Goal: Find contact information: Find contact information

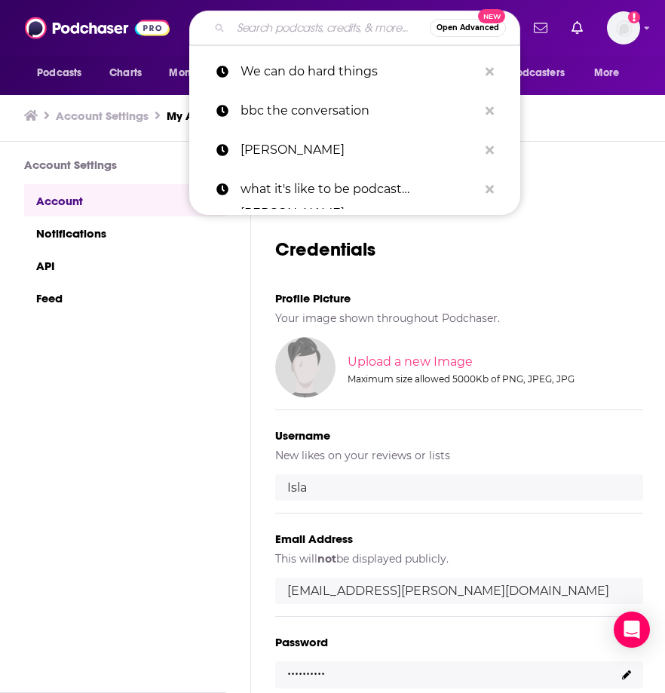
click at [286, 28] on input "Search podcasts, credits, & more..." at bounding box center [330, 28] width 199 height 24
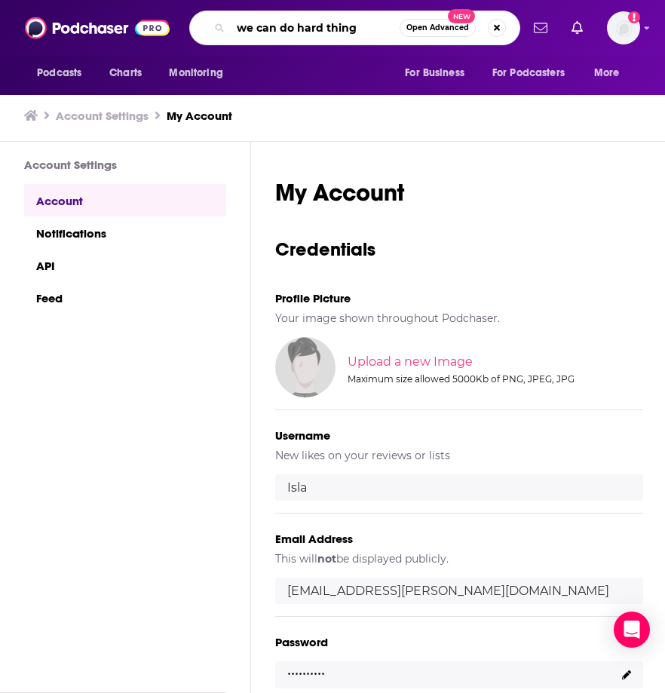
type input "we can do hard things"
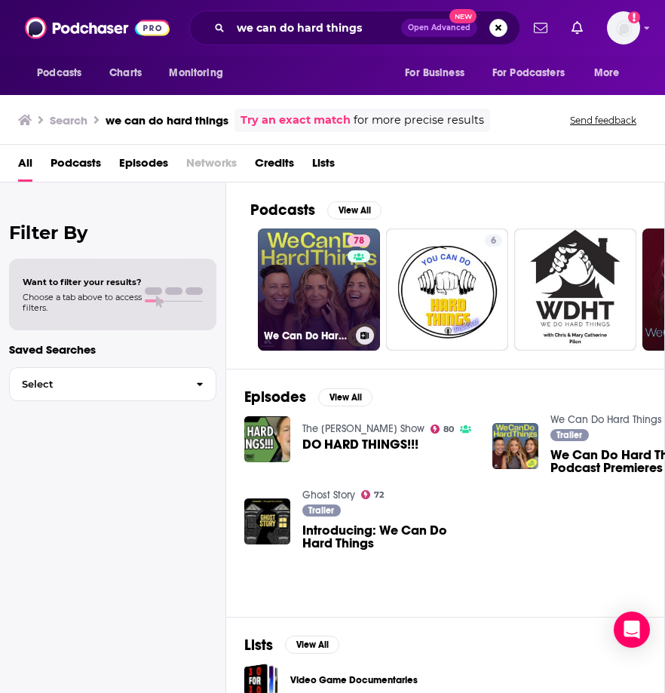
click at [304, 305] on link "78 We Can Do Hard Things" at bounding box center [319, 289] width 122 height 122
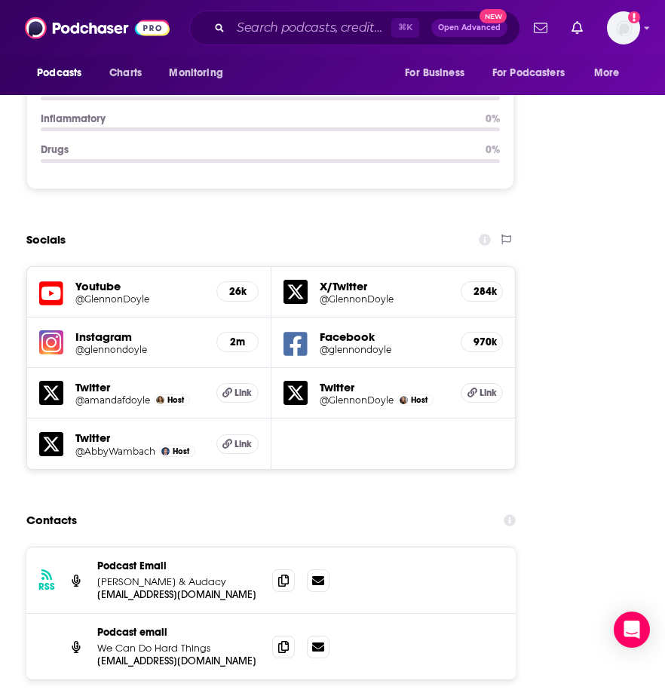
scroll to position [2170, 0]
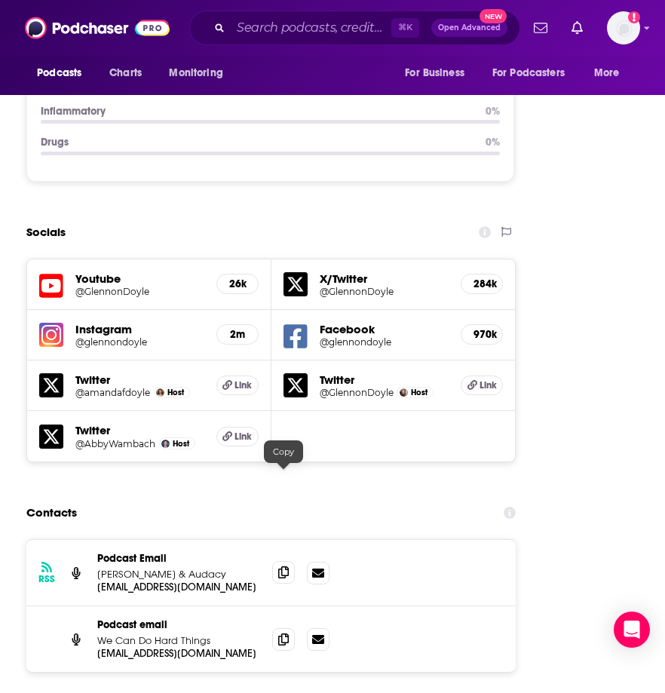
click at [286, 566] on icon at bounding box center [283, 572] width 11 height 12
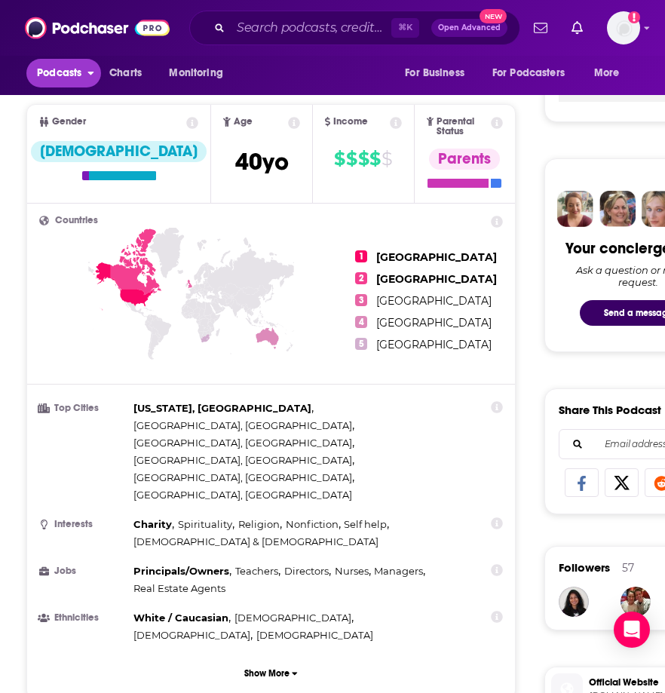
scroll to position [0, 0]
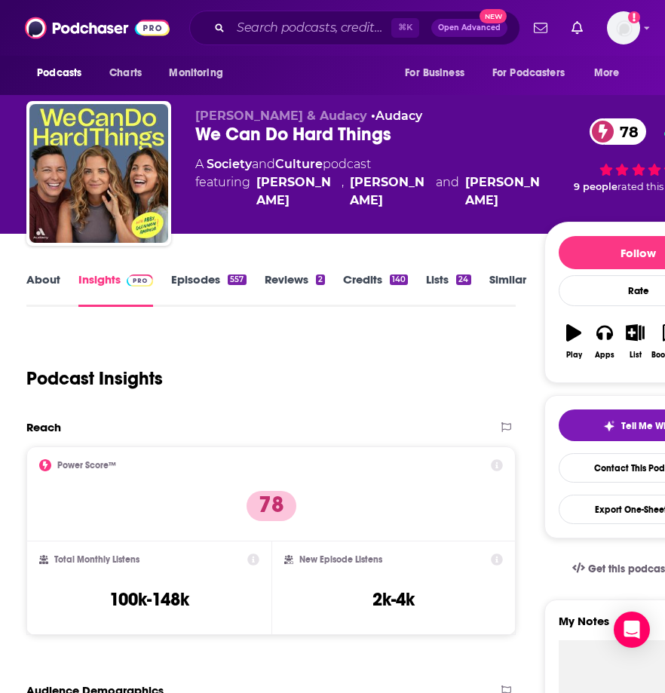
click at [35, 283] on link "About" at bounding box center [43, 289] width 34 height 35
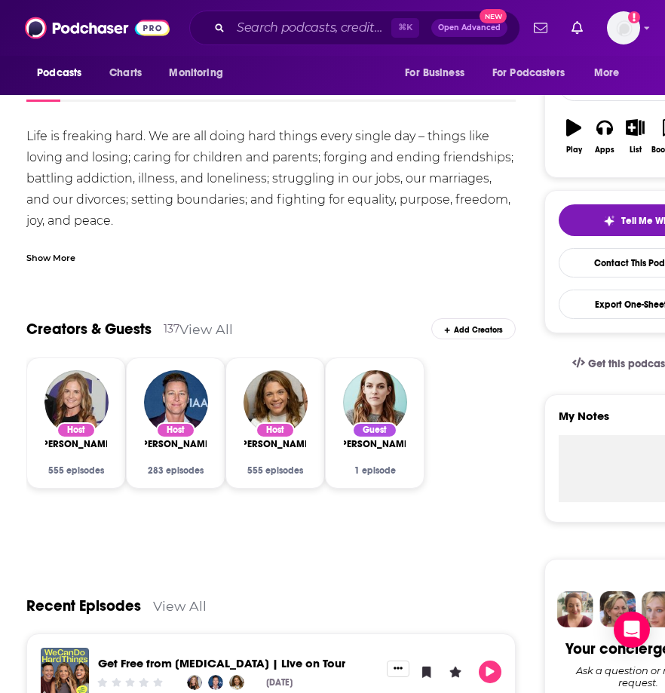
scroll to position [207, 0]
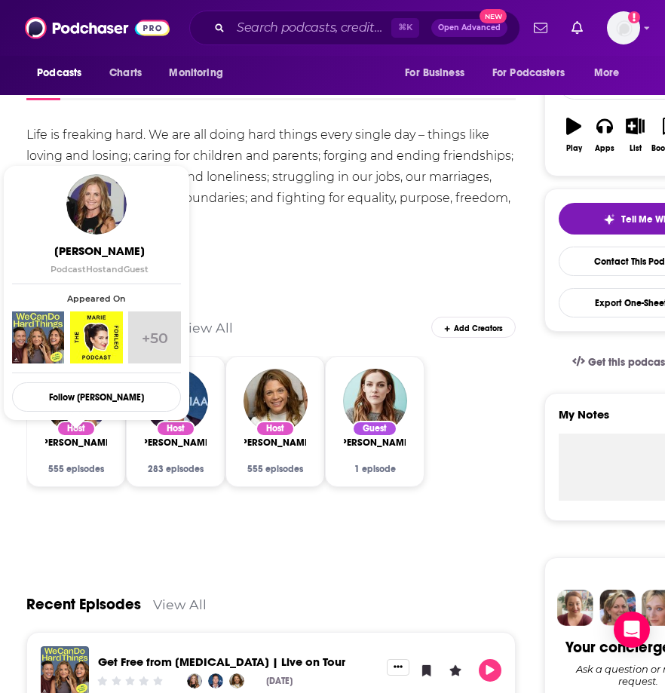
click at [70, 441] on span "[PERSON_NAME]" at bounding box center [75, 442] width 75 height 12
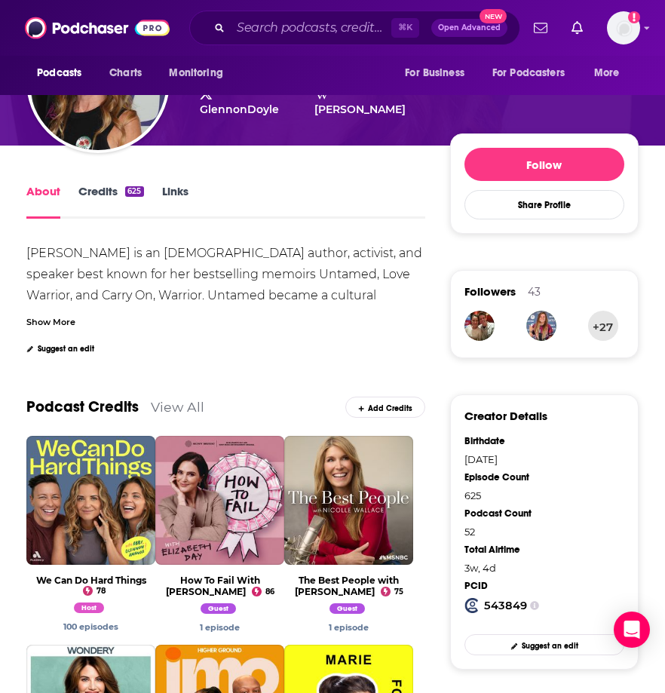
scroll to position [155, 0]
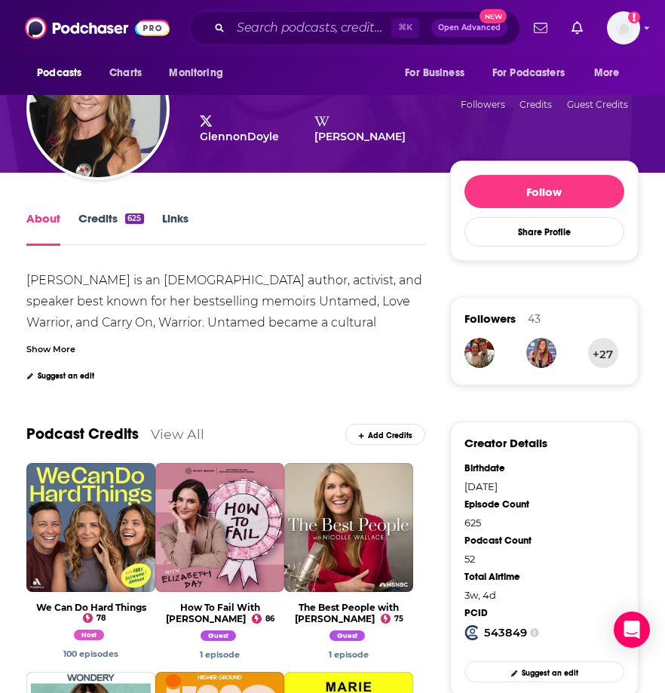
click at [112, 214] on link "Credits 625" at bounding box center [110, 228] width 65 height 35
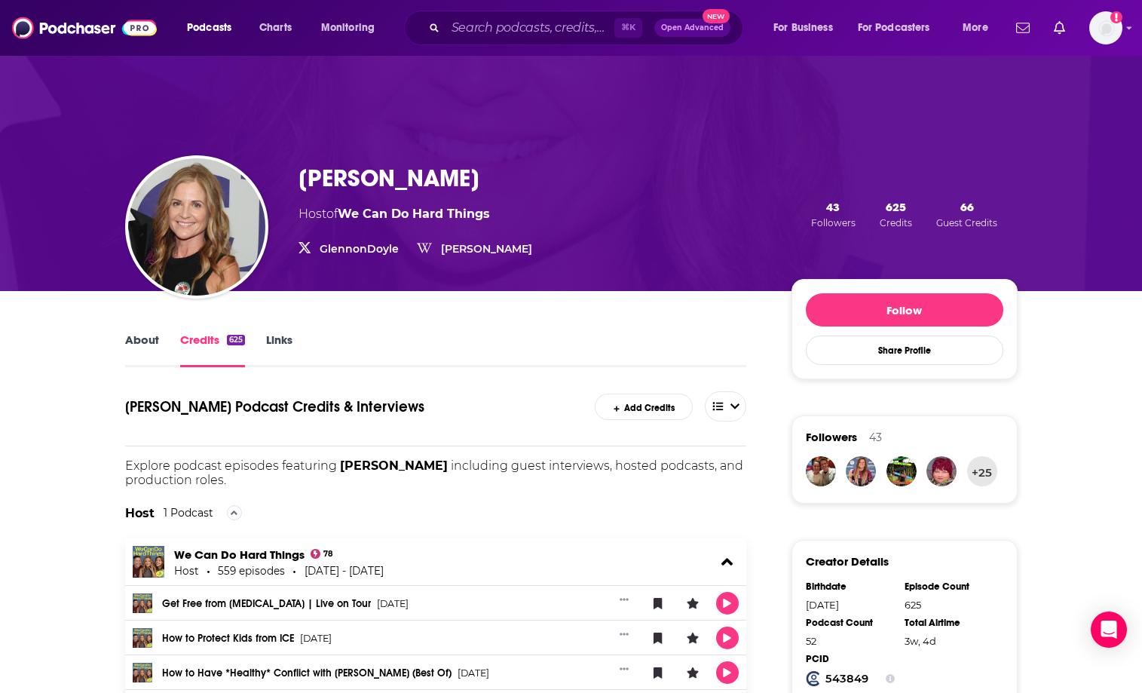
click at [278, 333] on link "Links" at bounding box center [279, 349] width 26 height 35
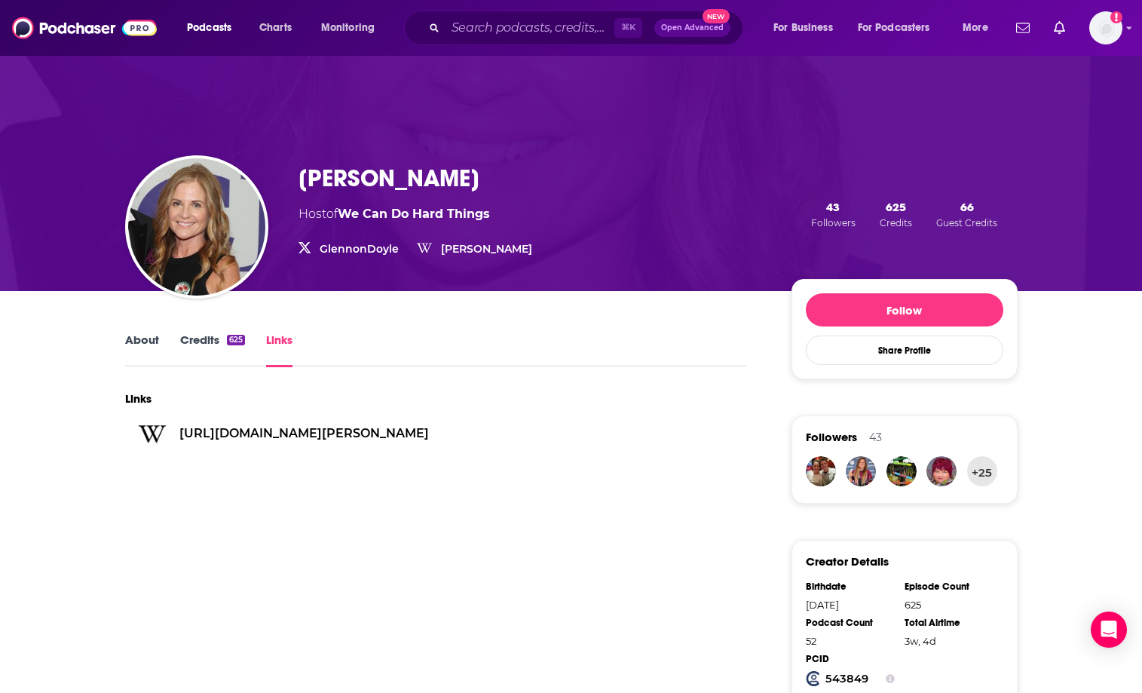
click at [144, 331] on div "About Credits 625 Links" at bounding box center [436, 348] width 622 height 37
click at [146, 337] on link "About" at bounding box center [142, 349] width 34 height 35
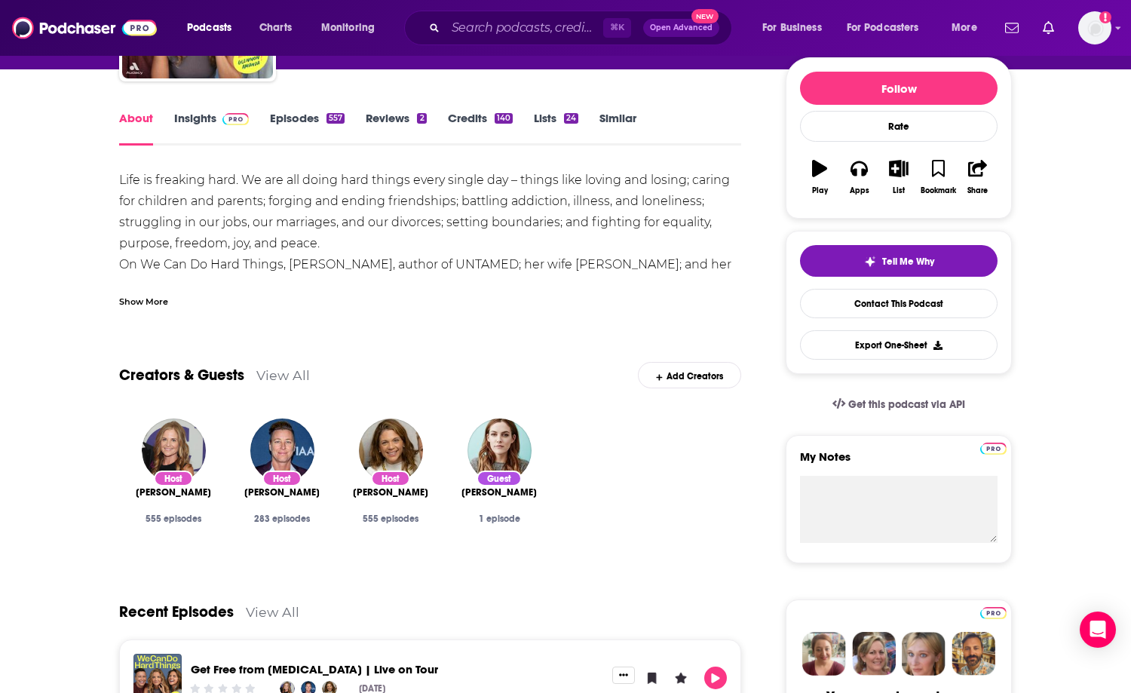
scroll to position [185, 0]
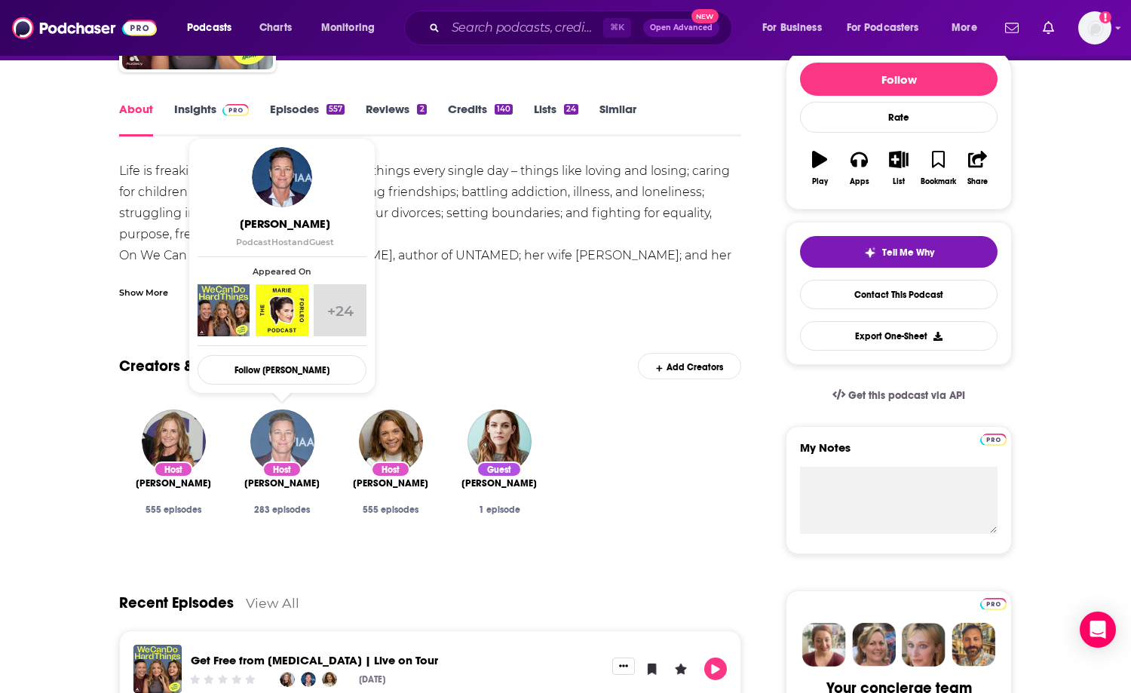
click at [294, 426] on img "Abby Wambach" at bounding box center [282, 441] width 64 height 64
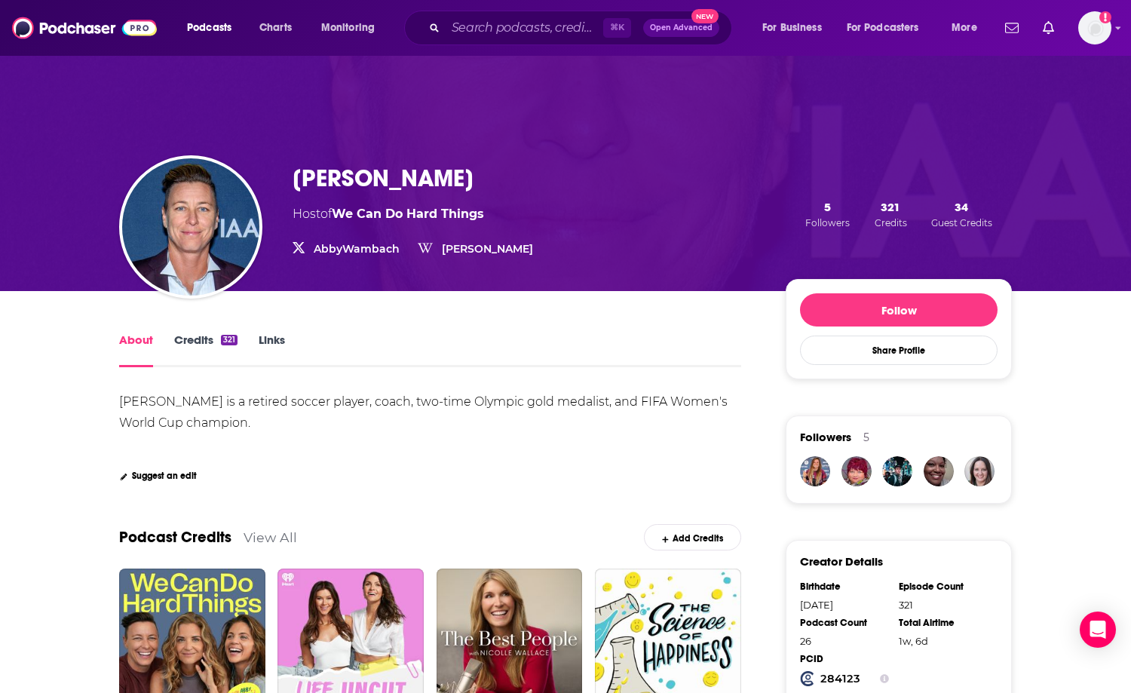
click at [384, 183] on h1 "[PERSON_NAME]" at bounding box center [382, 178] width 181 height 29
copy h1 "[PERSON_NAME]"
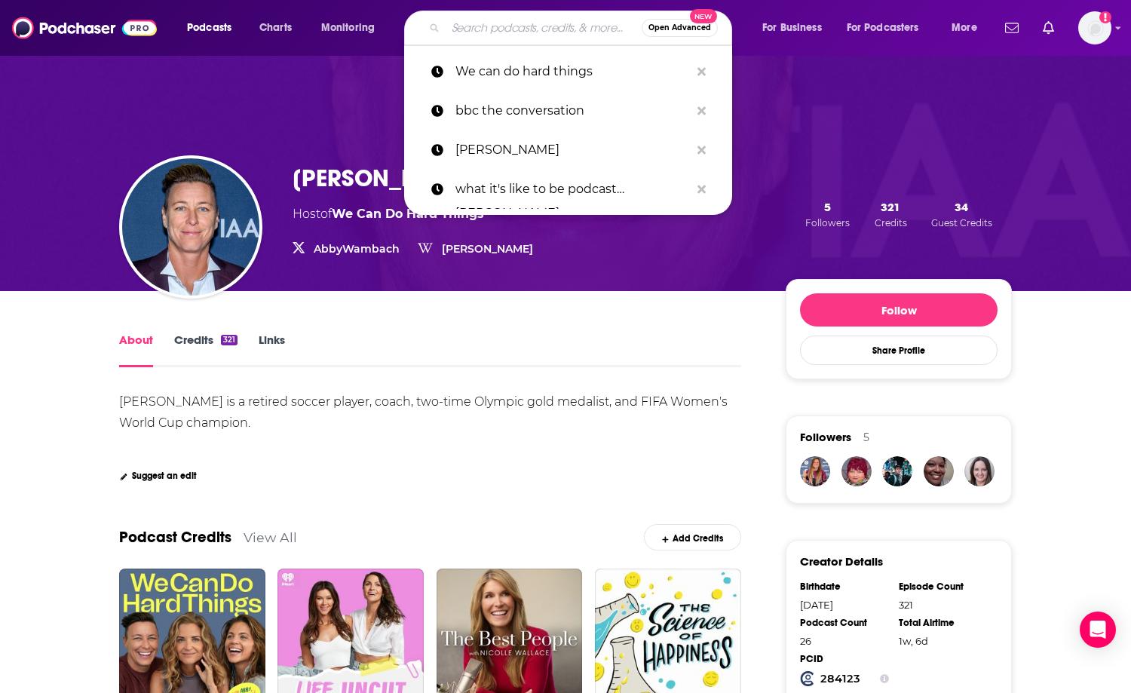
click at [480, 33] on input "Search podcasts, credits, & more..." at bounding box center [543, 28] width 196 height 24
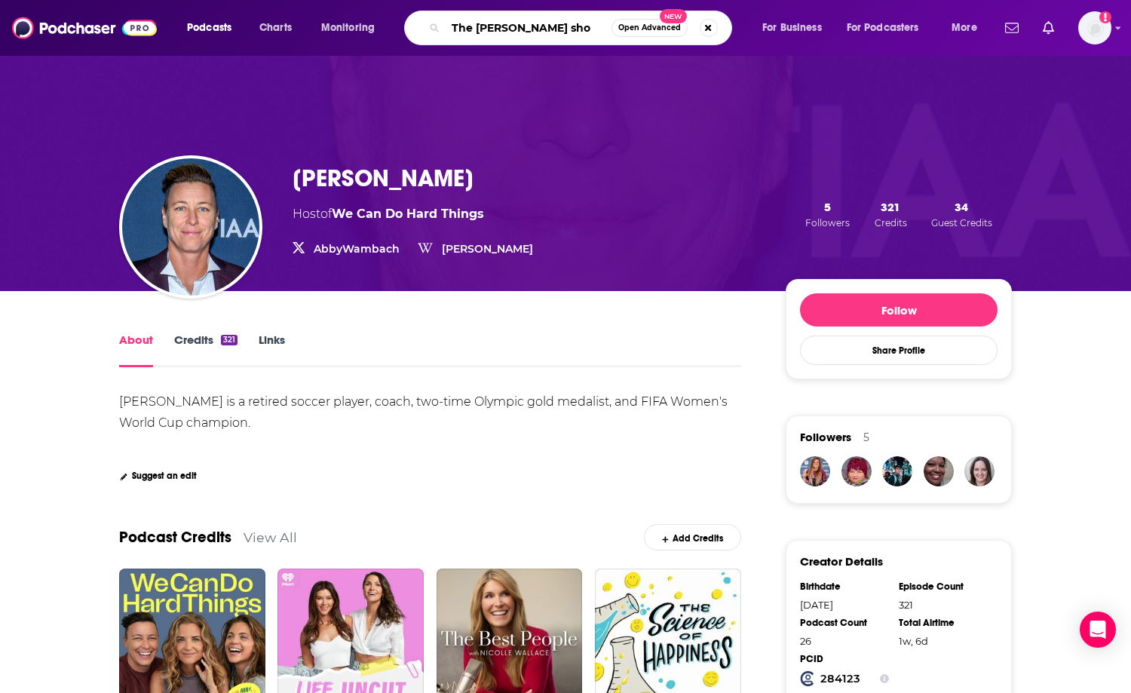
type input "The [PERSON_NAME] show"
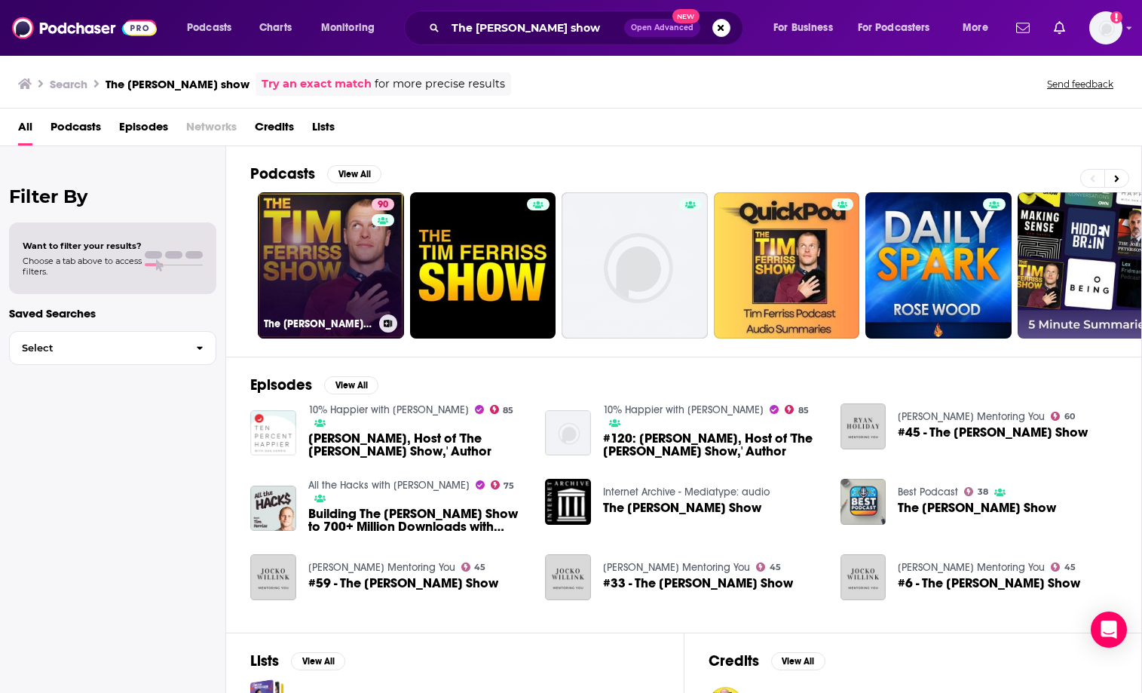
click at [336, 259] on link "90 The [PERSON_NAME] Show" at bounding box center [331, 265] width 146 height 146
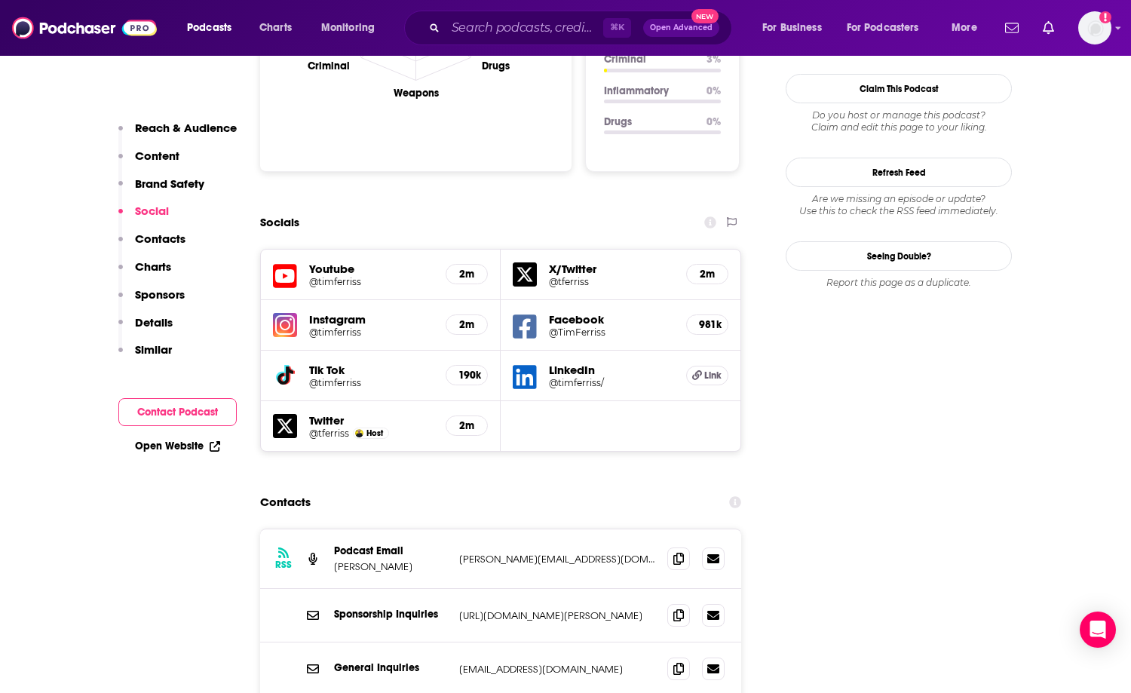
scroll to position [1633, 0]
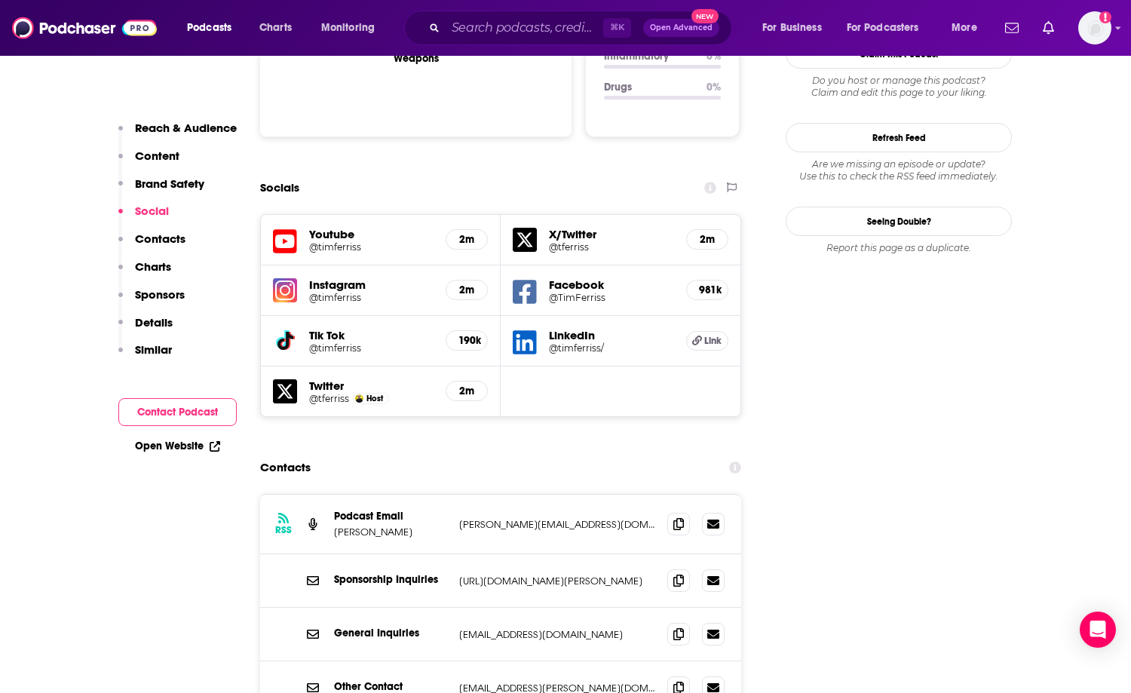
click at [636, 518] on p "[PERSON_NAME][EMAIL_ADDRESS][DOMAIN_NAME]" at bounding box center [557, 524] width 196 height 13
click at [664, 517] on icon at bounding box center [678, 523] width 11 height 12
click at [664, 627] on icon at bounding box center [678, 633] width 11 height 12
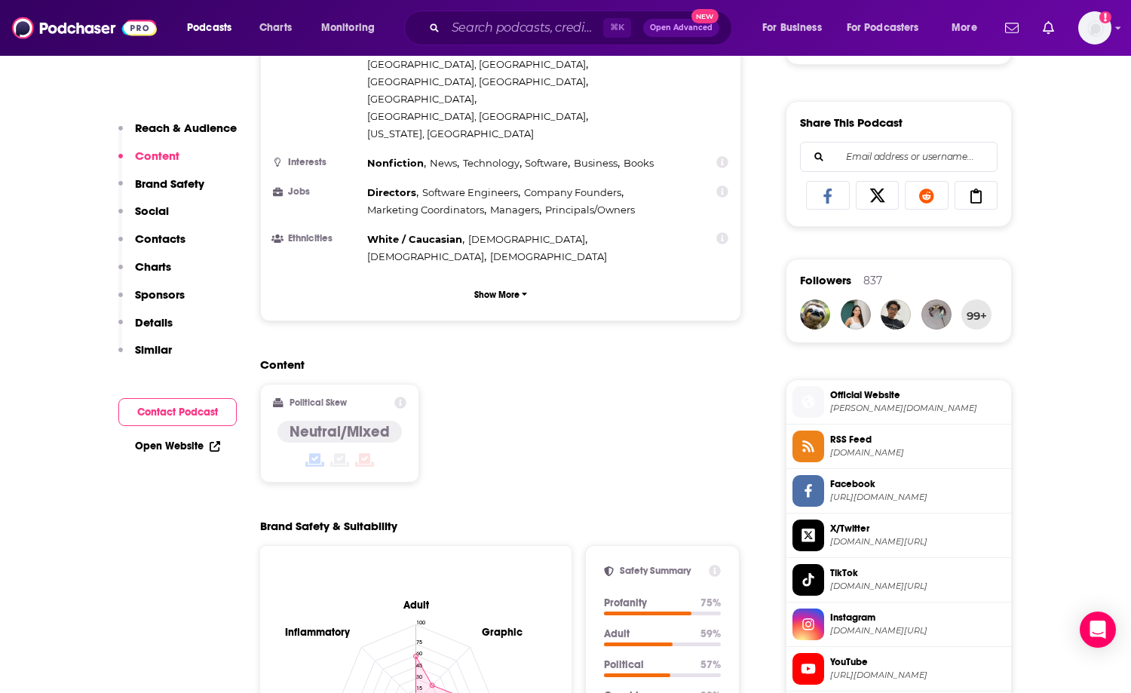
scroll to position [519, 0]
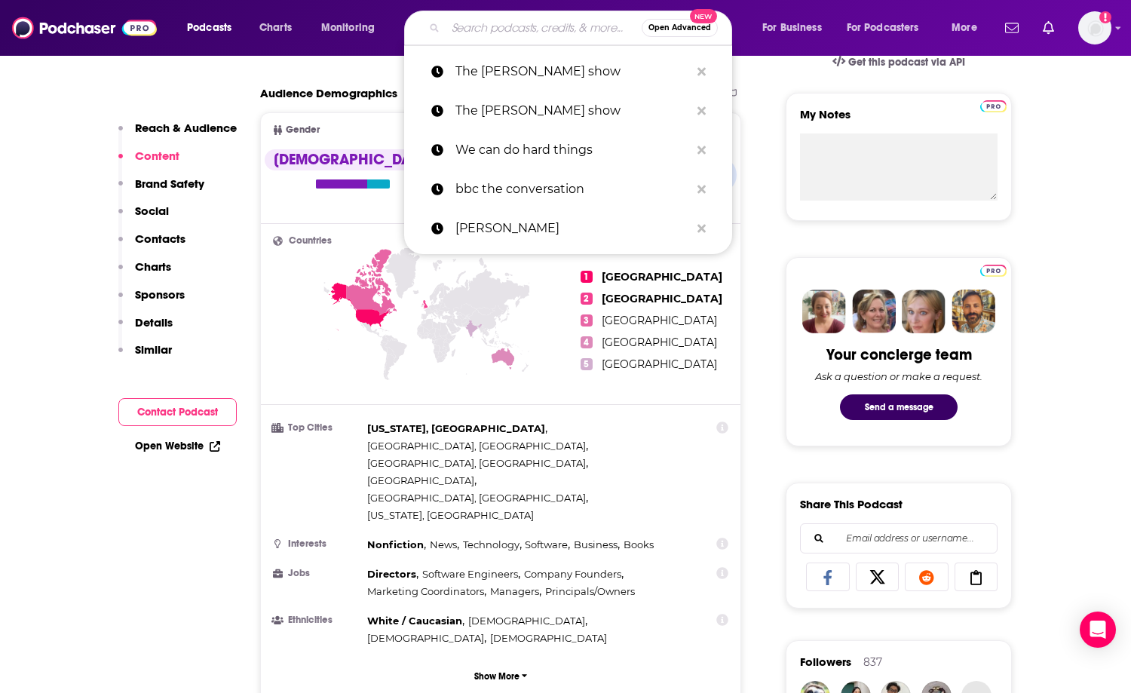
click at [472, 22] on input "Search podcasts, credits, & more..." at bounding box center [543, 28] width 196 height 24
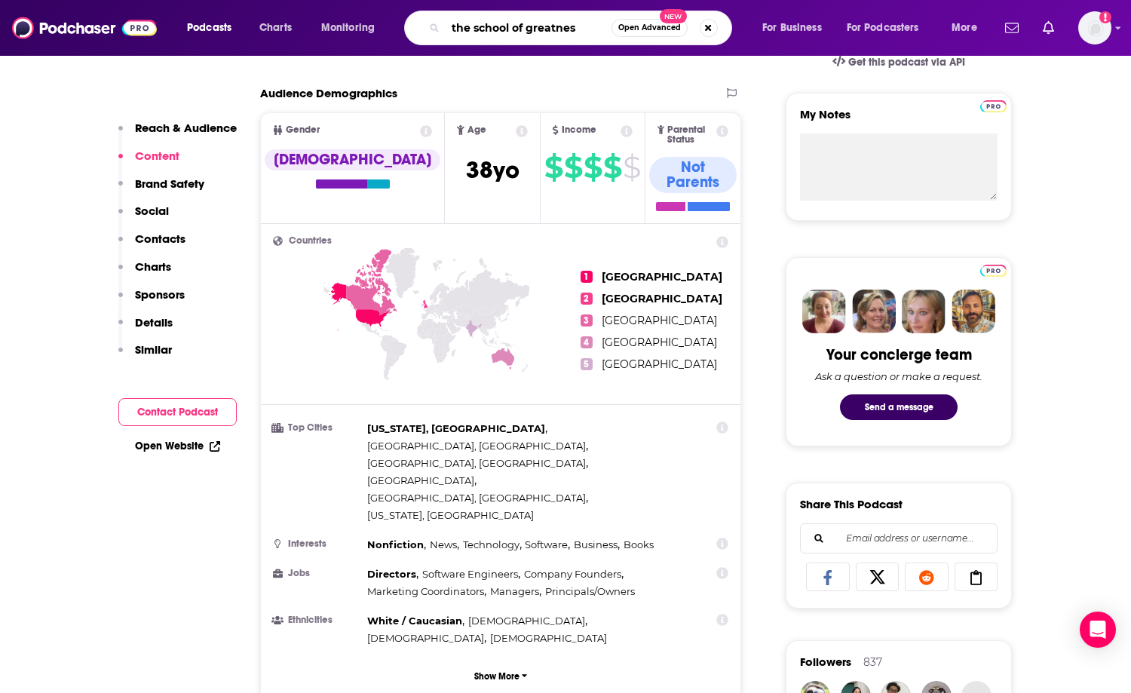
type input "the school of greatness"
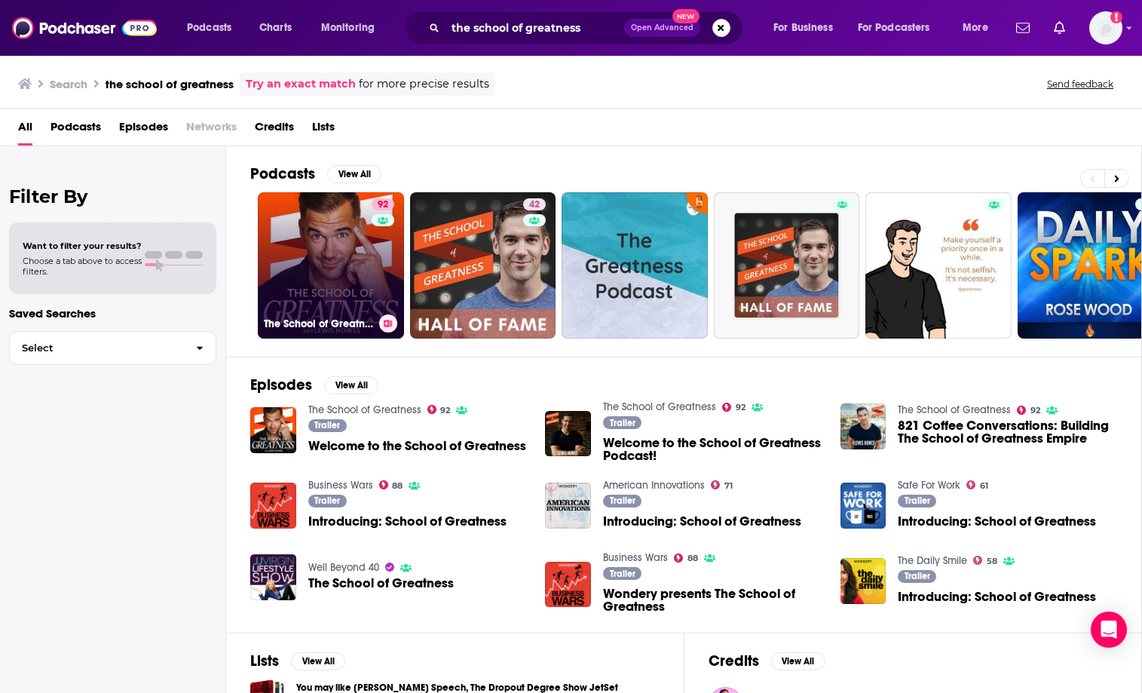
click at [348, 290] on link "92 The School of Greatness" at bounding box center [331, 265] width 146 height 146
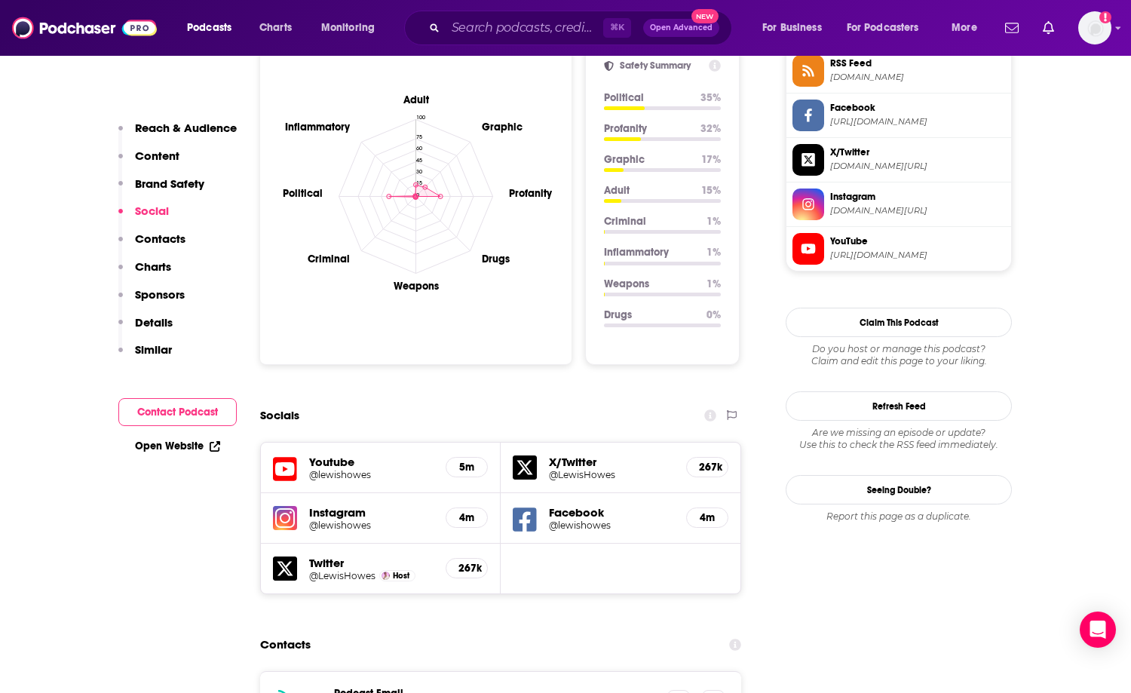
scroll to position [1632, 0]
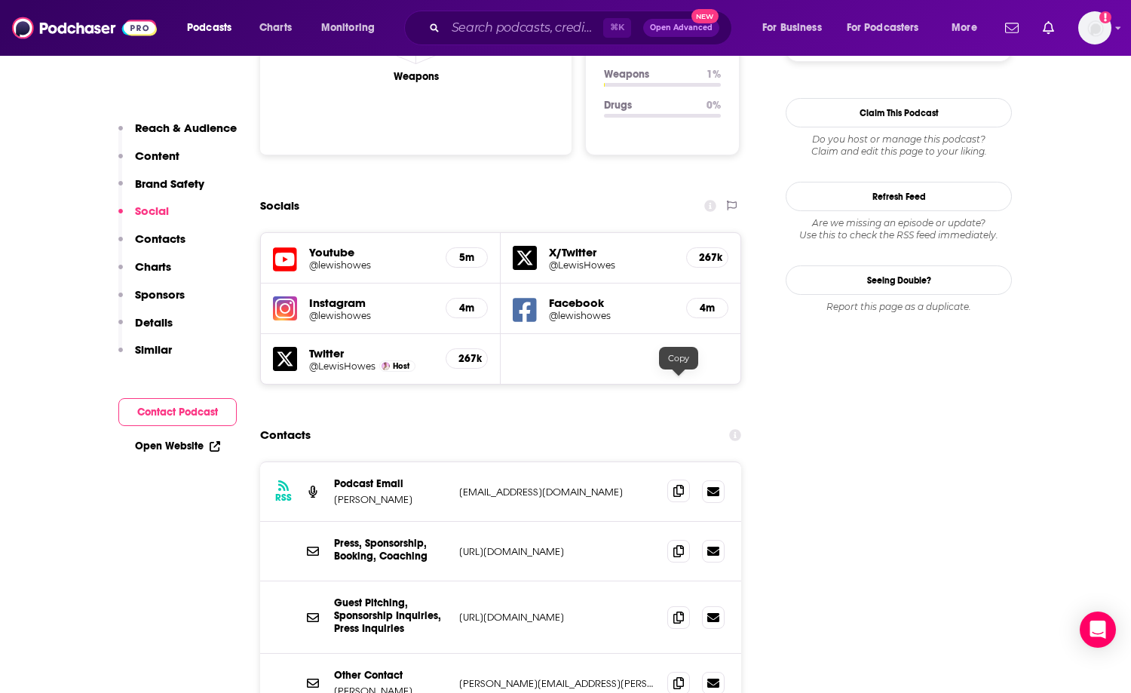
click at [664, 485] on icon at bounding box center [678, 491] width 11 height 12
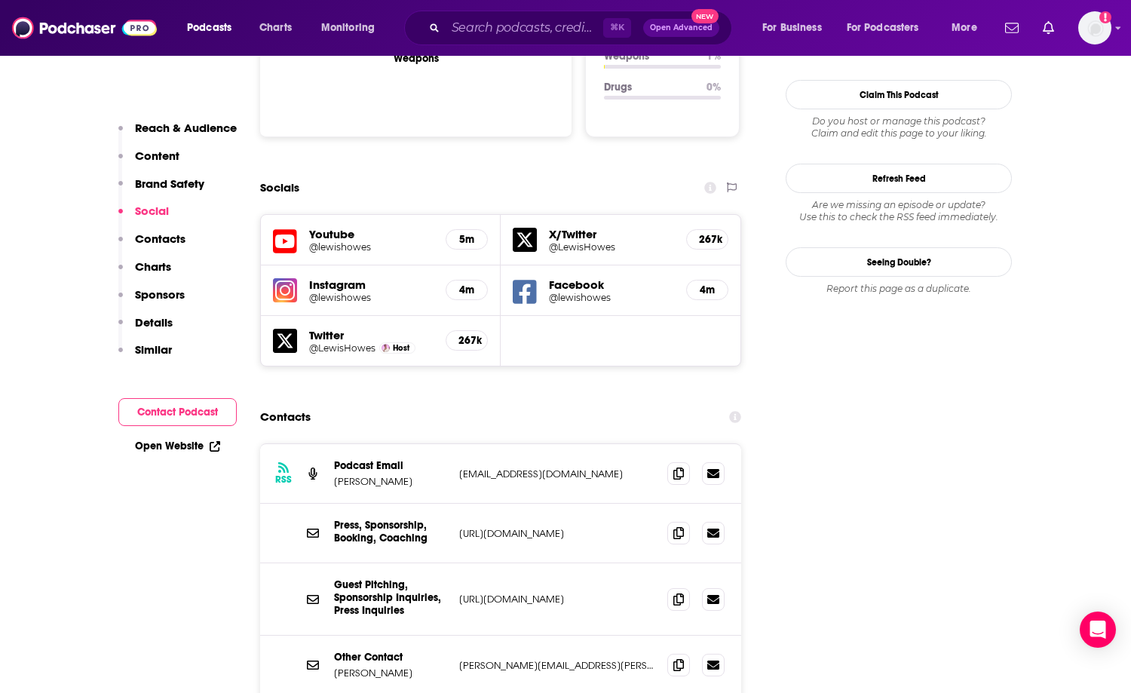
scroll to position [1651, 0]
click at [504, 526] on p "[URL][DOMAIN_NAME]" at bounding box center [557, 532] width 196 height 13
copy div "[URL][DOMAIN_NAME] [URL][DOMAIN_NAME]"
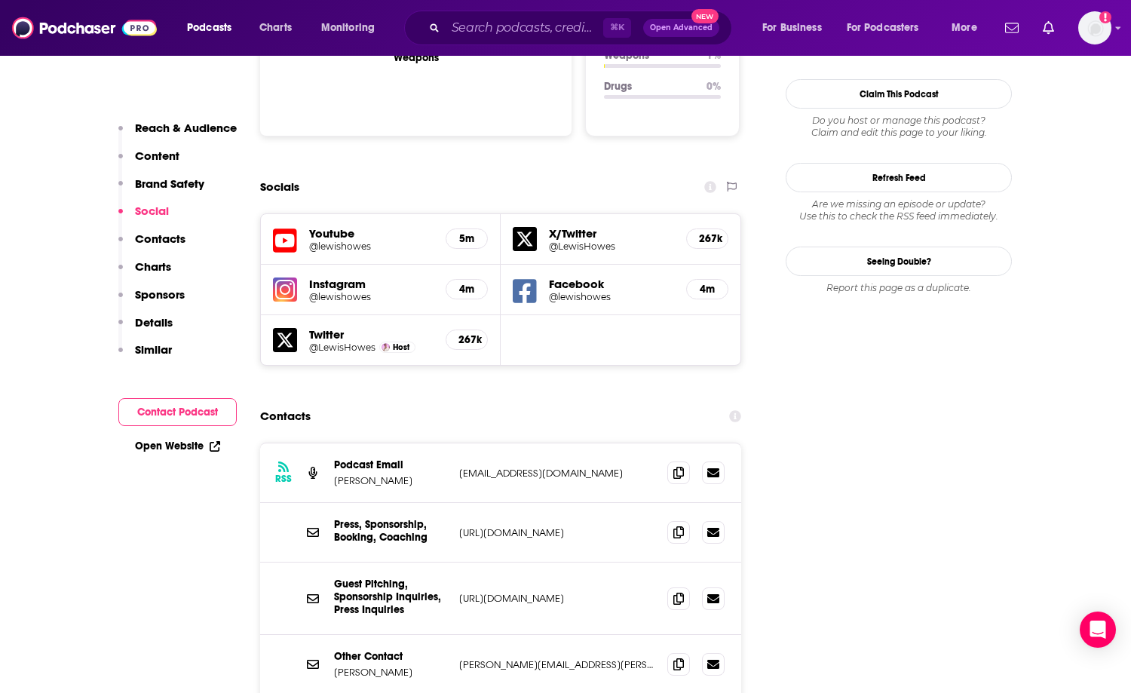
click at [480, 14] on div "⌘ K Open Advanced New" at bounding box center [568, 28] width 328 height 35
click at [480, 31] on input "Search podcasts, credits, & more..." at bounding box center [524, 28] width 158 height 24
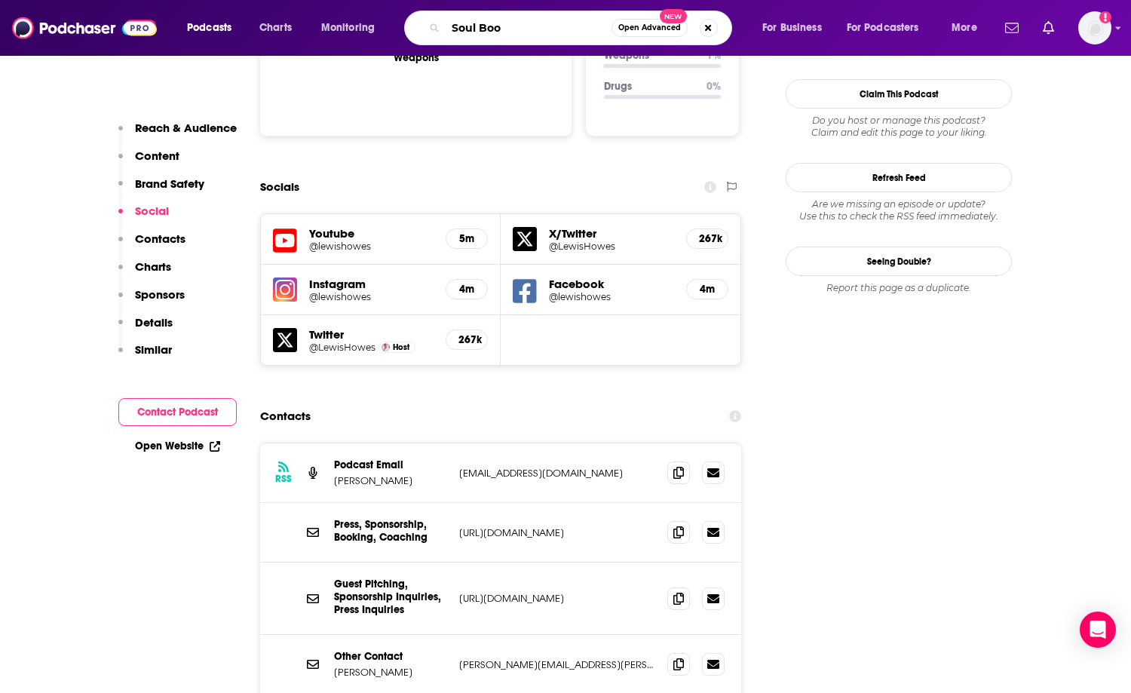
type input "Soul Boom"
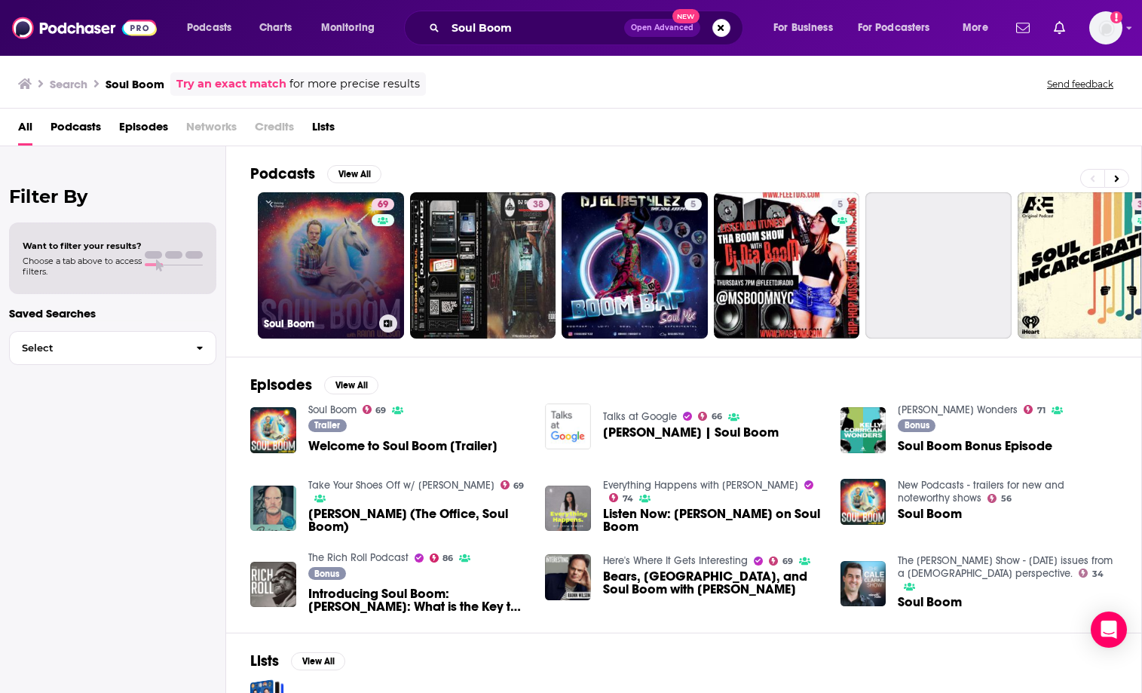
click at [330, 280] on link "69 Soul Boom" at bounding box center [331, 265] width 146 height 146
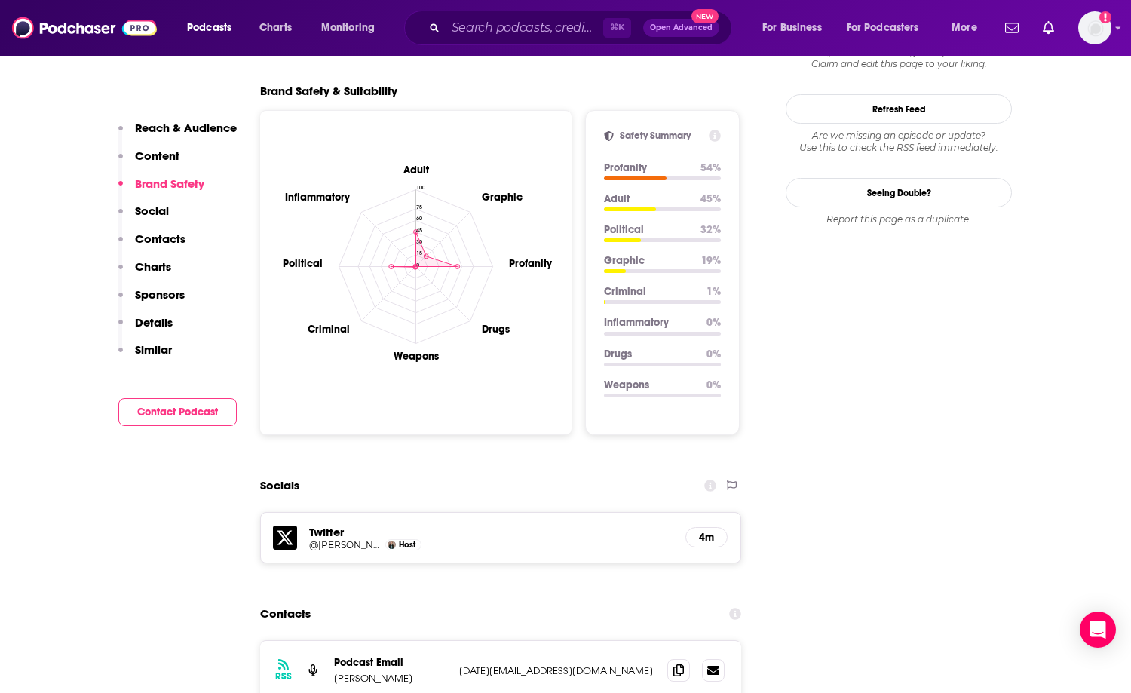
scroll to position [1390, 0]
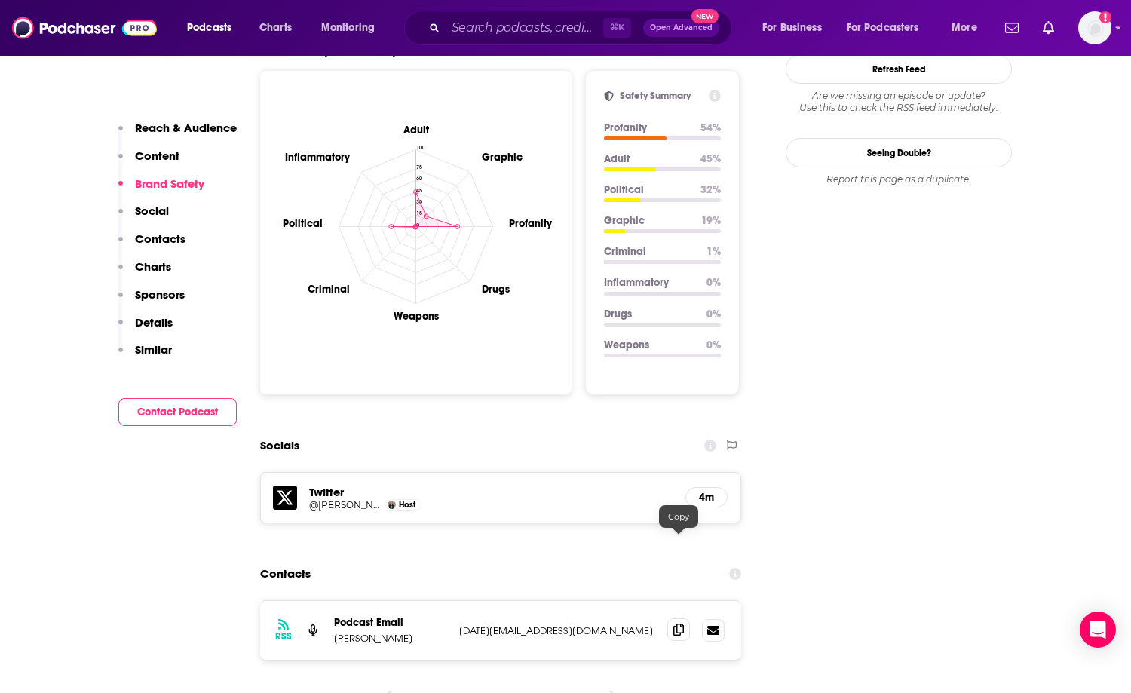
click at [664, 623] on icon at bounding box center [678, 629] width 11 height 12
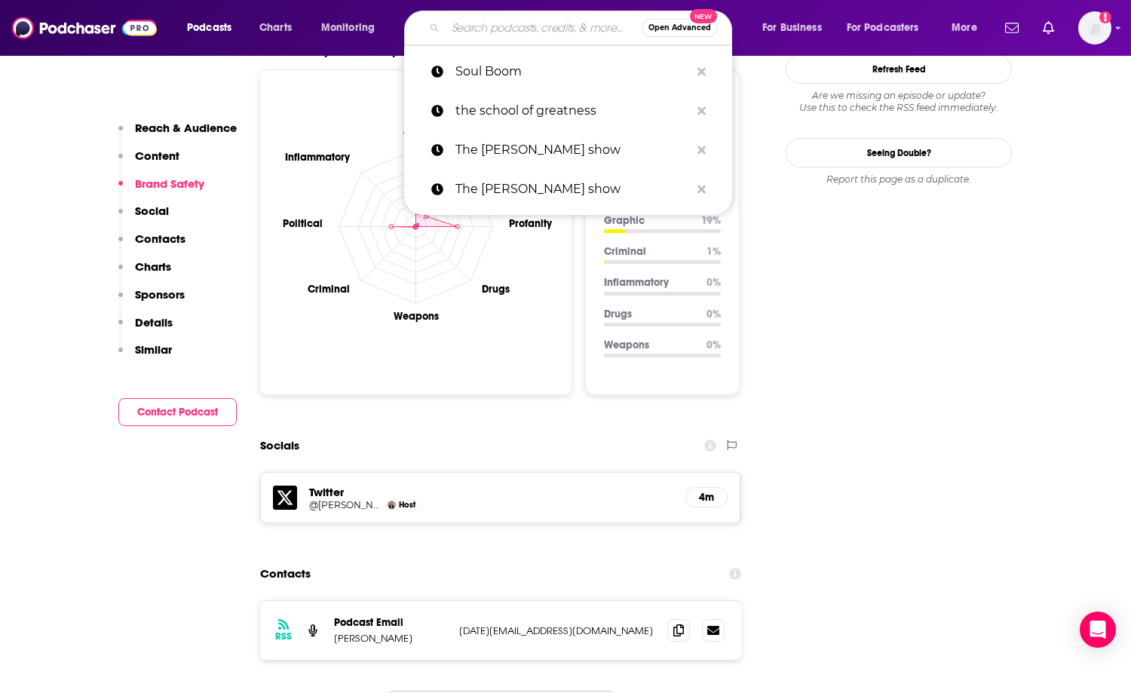
click at [500, 32] on input "Search podcasts, credits, & more..." at bounding box center [543, 28] width 196 height 24
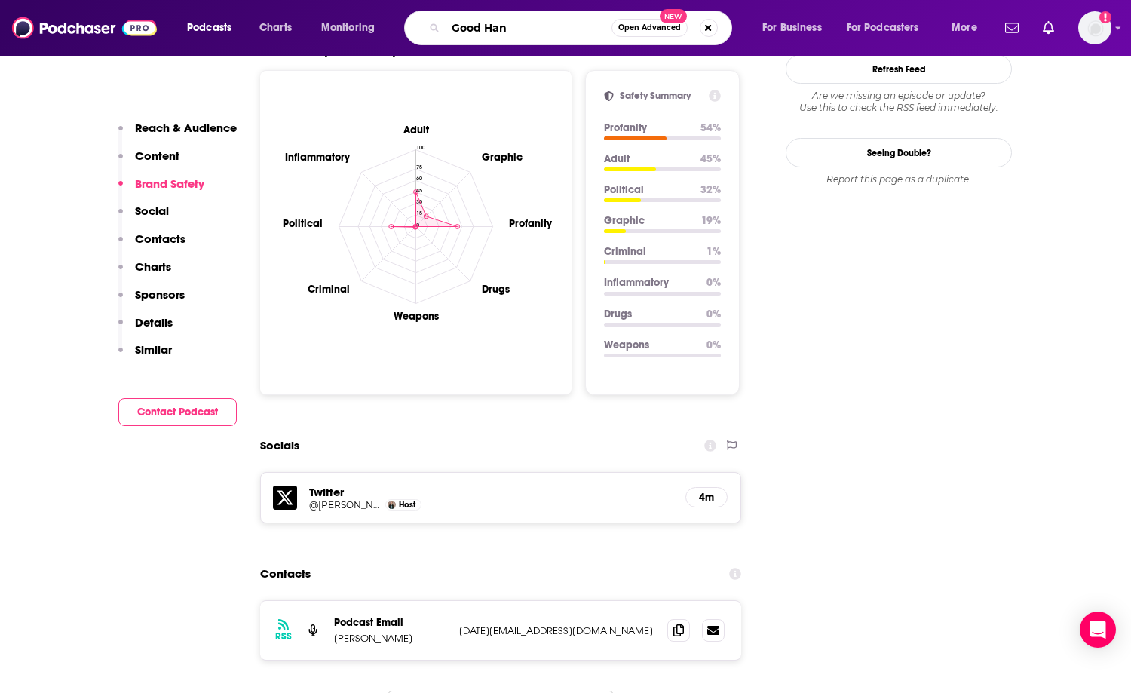
type input "Good Hang"
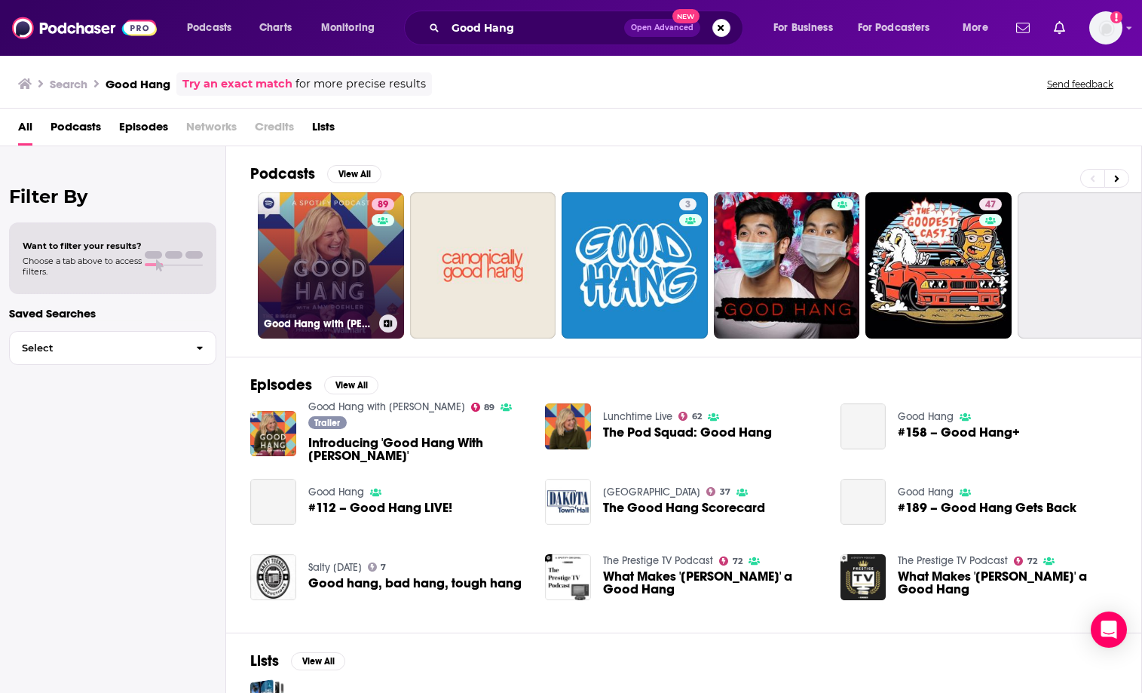
click at [351, 268] on link "89 Good Hang with [PERSON_NAME]" at bounding box center [331, 265] width 146 height 146
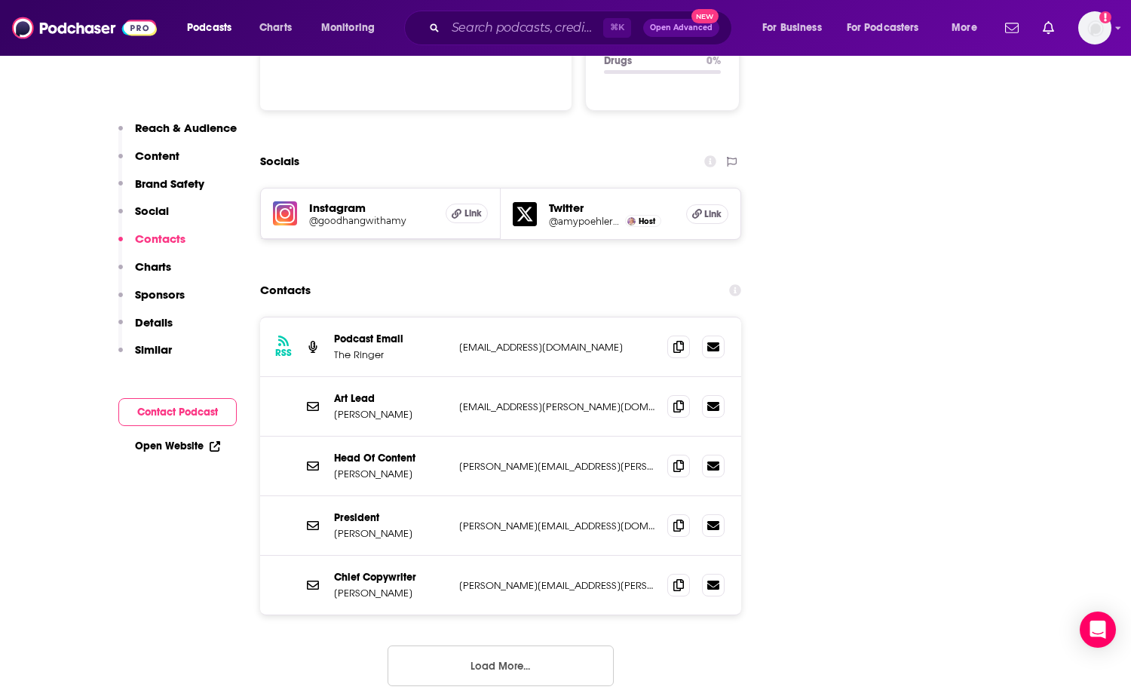
scroll to position [1601, 0]
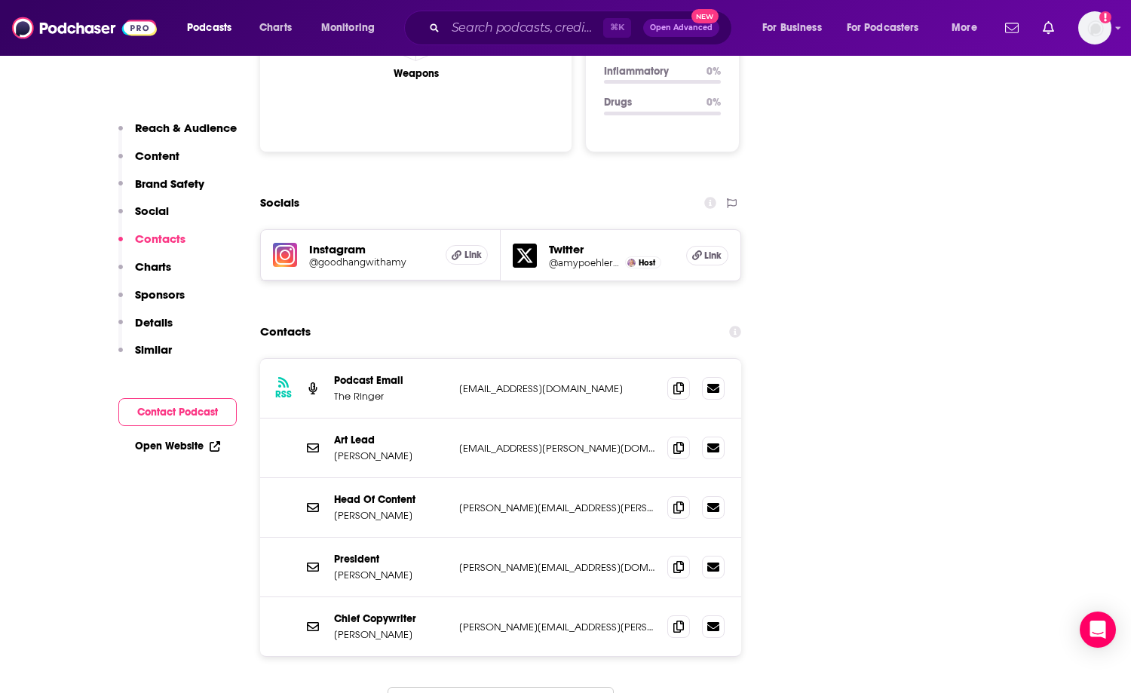
click at [538, 359] on div "RSS Podcast Email The Ringer [EMAIL_ADDRESS][DOMAIN_NAME] [EMAIL_ADDRESS][DOMAI…" at bounding box center [500, 389] width 481 height 60
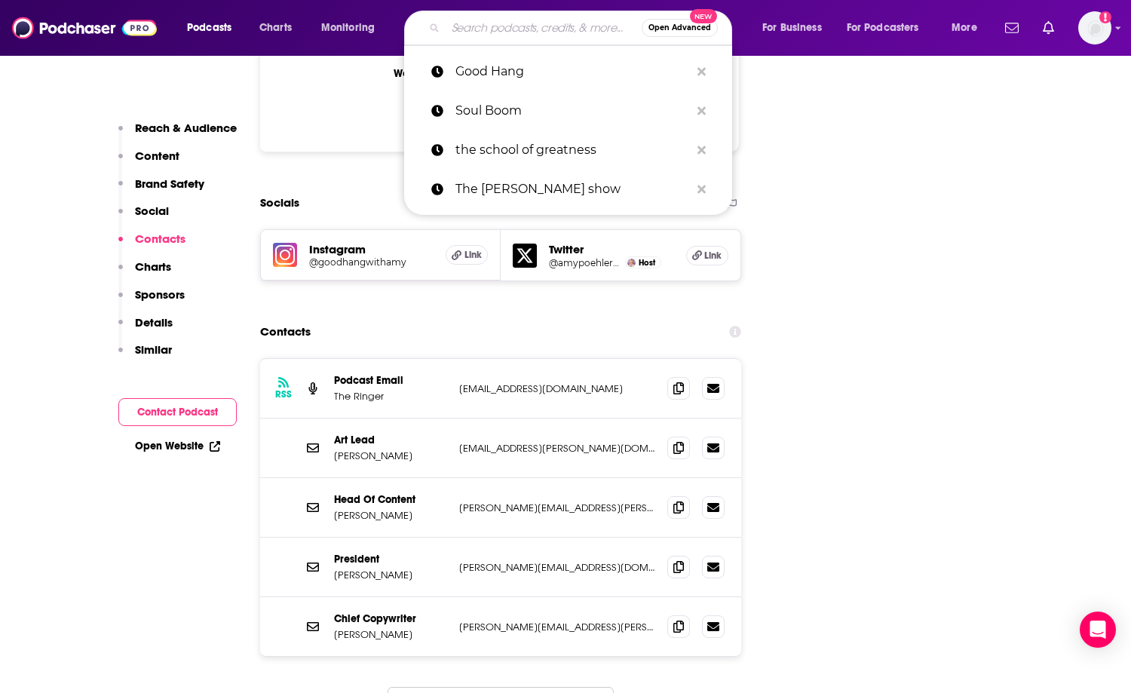
click at [484, 35] on input "Search podcasts, credits, & more..." at bounding box center [543, 28] width 196 height 24
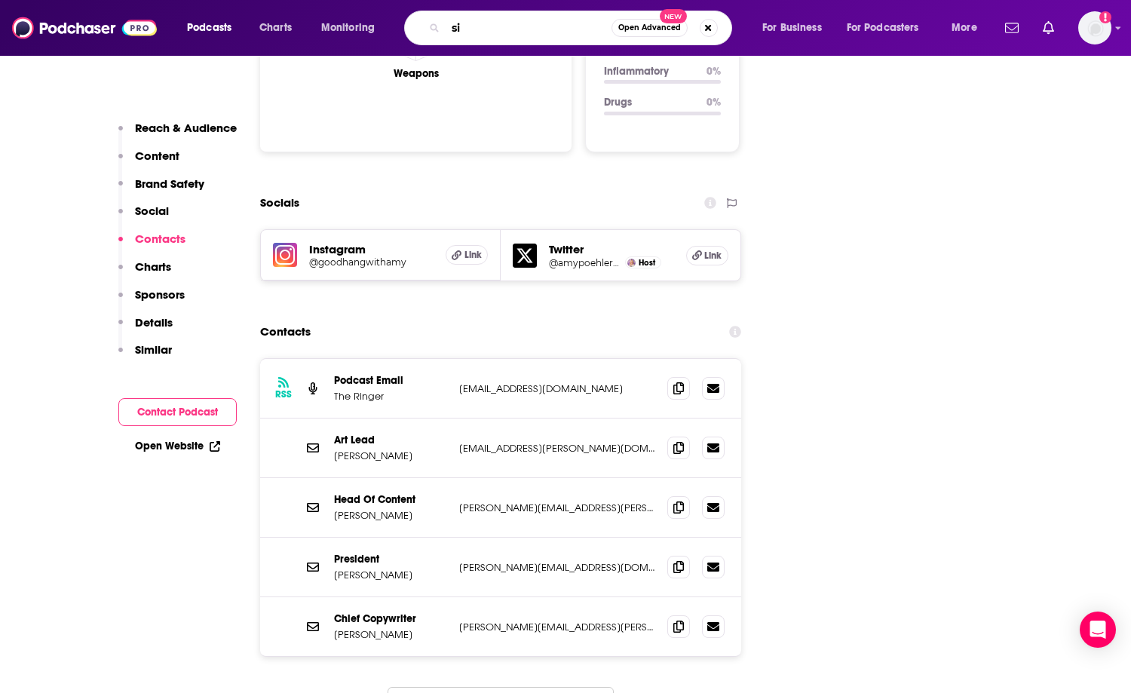
type input "s"
type input "wiser than me"
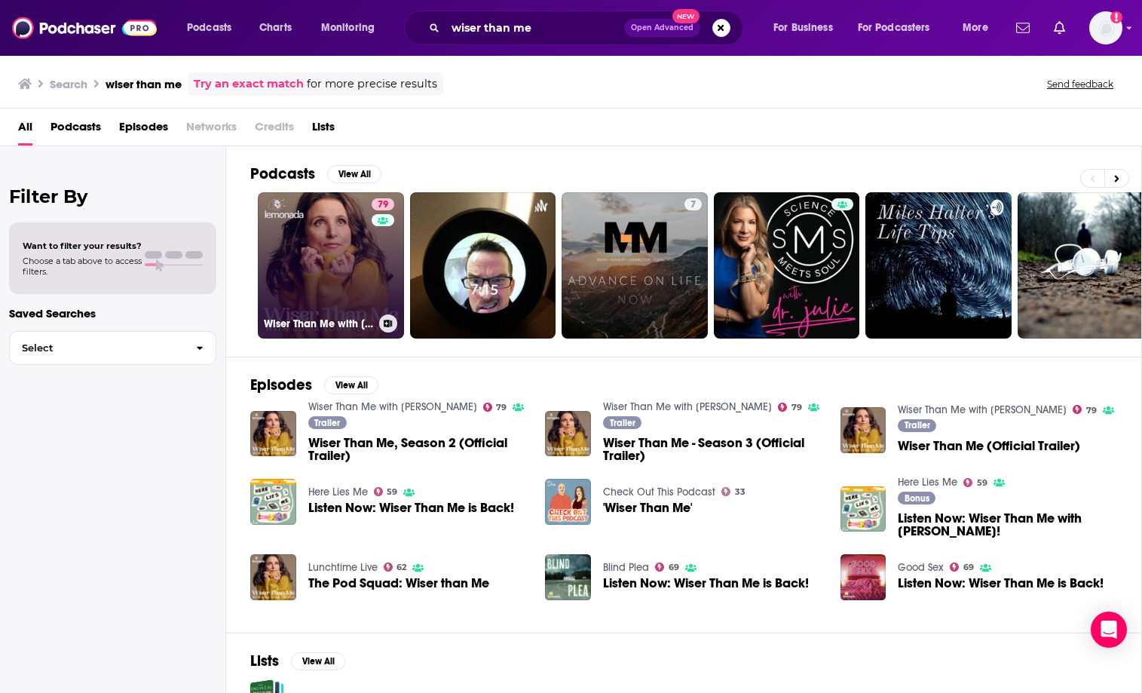
click at [320, 267] on link "79 Wiser Than Me with [PERSON_NAME]" at bounding box center [331, 265] width 146 height 146
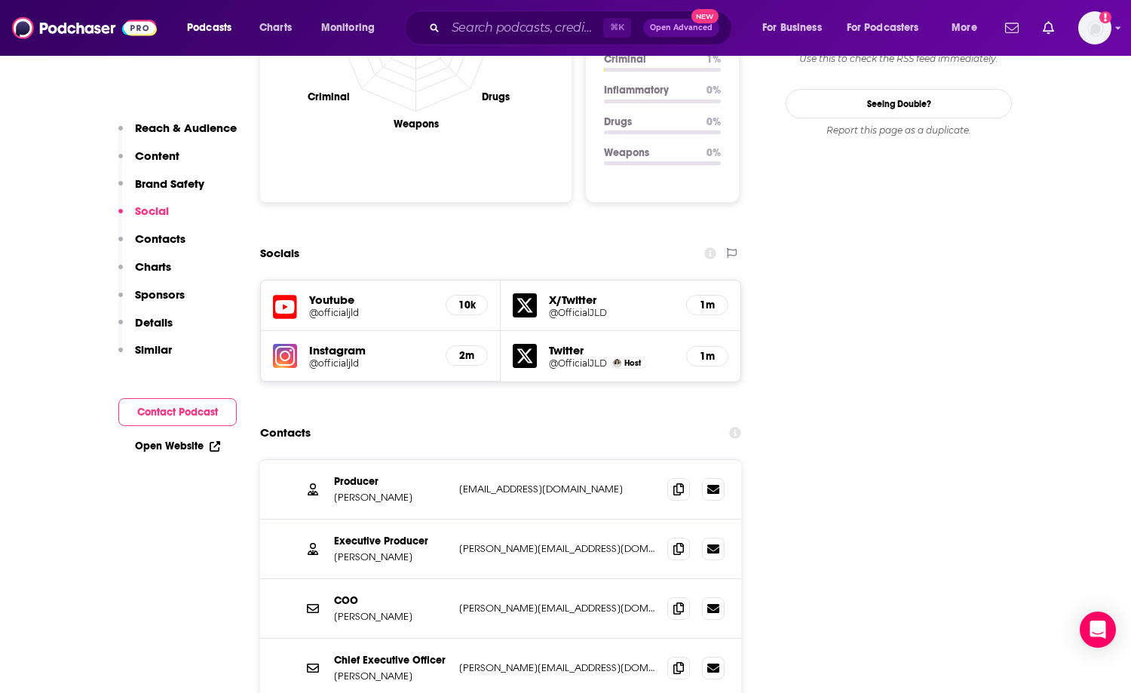
scroll to position [1631, 0]
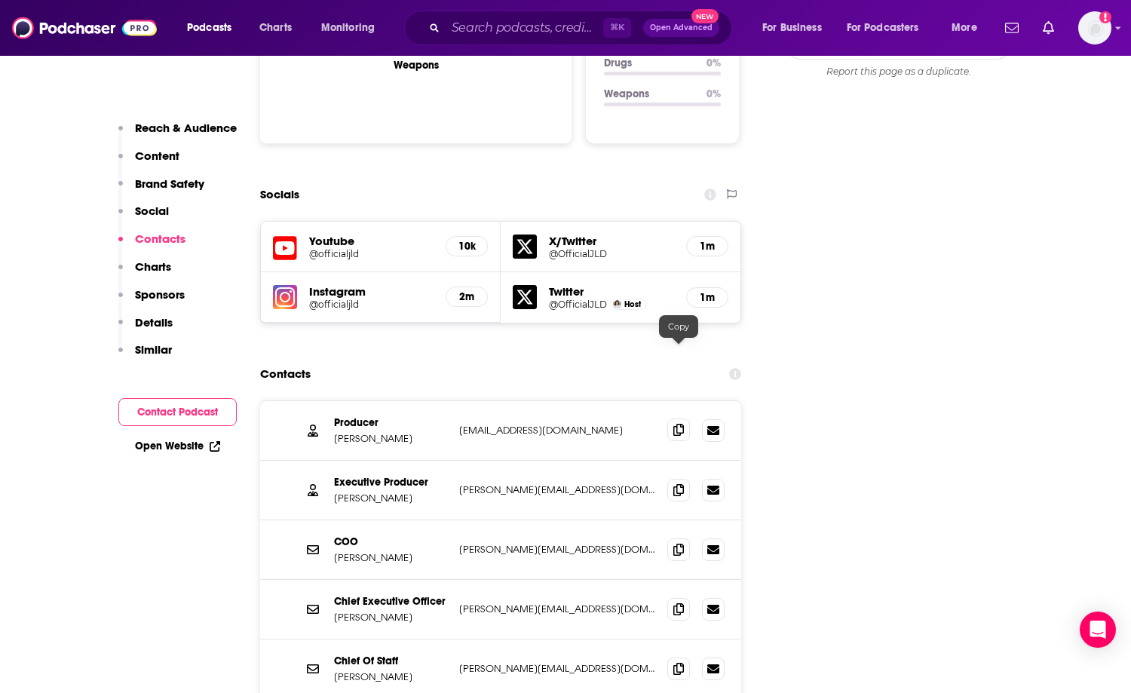
click at [664, 424] on icon at bounding box center [678, 430] width 11 height 12
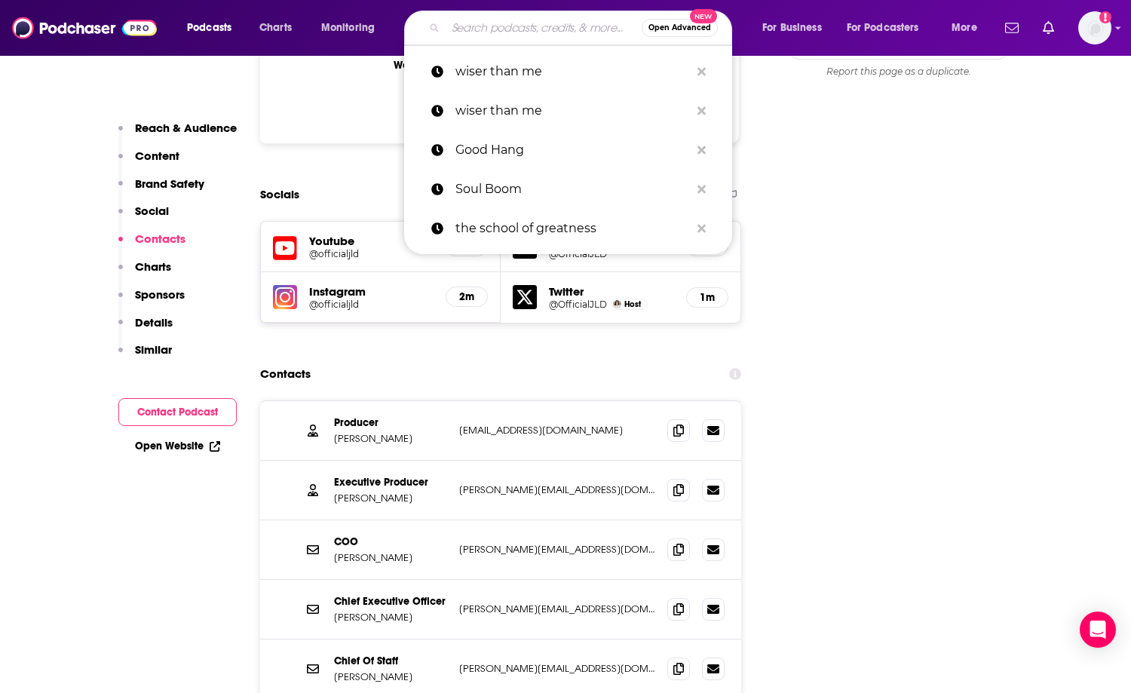
click at [493, 35] on input "Search podcasts, credits, & more..." at bounding box center [543, 28] width 196 height 24
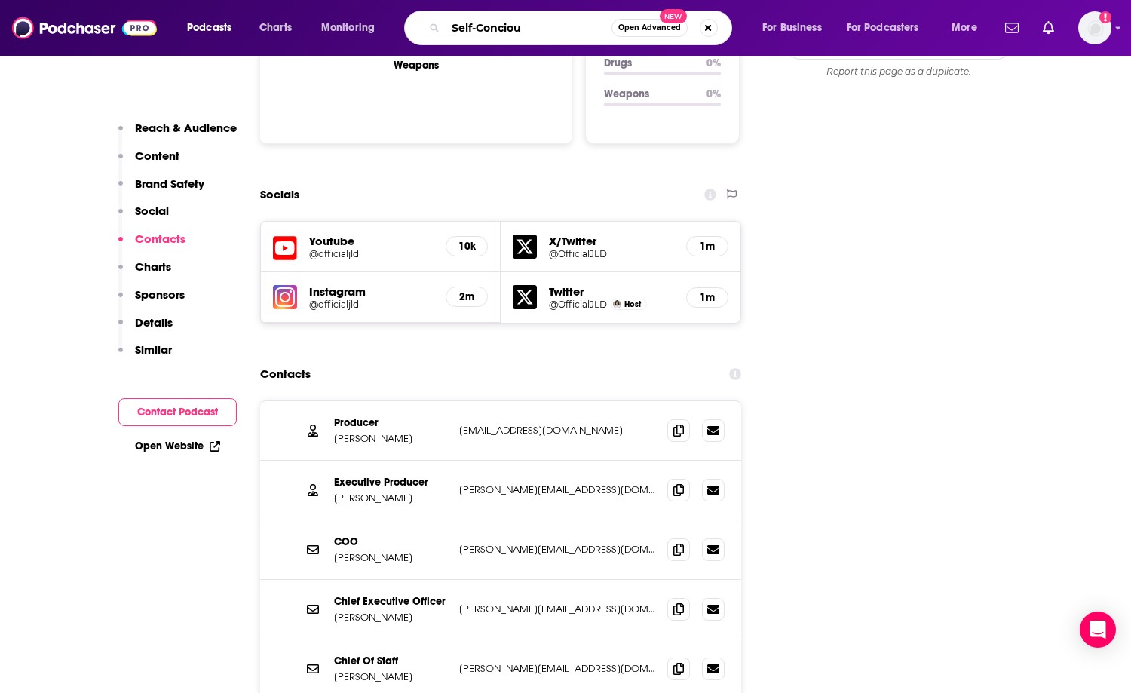
type input "Self-Concious"
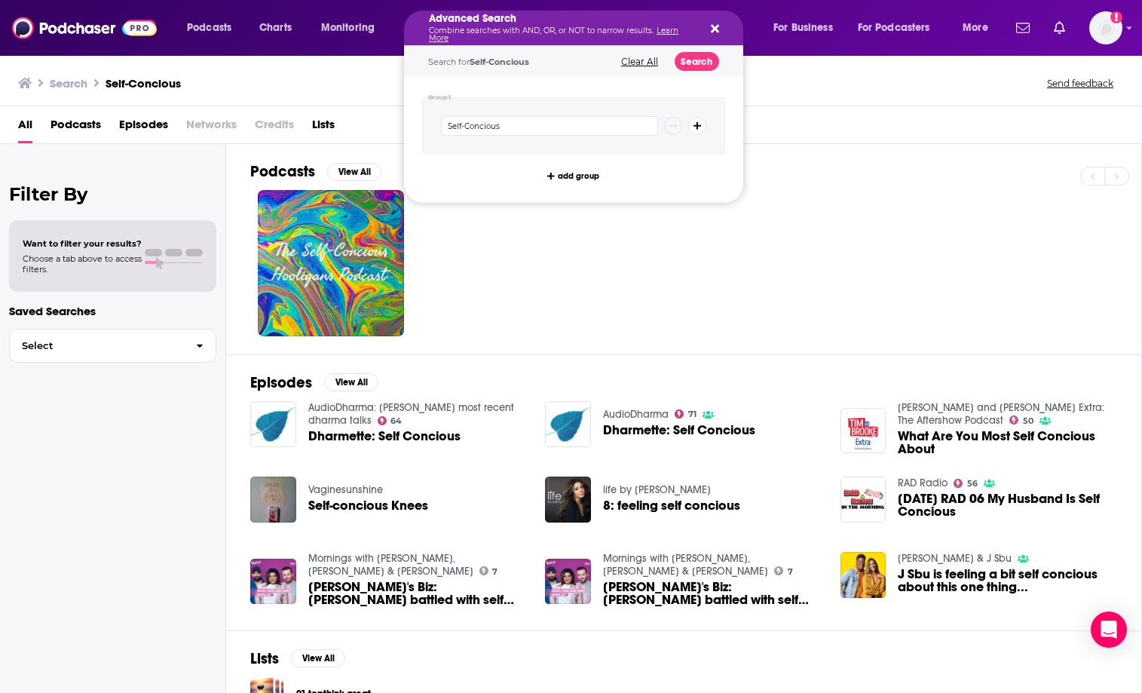
click at [493, 29] on p "Combine searches with AND, OR, or NOT to narrow results. Learn More" at bounding box center [561, 34] width 265 height 15
click at [362, 138] on div "All Podcasts Episodes Networks Credits Lists" at bounding box center [574, 127] width 1112 height 31
click at [500, 35] on p "Combine searches with AND, OR, or NOT to narrow results. Learn More" at bounding box center [561, 34] width 265 height 15
click at [443, 218] on div at bounding box center [695, 263] width 891 height 146
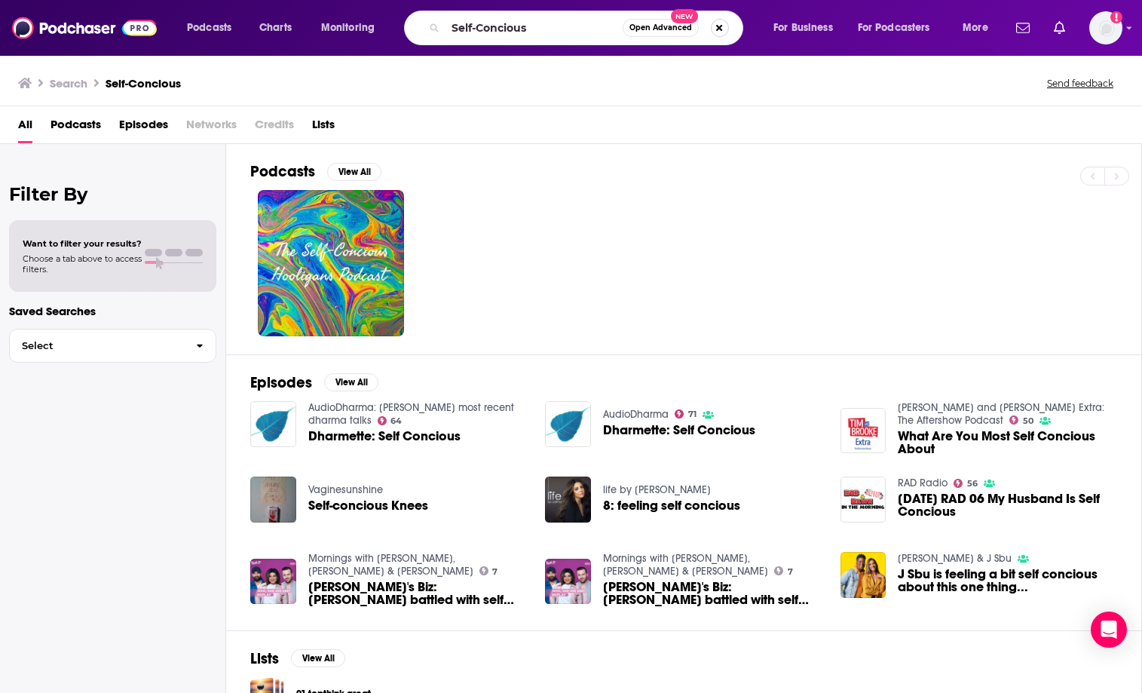
click at [664, 26] on button "Search podcasts, credits, & more..." at bounding box center [720, 28] width 18 height 18
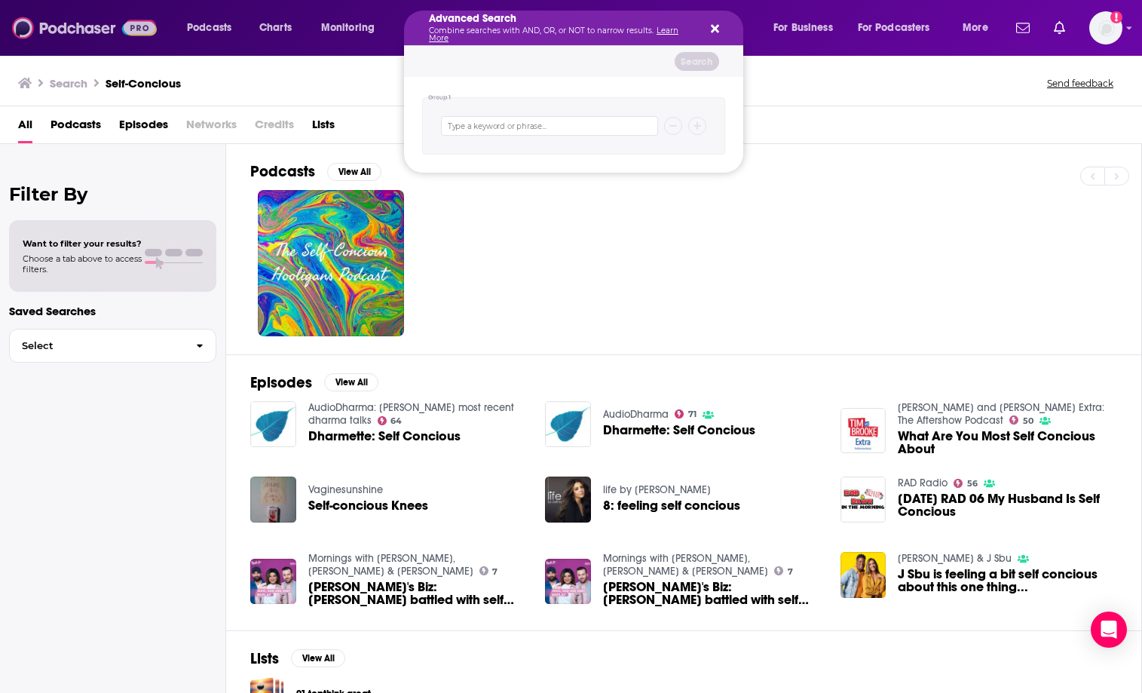
click at [83, 32] on img at bounding box center [84, 28] width 145 height 29
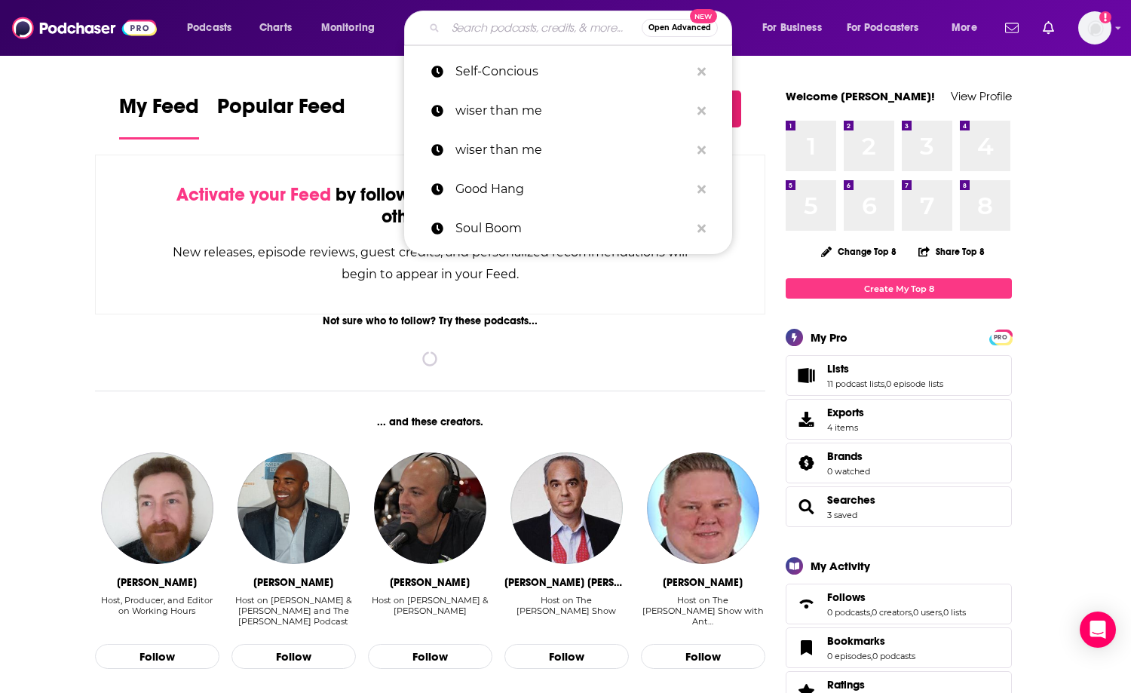
click at [473, 29] on input "Search podcasts, credits, & more..." at bounding box center [543, 28] width 196 height 24
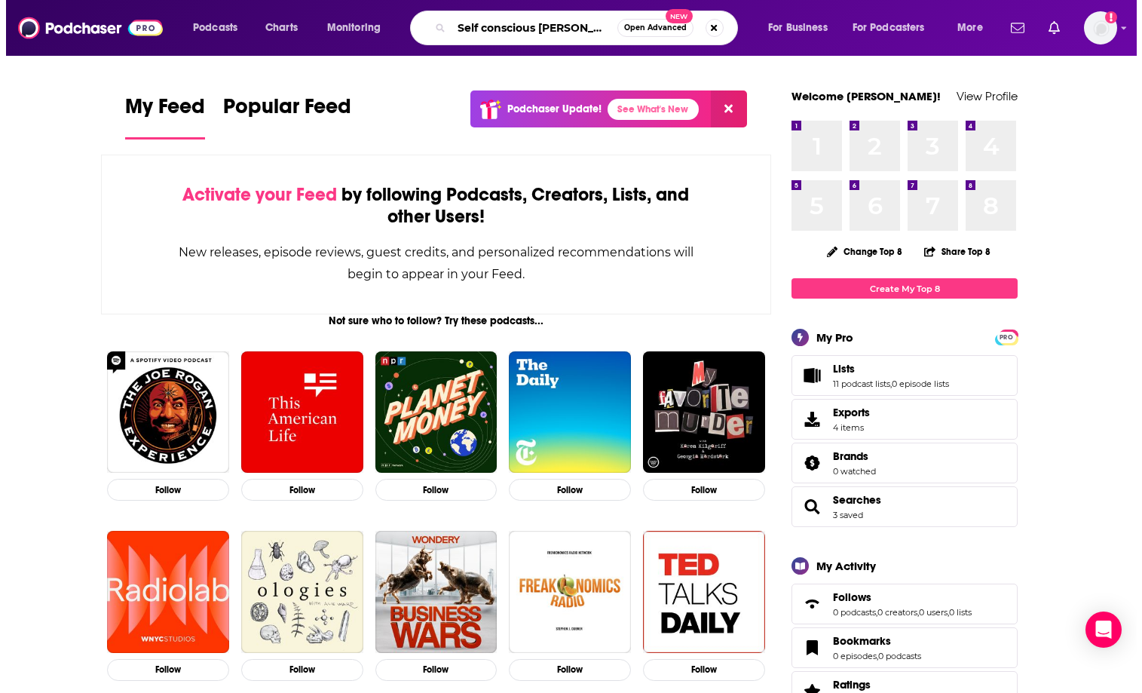
scroll to position [0, 7]
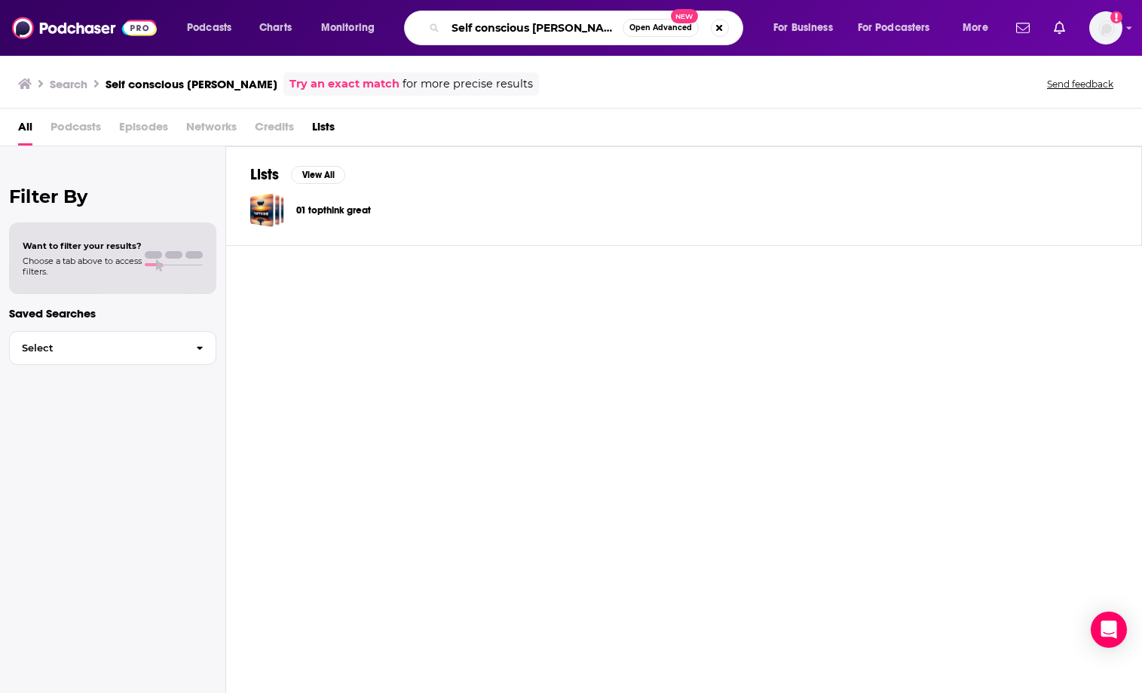
click at [533, 26] on input "Self conscious [PERSON_NAME]" at bounding box center [533, 28] width 177 height 24
paste input "-Conscious with [PERSON_NAME]"
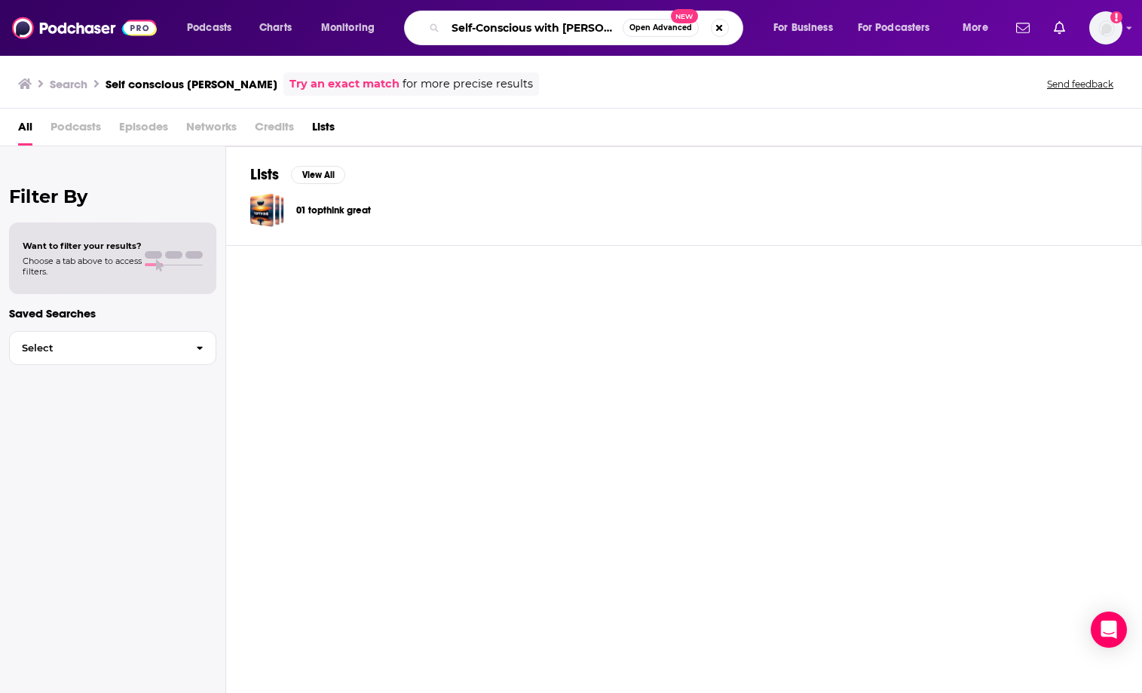
scroll to position [0, 29]
type input "Self-Conscious with [PERSON_NAME]"
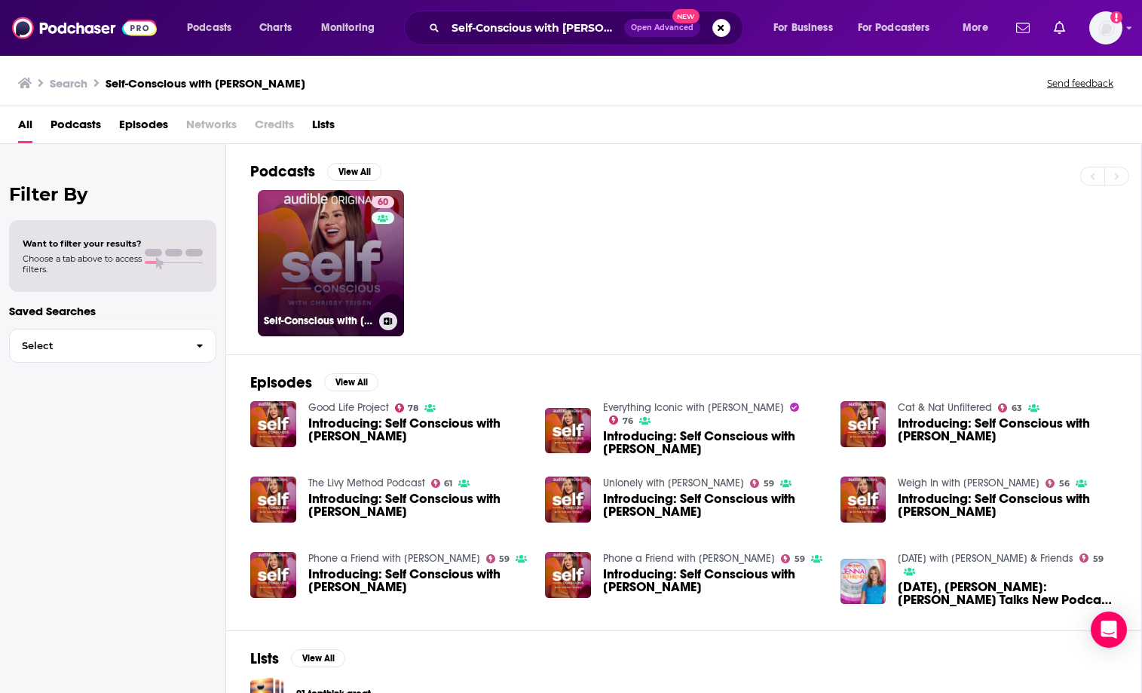
click at [344, 237] on link "60 Self-Conscious with [PERSON_NAME]" at bounding box center [331, 263] width 146 height 146
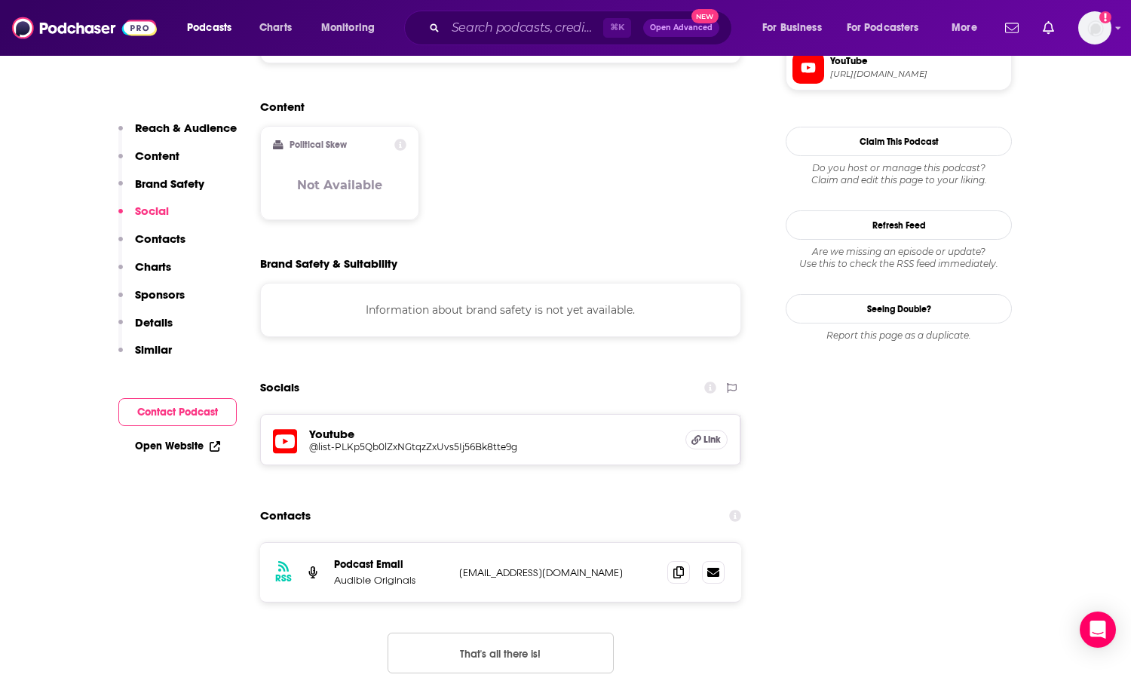
scroll to position [1160, 0]
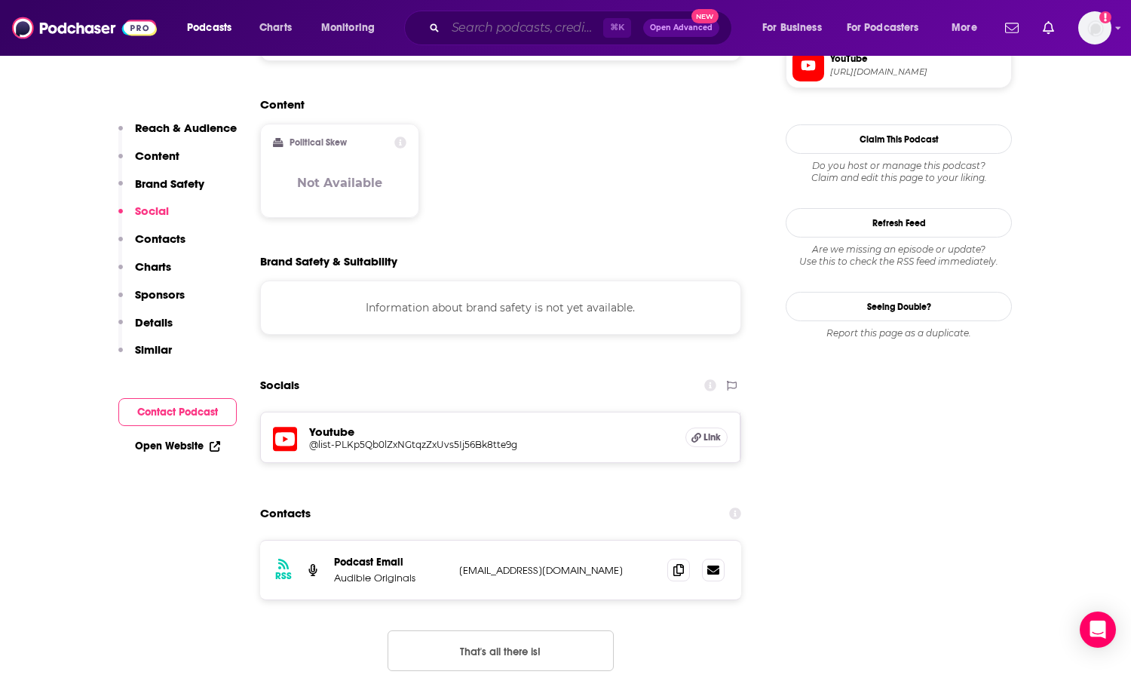
click at [531, 30] on input "Search podcasts, credits, & more..." at bounding box center [524, 28] width 158 height 24
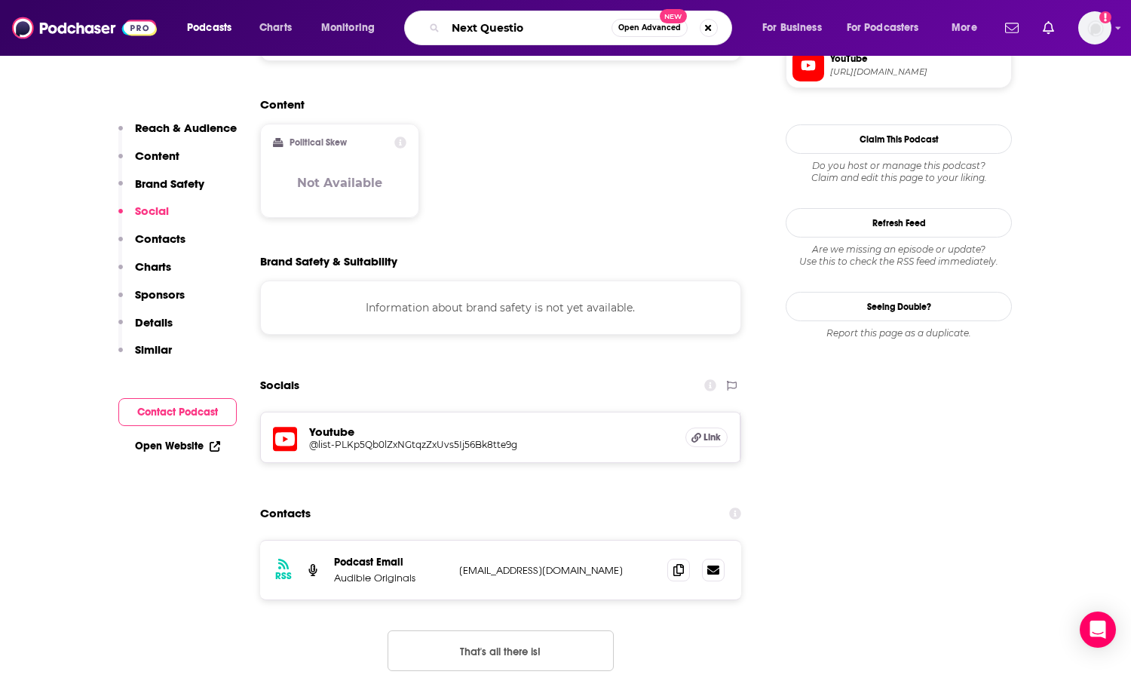
type input "Next Question"
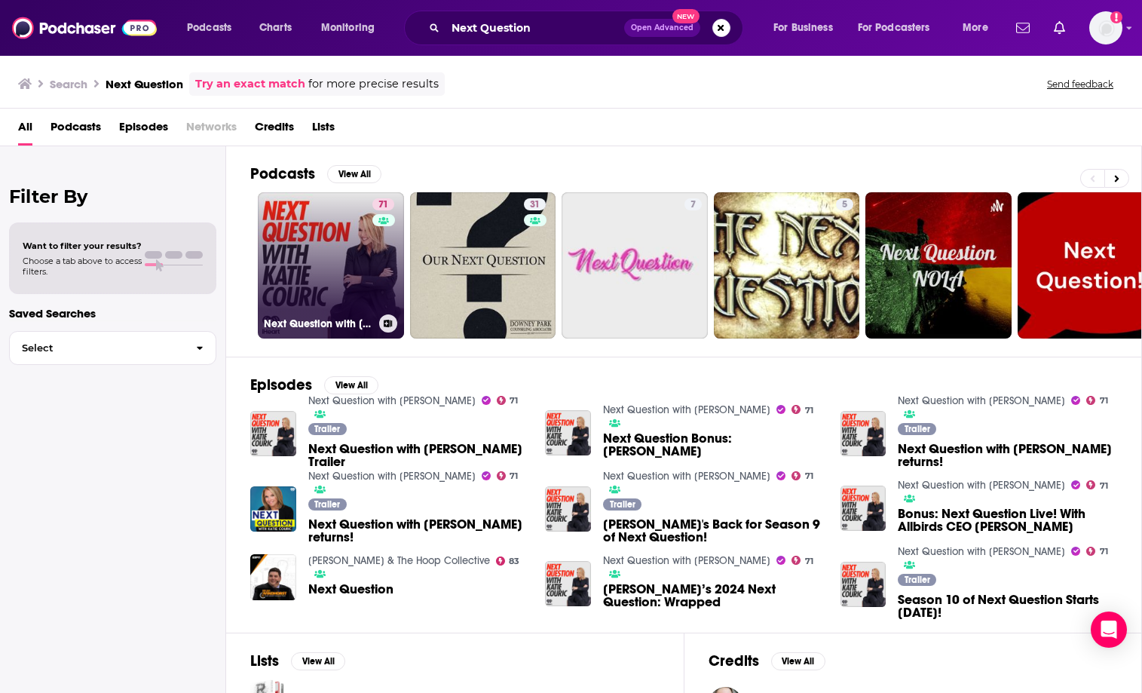
click at [340, 259] on link "71 Next Question with [PERSON_NAME]" at bounding box center [331, 265] width 146 height 146
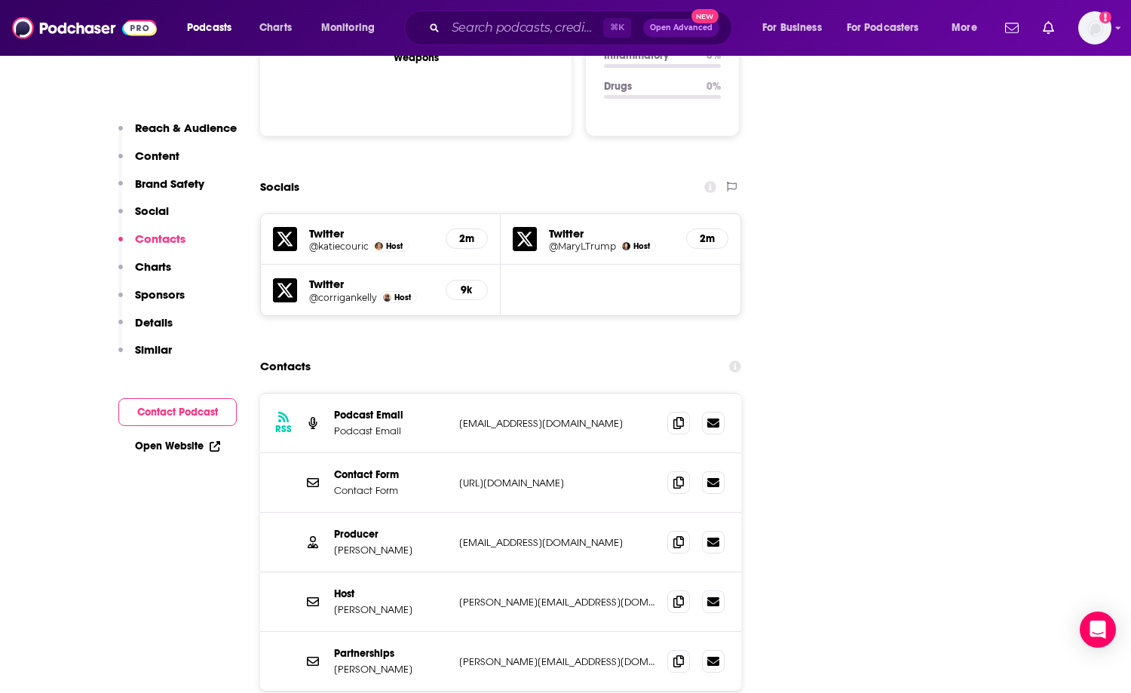
scroll to position [1652, 0]
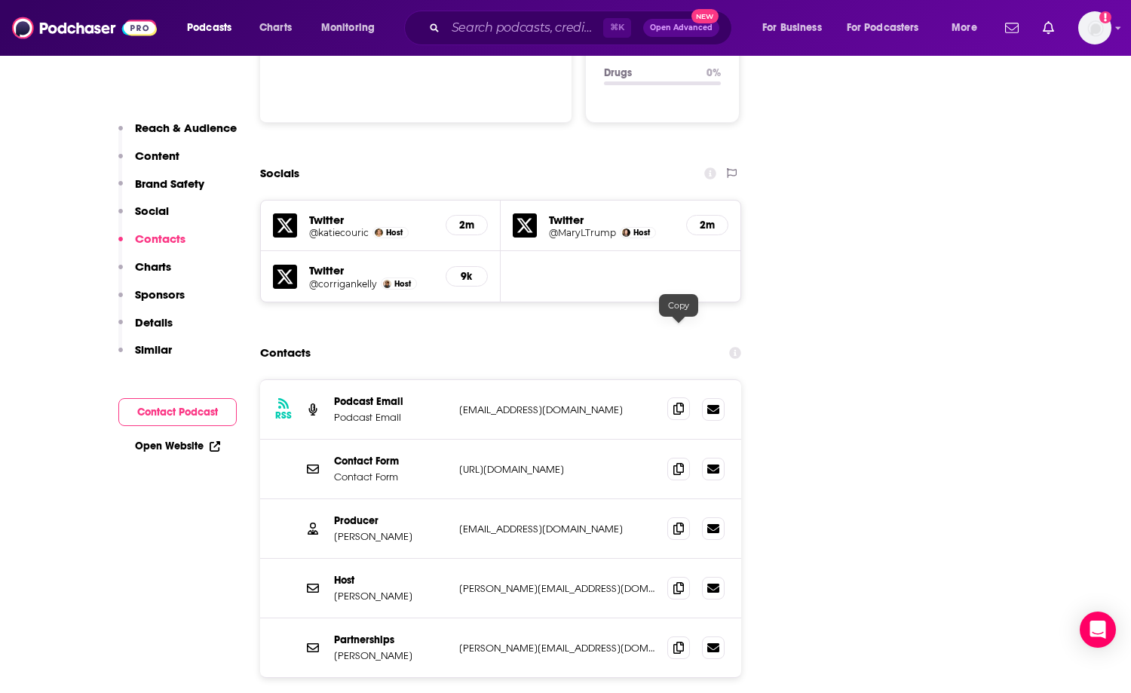
click at [664, 403] on icon at bounding box center [678, 409] width 11 height 12
click at [664, 581] on icon at bounding box center [678, 587] width 11 height 12
drag, startPoint x: 332, startPoint y: 579, endPoint x: 394, endPoint y: 584, distance: 62.0
click at [394, 618] on div "Partnerships [PERSON_NAME] [PERSON_NAME][EMAIL_ADDRESS][DOMAIN_NAME] [PERSON_NA…" at bounding box center [500, 647] width 481 height 59
copy p "[PERSON_NAME]"
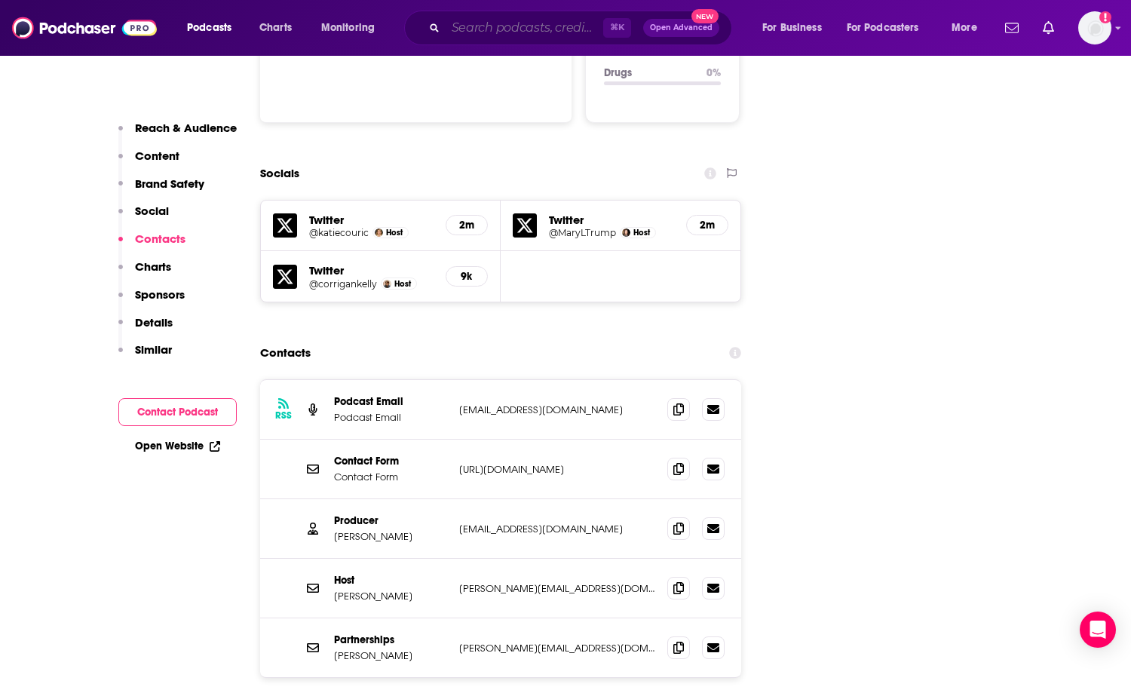
click at [491, 20] on input "Search podcasts, credits, & more..." at bounding box center [524, 28] width 158 height 24
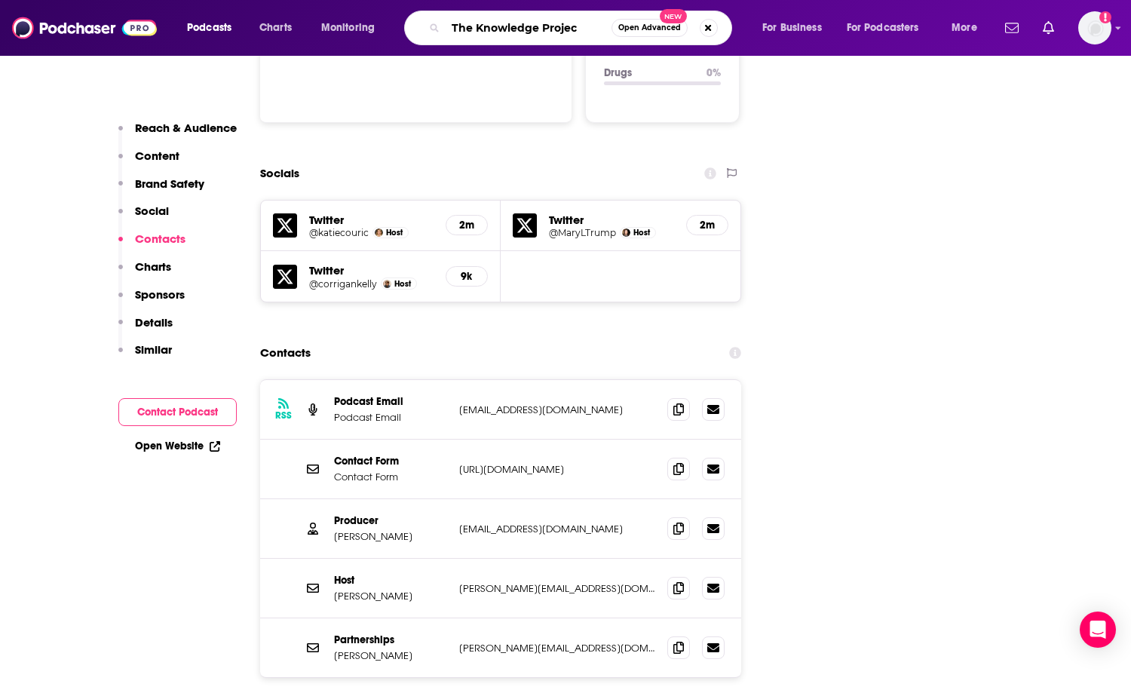
type input "The Knowledge Project"
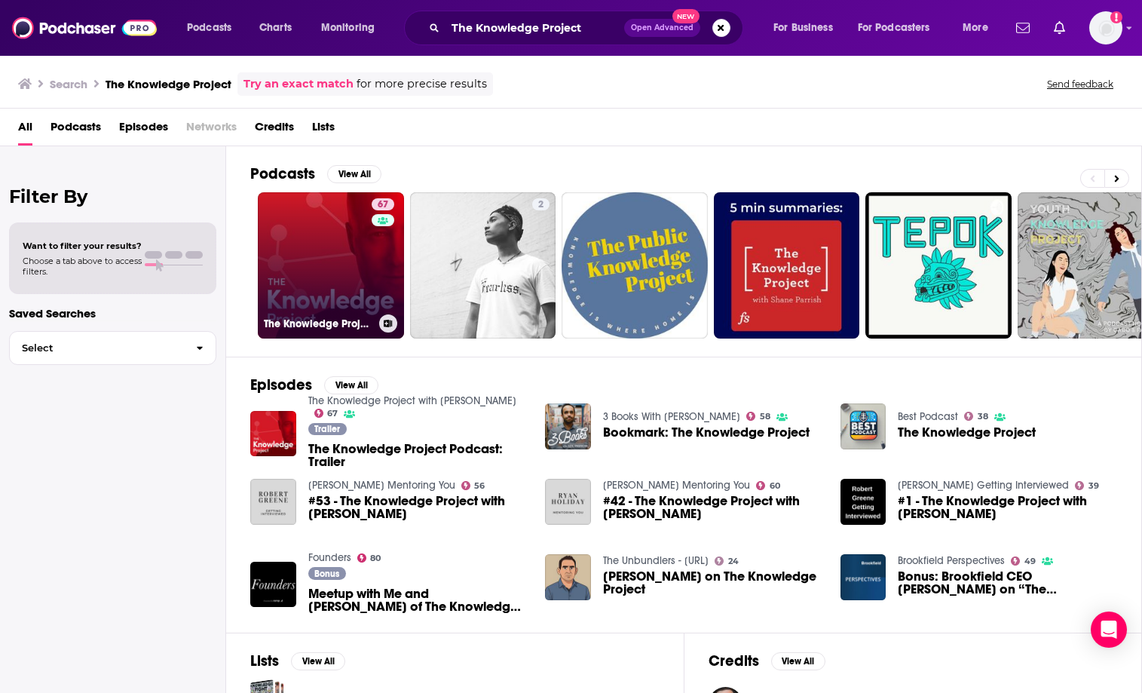
click at [279, 303] on link "67 The Knowledge Project with [PERSON_NAME]" at bounding box center [331, 265] width 146 height 146
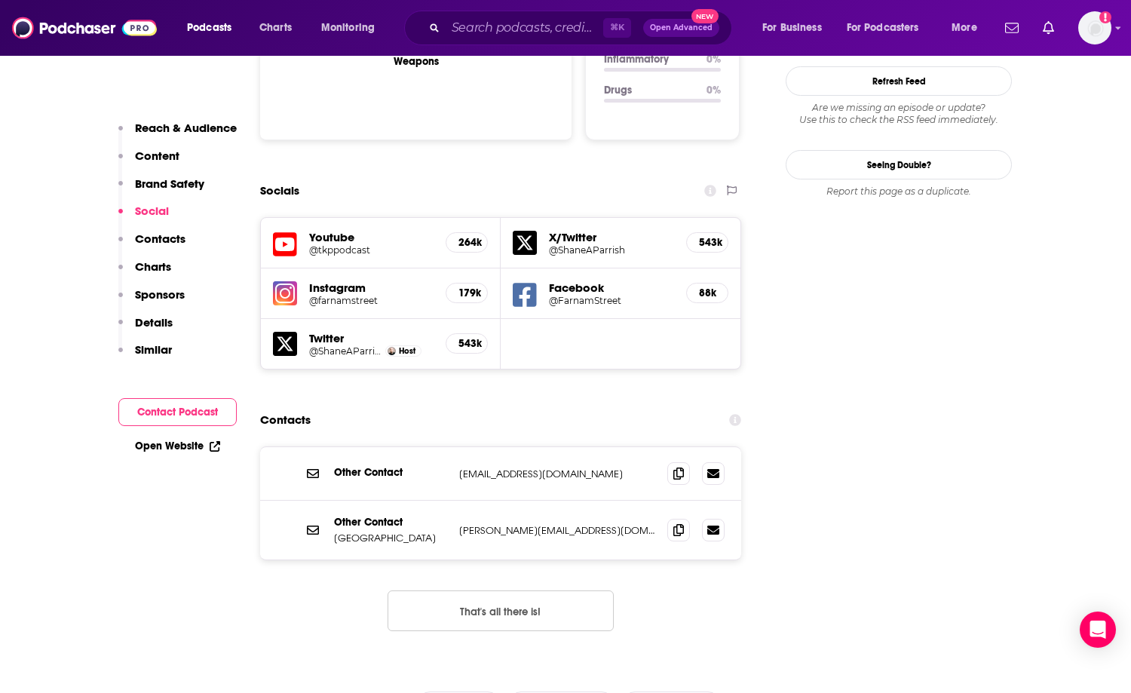
scroll to position [1611, 0]
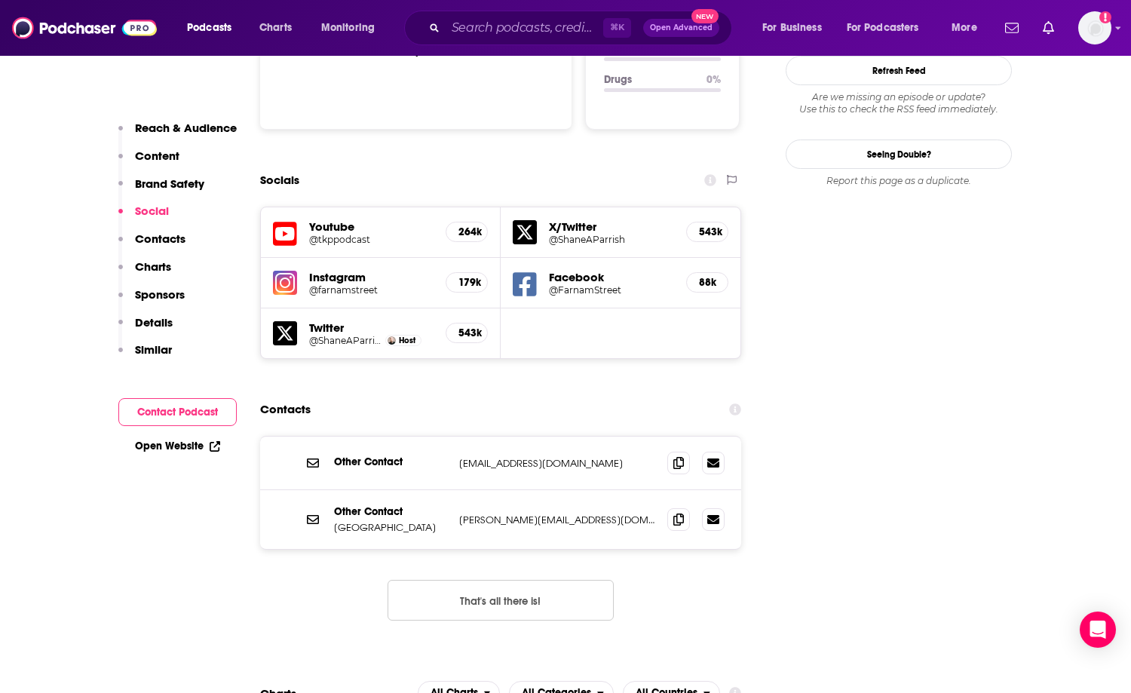
click at [507, 490] on div "Other Contact Farnam Street [PERSON_NAME][EMAIL_ADDRESS][DOMAIN_NAME] [PERSON_N…" at bounding box center [500, 519] width 481 height 59
click at [664, 513] on icon at bounding box center [678, 519] width 11 height 12
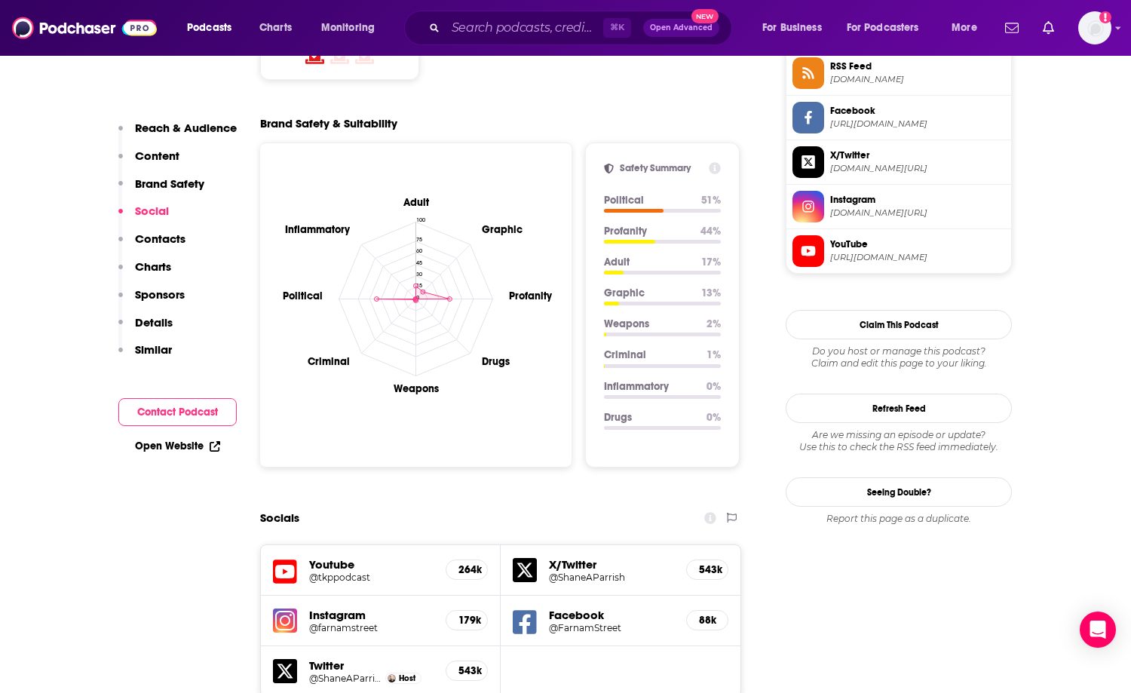
scroll to position [1137, 0]
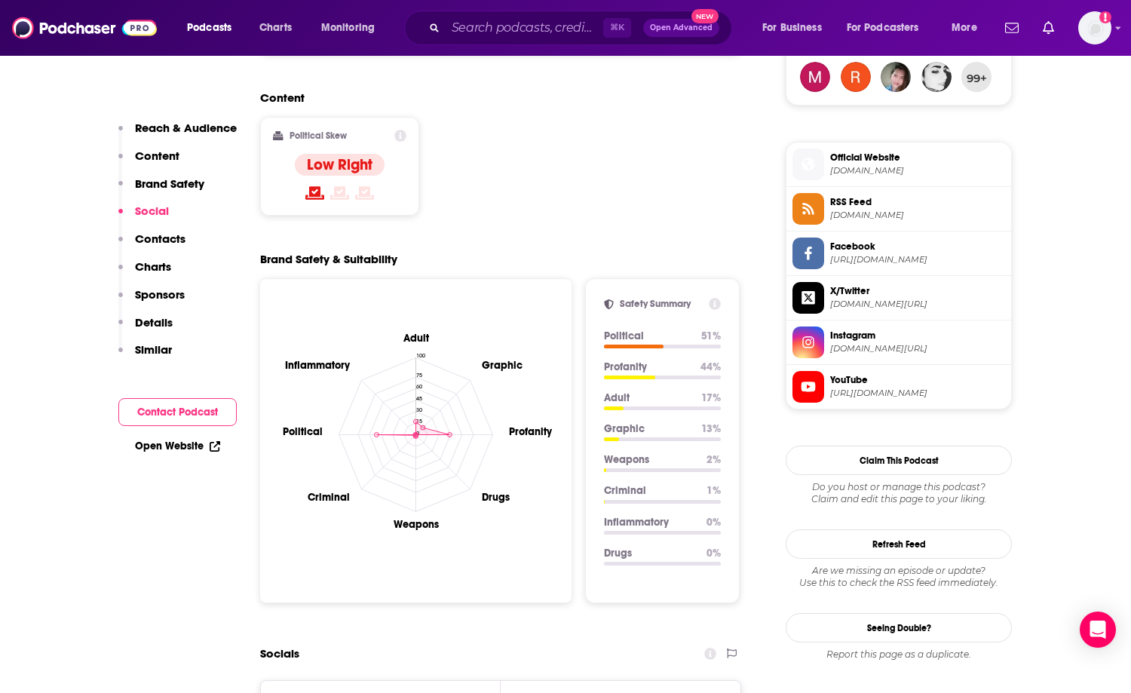
click at [453, 41] on div "⌘ K Open Advanced New" at bounding box center [568, 28] width 328 height 35
click at [467, 35] on input "Search podcasts, credits, & more..." at bounding box center [524, 28] width 158 height 24
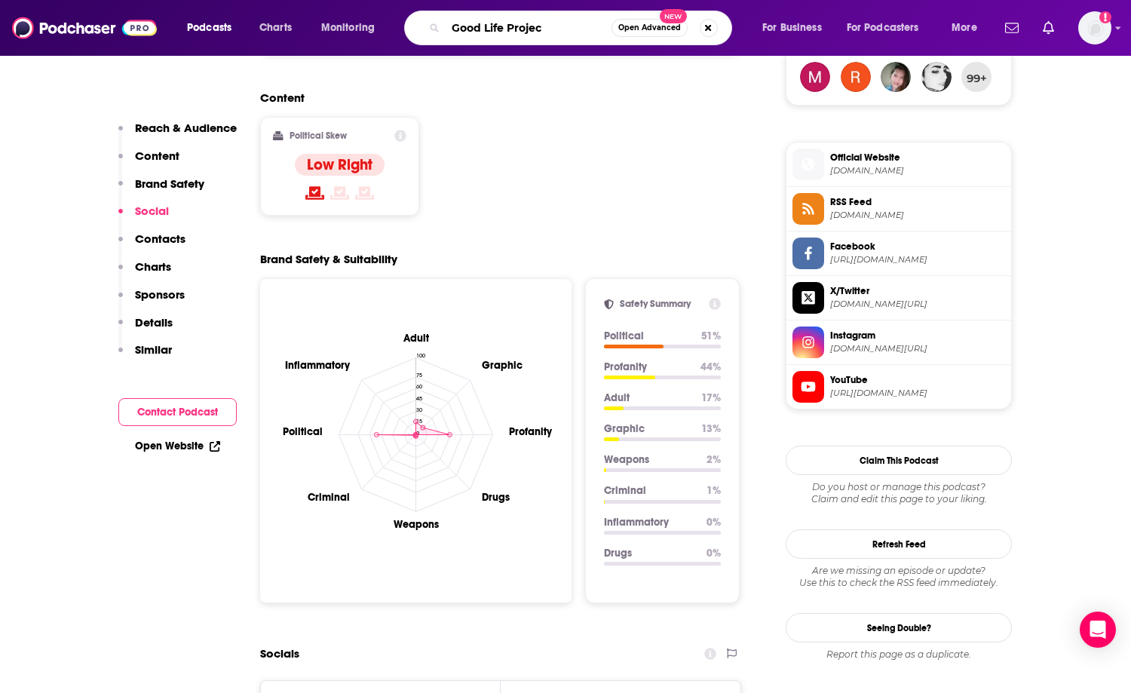
type input "Good Life Project"
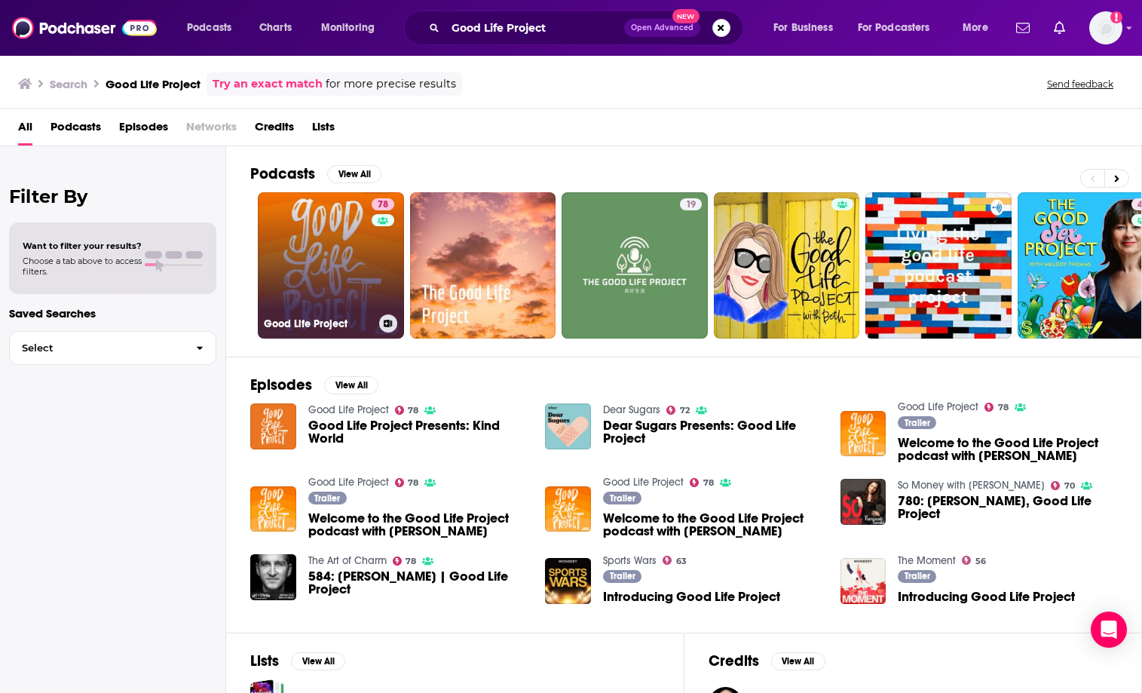
click at [336, 231] on link "78 Good Life Project" at bounding box center [331, 265] width 146 height 146
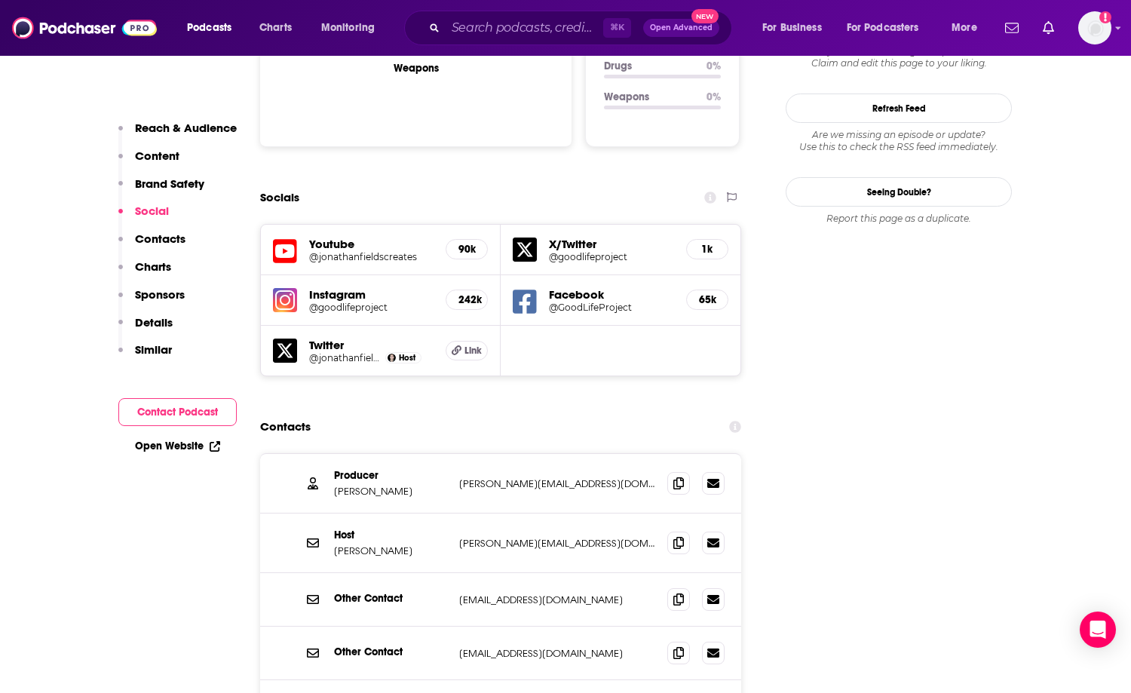
scroll to position [1725, 0]
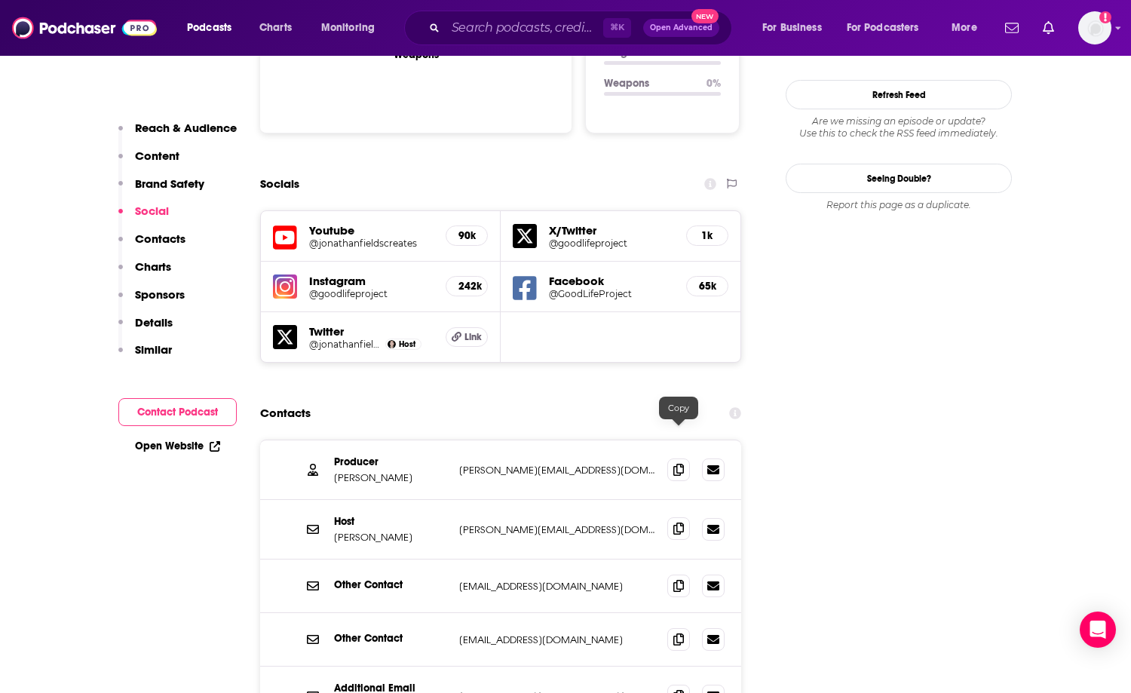
click at [664, 522] on icon at bounding box center [678, 528] width 11 height 12
click at [664, 689] on icon at bounding box center [678, 695] width 11 height 12
click at [664, 463] on icon at bounding box center [678, 469] width 11 height 12
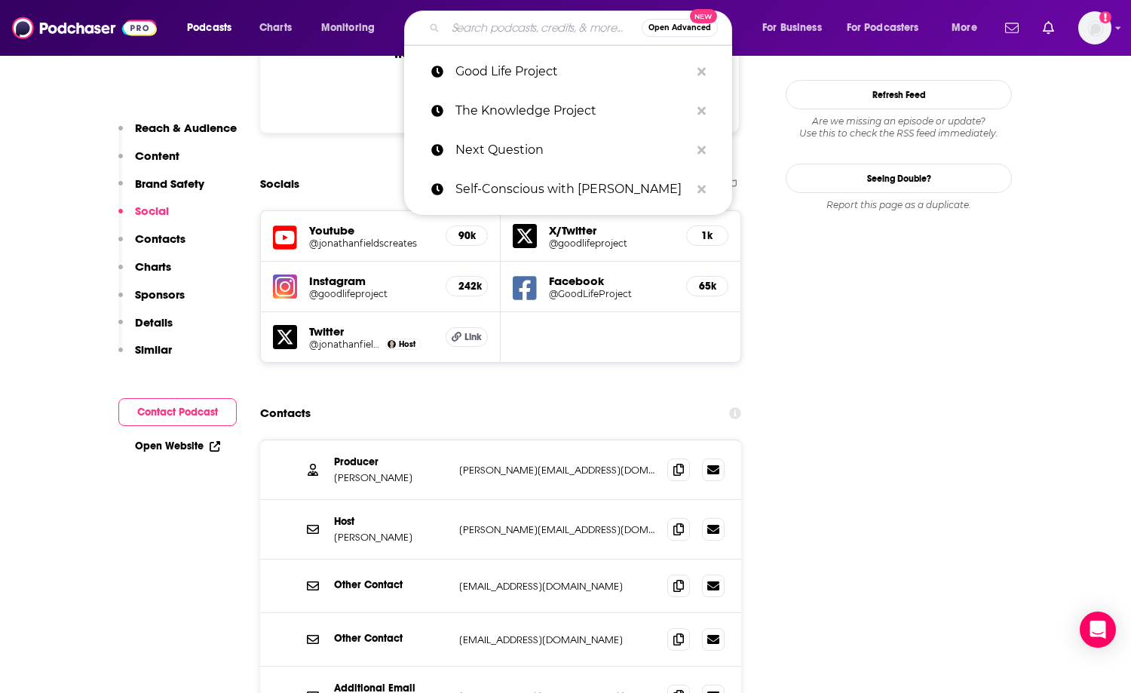
click at [482, 26] on input "Search podcasts, credits, & more..." at bounding box center [543, 28] width 196 height 24
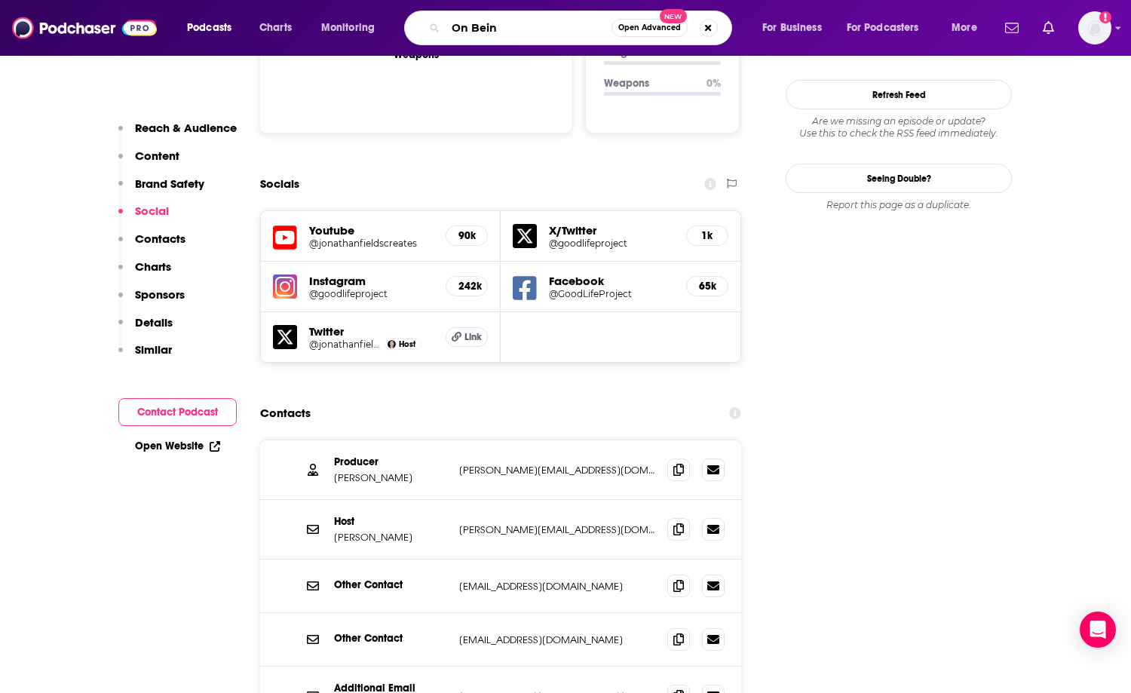
type input "On Being"
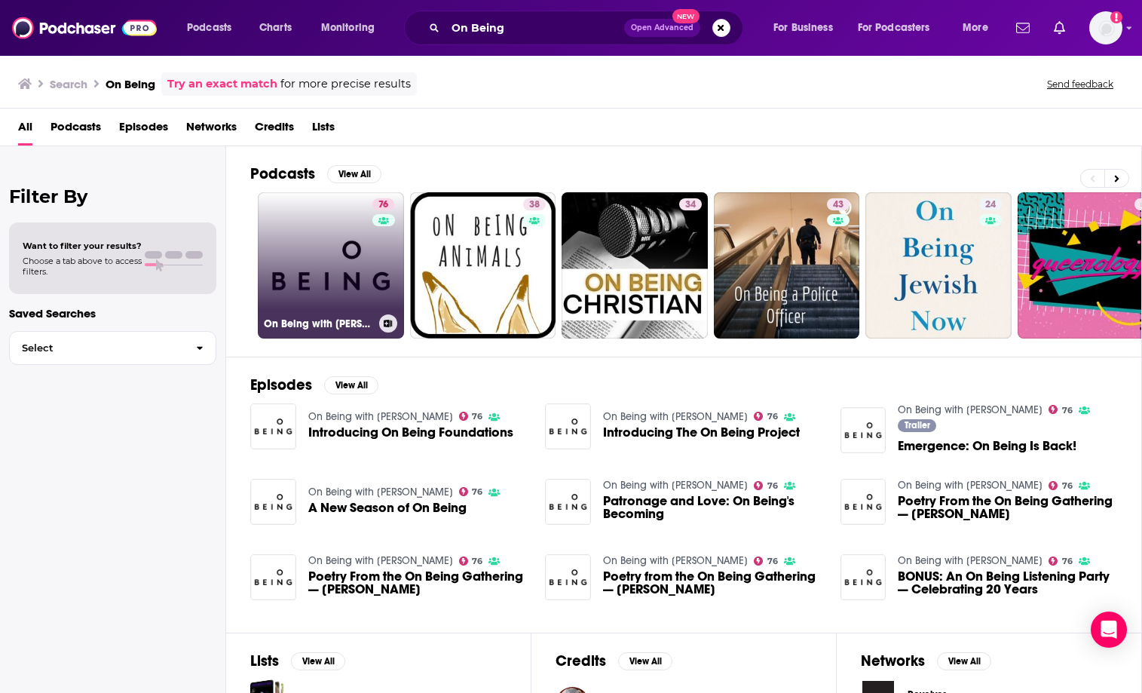
click at [334, 252] on link "76 On Being with [PERSON_NAME]" at bounding box center [331, 265] width 146 height 146
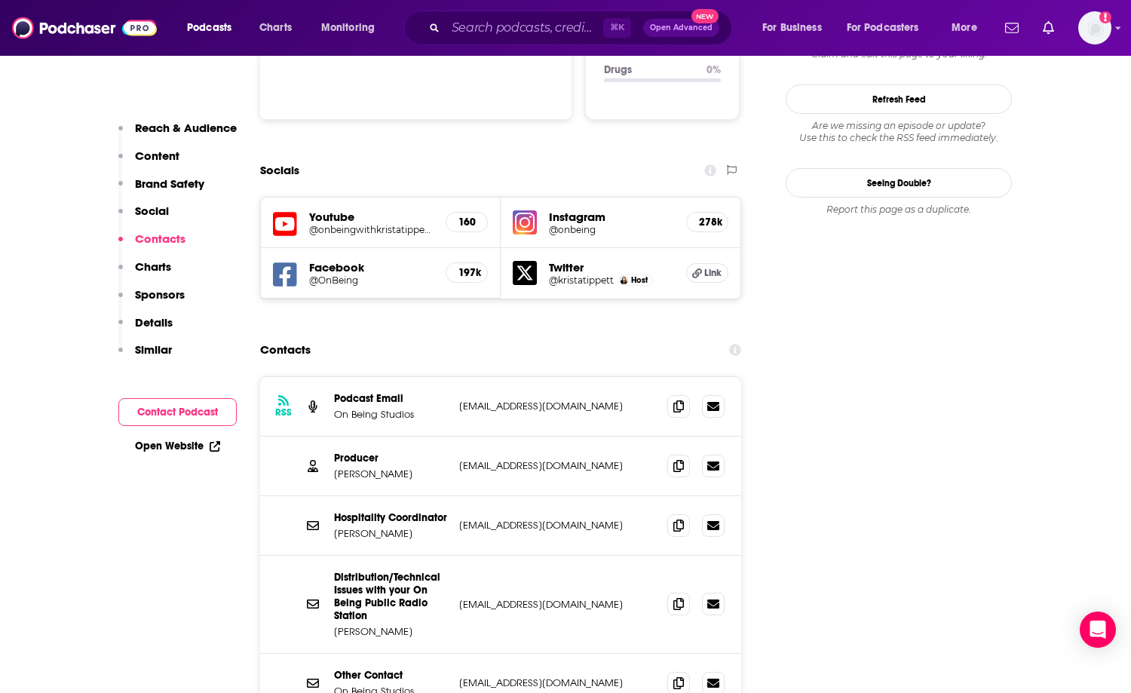
scroll to position [1689, 0]
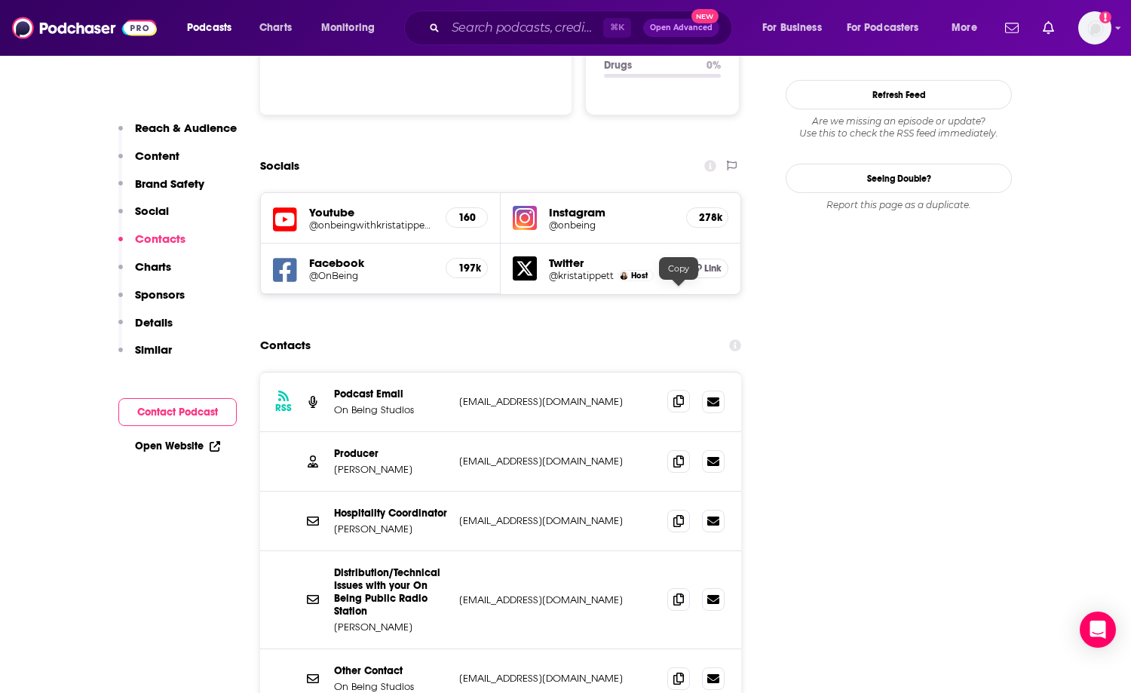
click at [664, 395] on icon at bounding box center [678, 401] width 11 height 12
click at [664, 455] on icon at bounding box center [678, 461] width 11 height 12
click at [664, 395] on icon at bounding box center [678, 401] width 11 height 12
click at [664, 666] on span at bounding box center [678, 677] width 23 height 23
click at [475, 30] on input "Search podcasts, credits, & more..." at bounding box center [524, 28] width 158 height 24
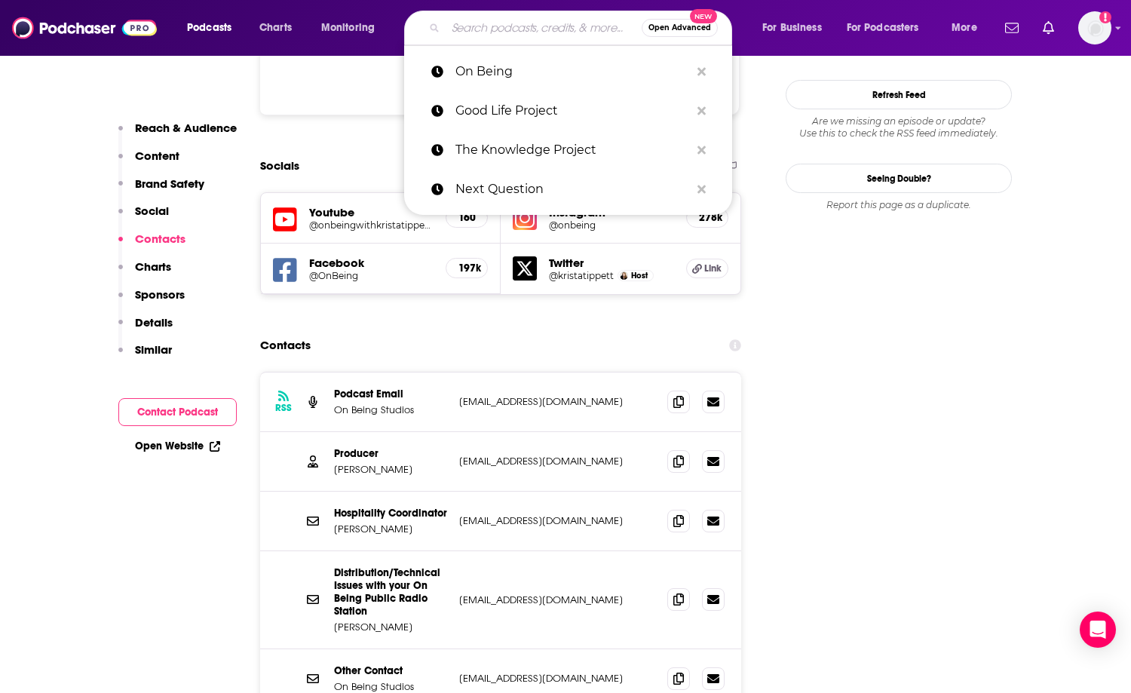
paste input "Therapy for Black Girls"
type input "Therapy for Black Girls"
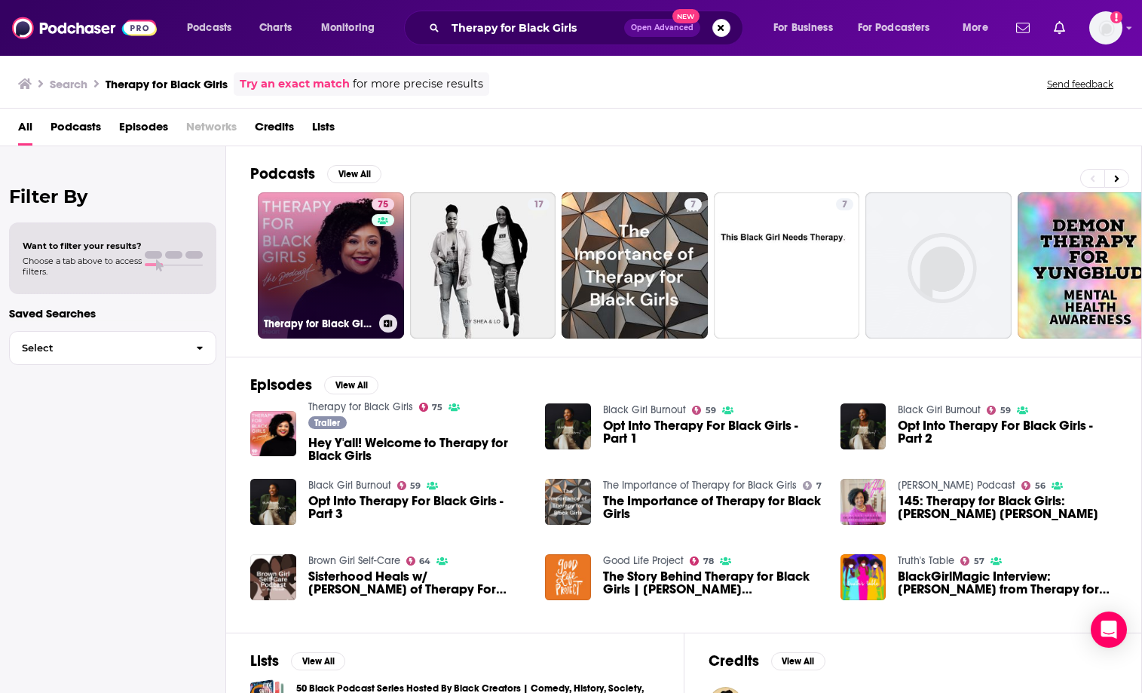
click at [298, 268] on link "75 Therapy for Black Girls" at bounding box center [331, 265] width 146 height 146
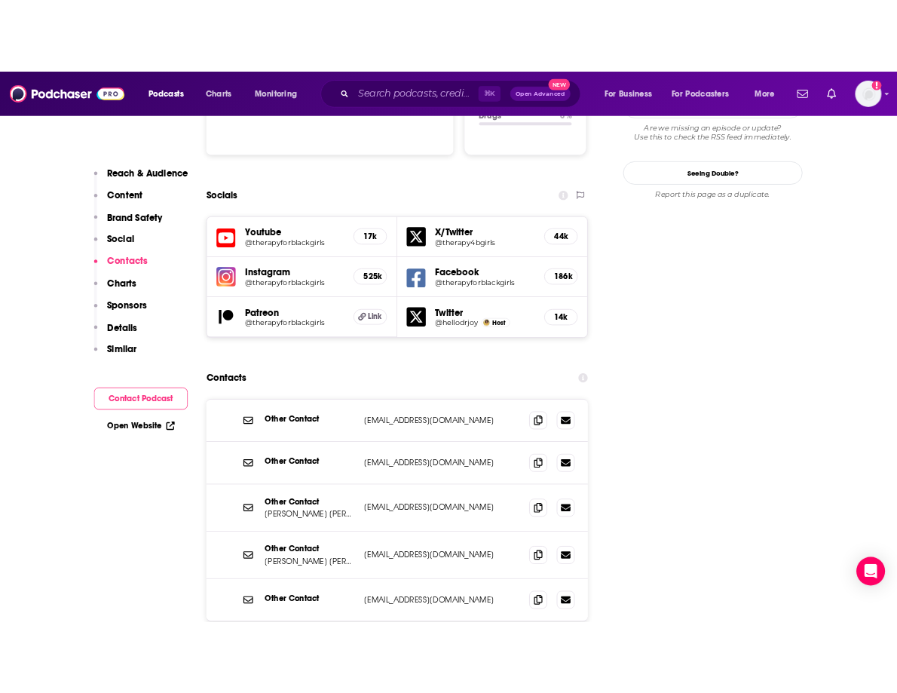
scroll to position [1686, 0]
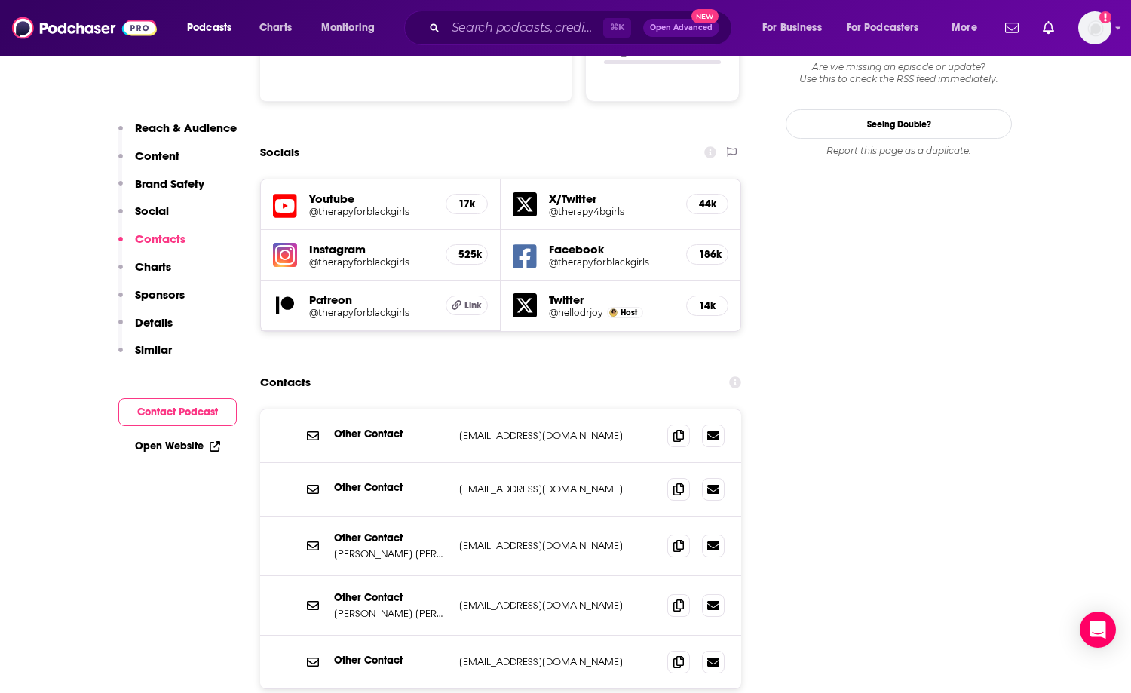
click at [364, 547] on p "[PERSON_NAME] [PERSON_NAME]" at bounding box center [390, 553] width 113 height 13
copy p "[PERSON_NAME] [PERSON_NAME]"
click at [664, 539] on icon at bounding box center [678, 545] width 11 height 12
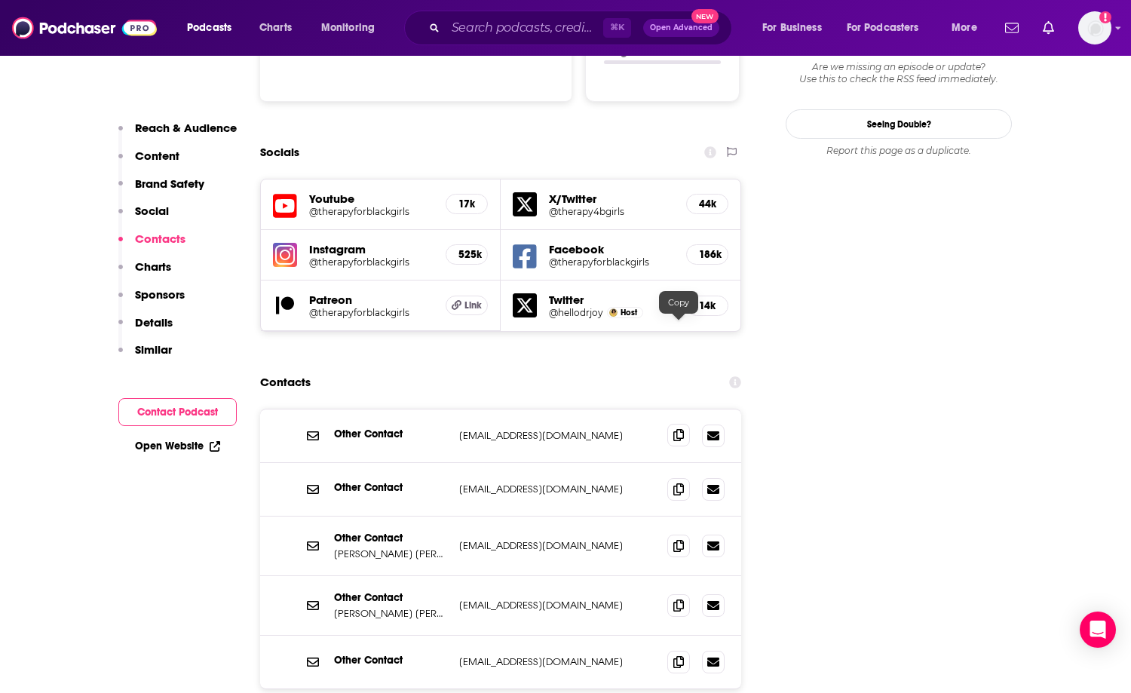
click at [664, 424] on span at bounding box center [678, 435] width 23 height 23
click at [664, 599] on icon at bounding box center [678, 605] width 11 height 12
click at [664, 655] on icon at bounding box center [678, 661] width 11 height 12
click at [482, 35] on input "Search podcasts, credits, & more..." at bounding box center [524, 28] width 158 height 24
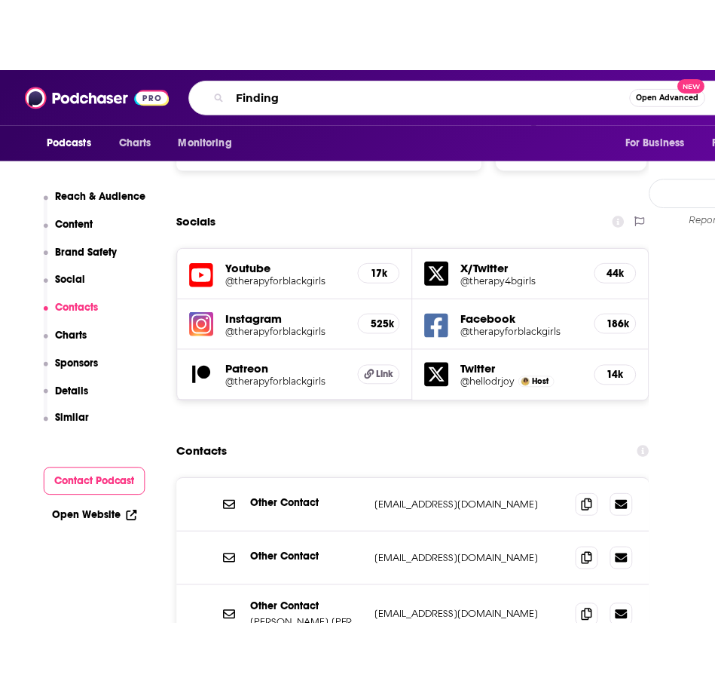
scroll to position [1861, 0]
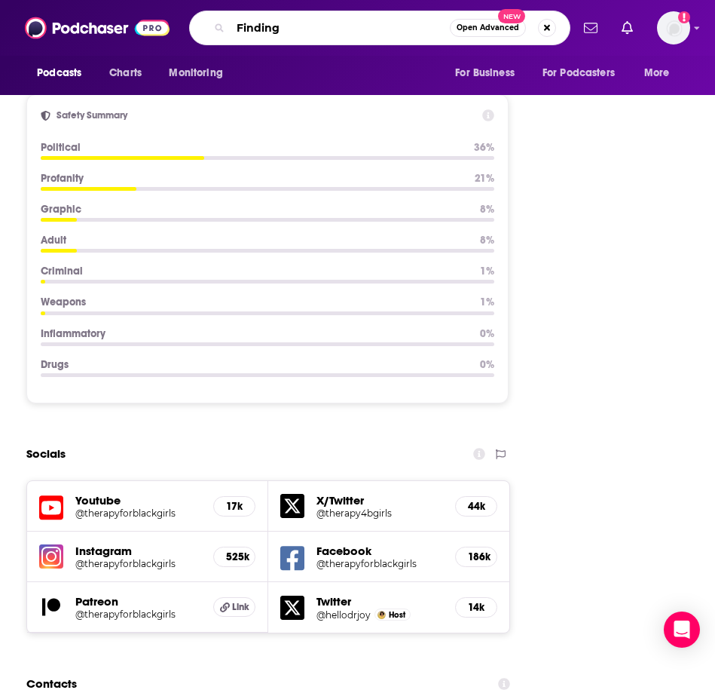
click at [334, 31] on input "Finding" at bounding box center [340, 28] width 219 height 24
type input "Finding Mastery"
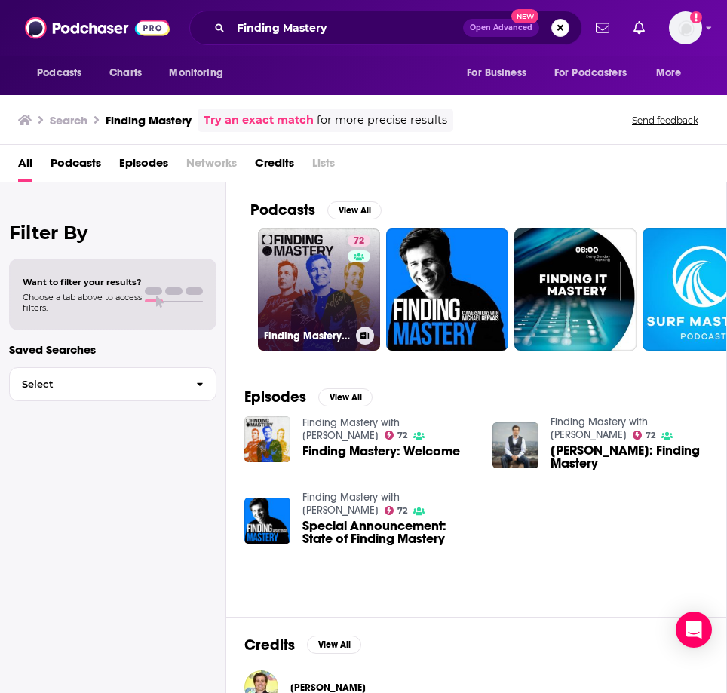
click at [283, 274] on link "72 Finding Mastery with [PERSON_NAME]" at bounding box center [319, 289] width 122 height 122
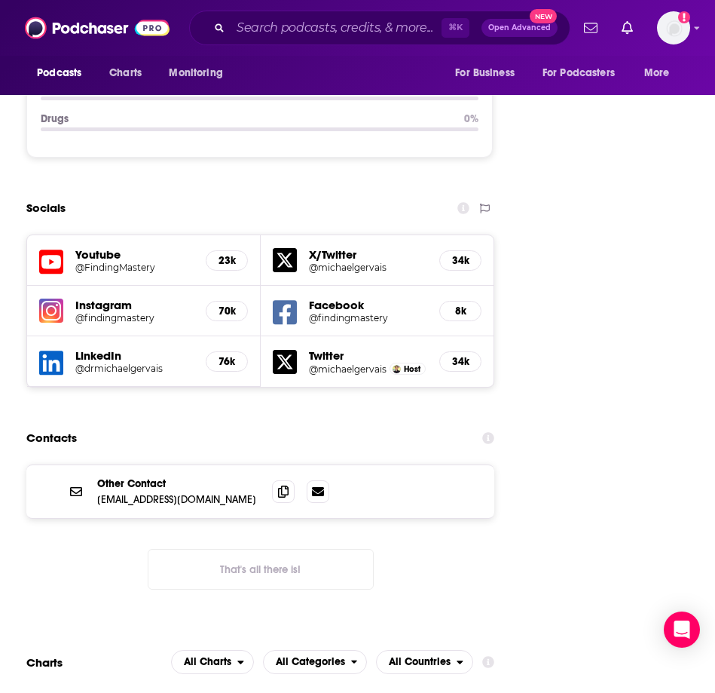
scroll to position [2074, 0]
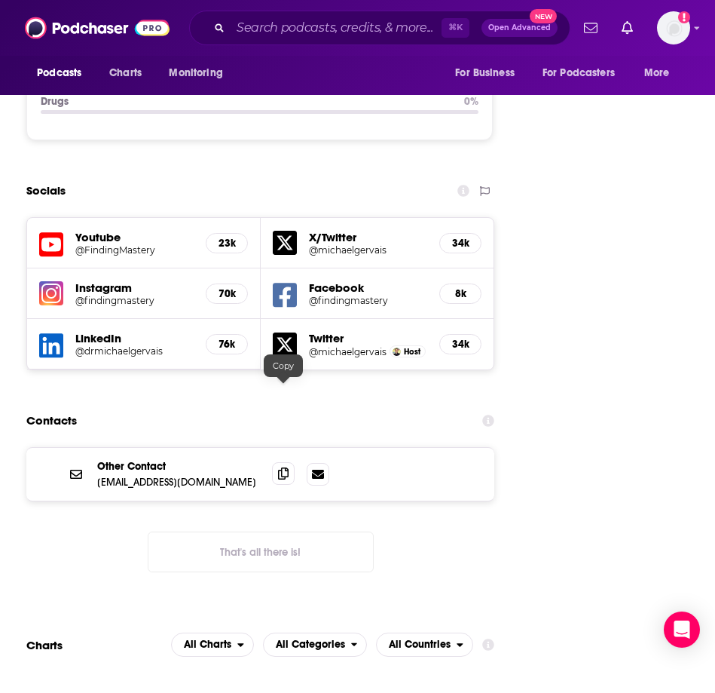
click at [283, 467] on icon at bounding box center [283, 473] width 11 height 12
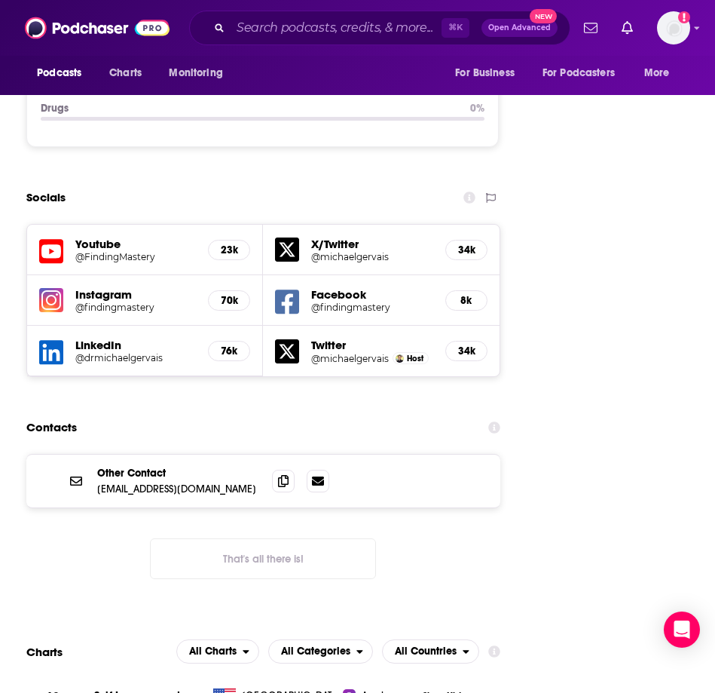
scroll to position [2073, 0]
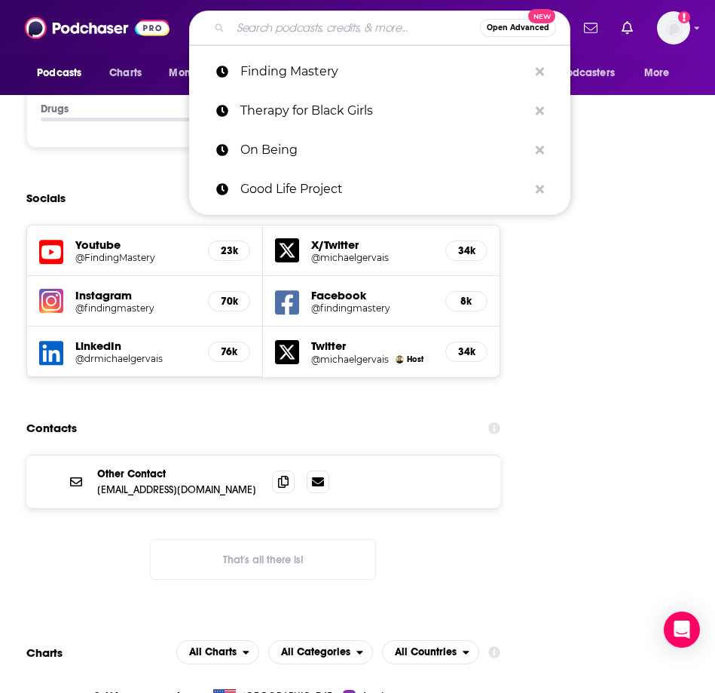
click at [277, 25] on input "Search podcasts, credits, & more..." at bounding box center [356, 28] width 250 height 24
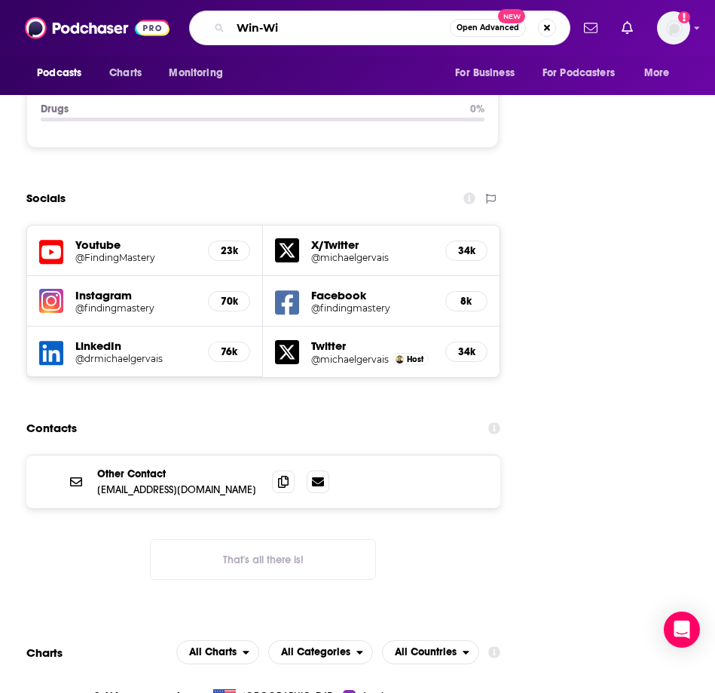
type input "Win-Win"
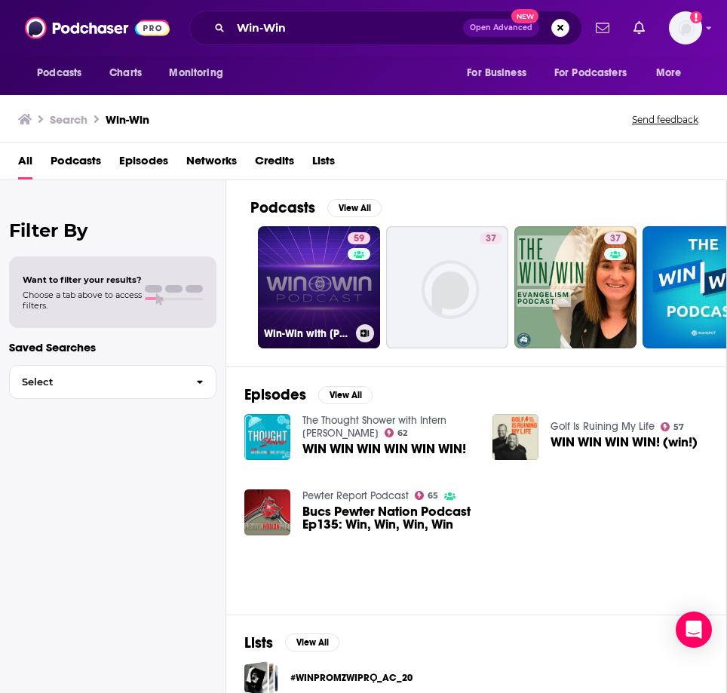
click at [311, 269] on link "59 Win-Win with [PERSON_NAME]" at bounding box center [319, 287] width 122 height 122
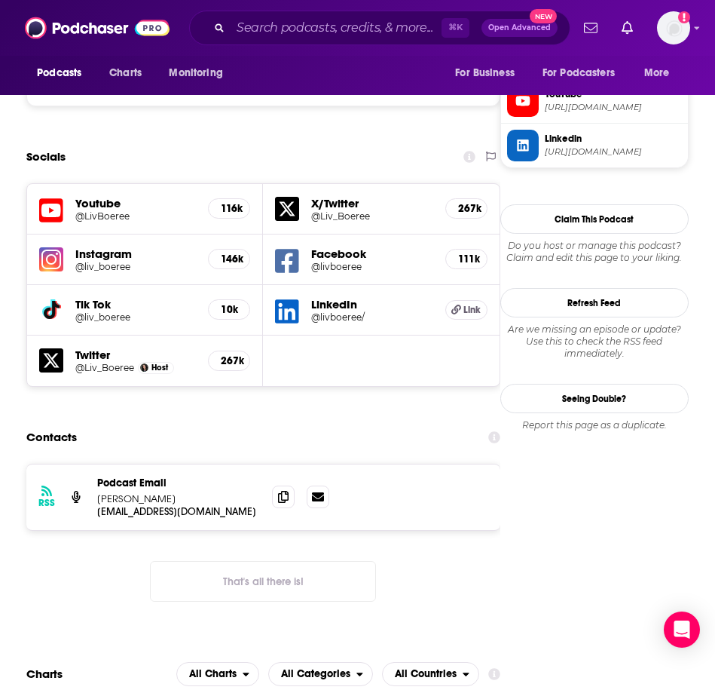
scroll to position [1368, 0]
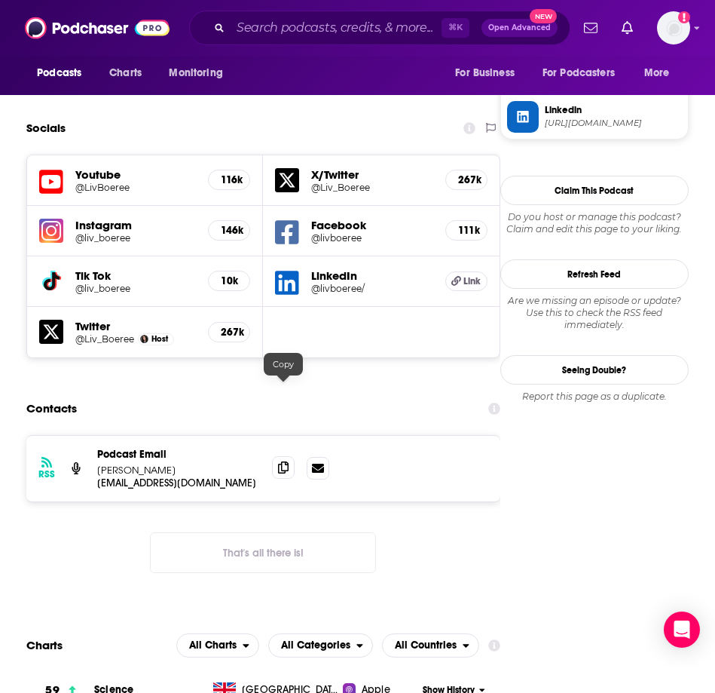
click at [285, 461] on icon at bounding box center [283, 467] width 11 height 12
click at [271, 29] on input "Search podcasts, credits, & more..." at bounding box center [336, 28] width 211 height 24
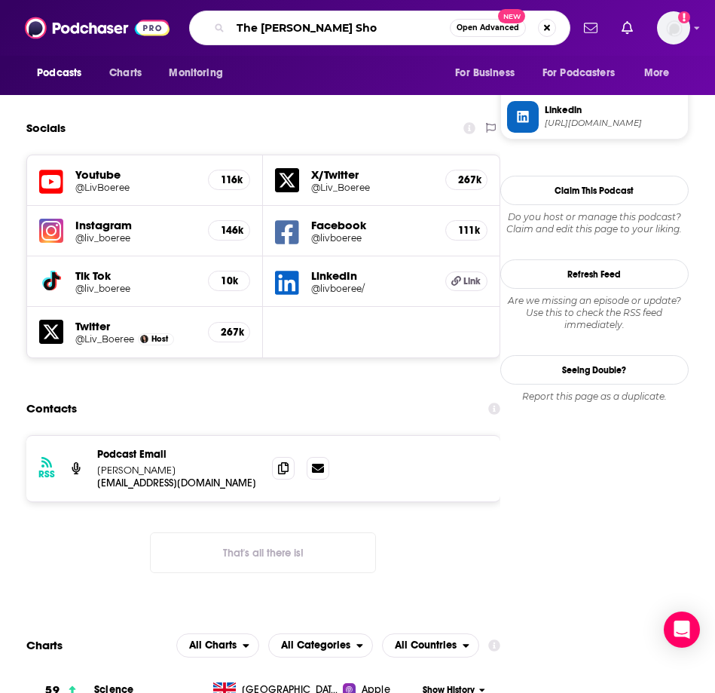
type input "The [PERSON_NAME] Show"
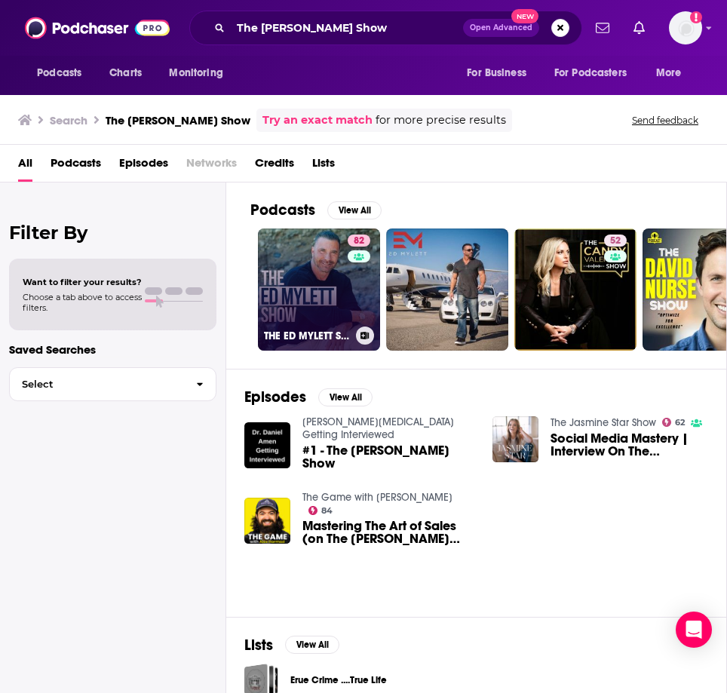
click at [306, 268] on link "82 THE [PERSON_NAME] SHOW" at bounding box center [319, 289] width 122 height 122
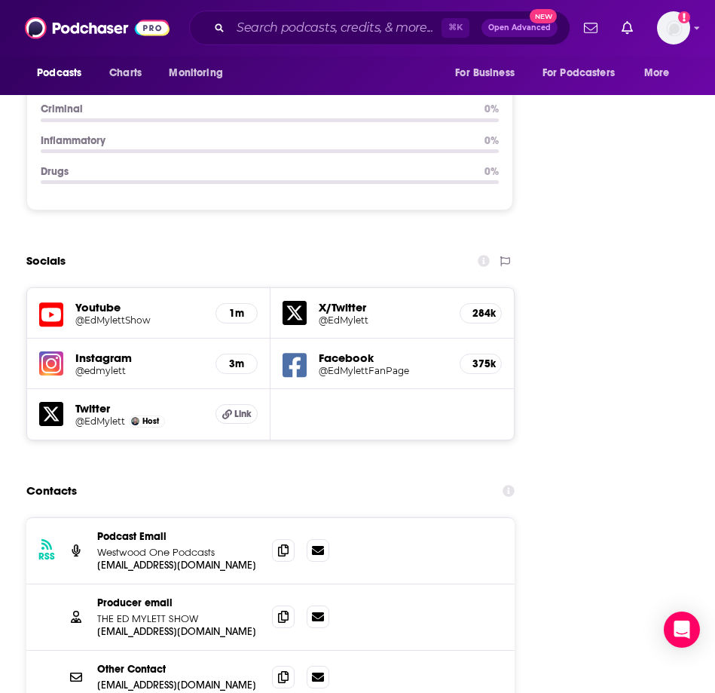
scroll to position [2060, 0]
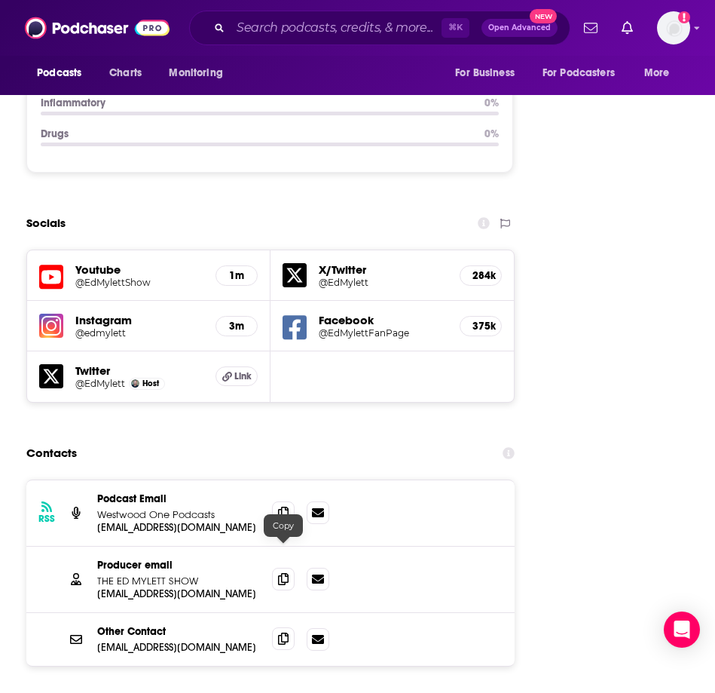
click at [286, 632] on icon at bounding box center [283, 638] width 11 height 12
click at [283, 506] on icon at bounding box center [283, 512] width 11 height 12
click at [295, 30] on input "Search podcasts, credits, & more..." at bounding box center [336, 28] width 211 height 24
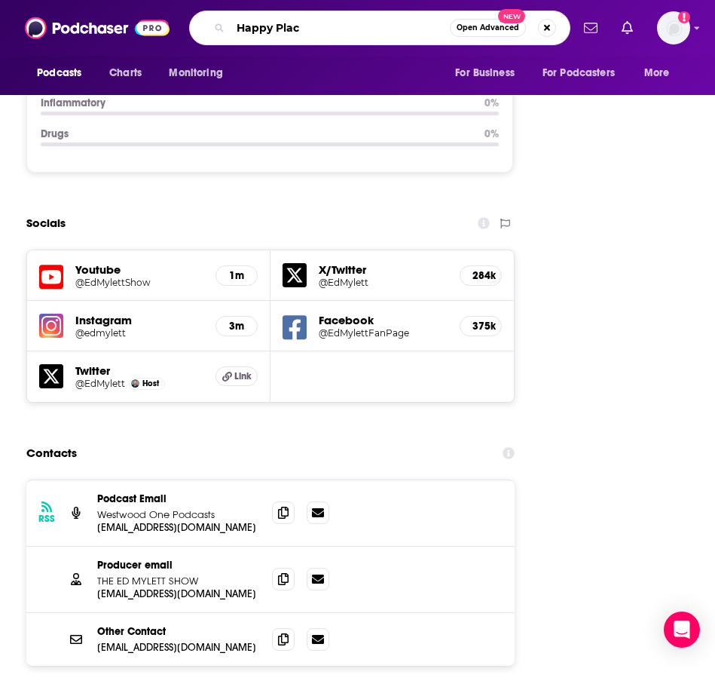
type input "Happy Place"
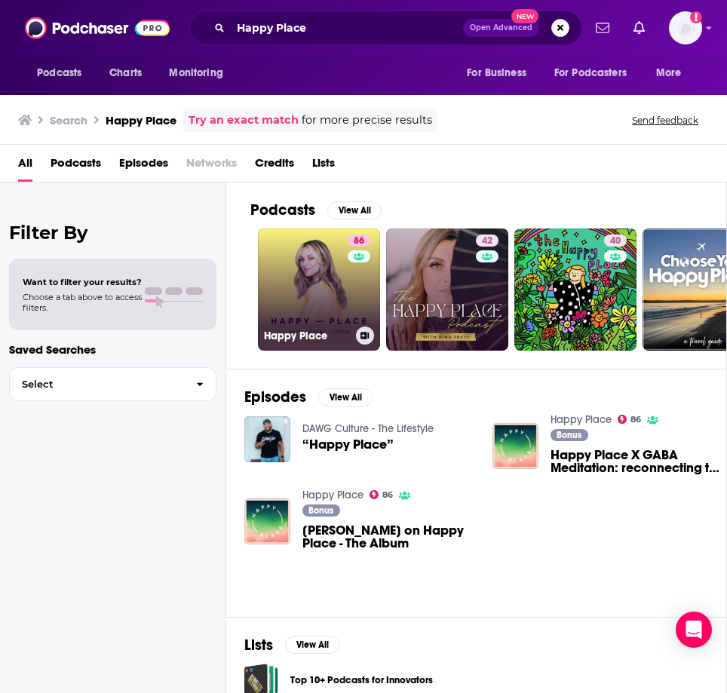
click at [311, 302] on link "[STREET_ADDRESS]" at bounding box center [319, 289] width 122 height 122
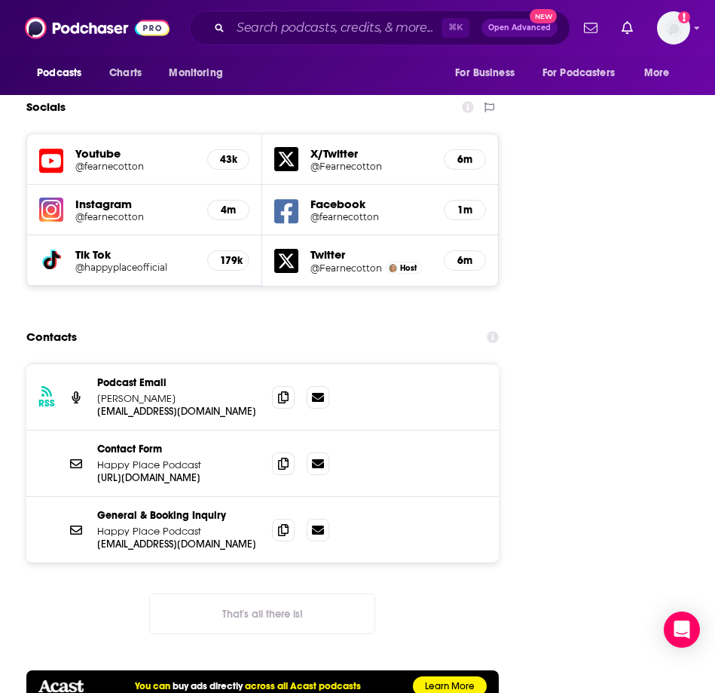
scroll to position [2266, 0]
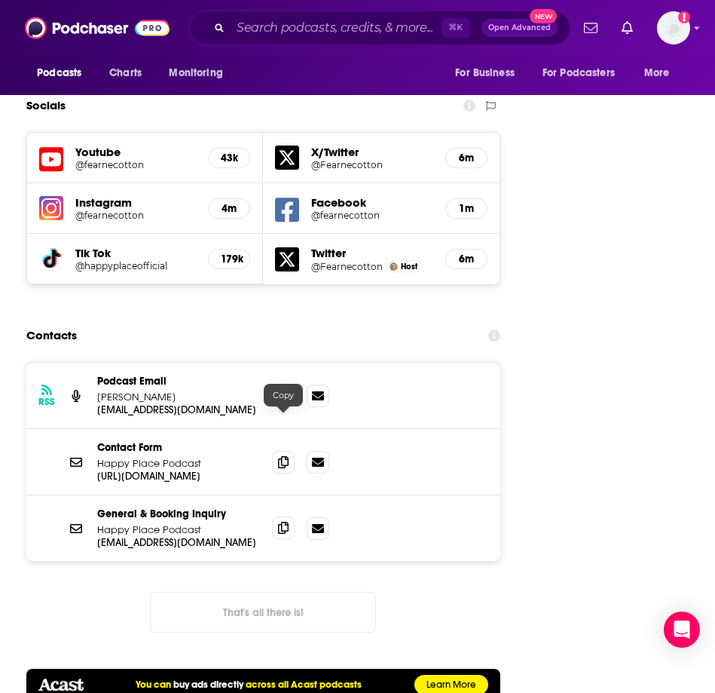
click at [277, 516] on span at bounding box center [283, 527] width 23 height 23
click at [253, 20] on input "Search podcasts, credits, & more..." at bounding box center [336, 28] width 211 height 24
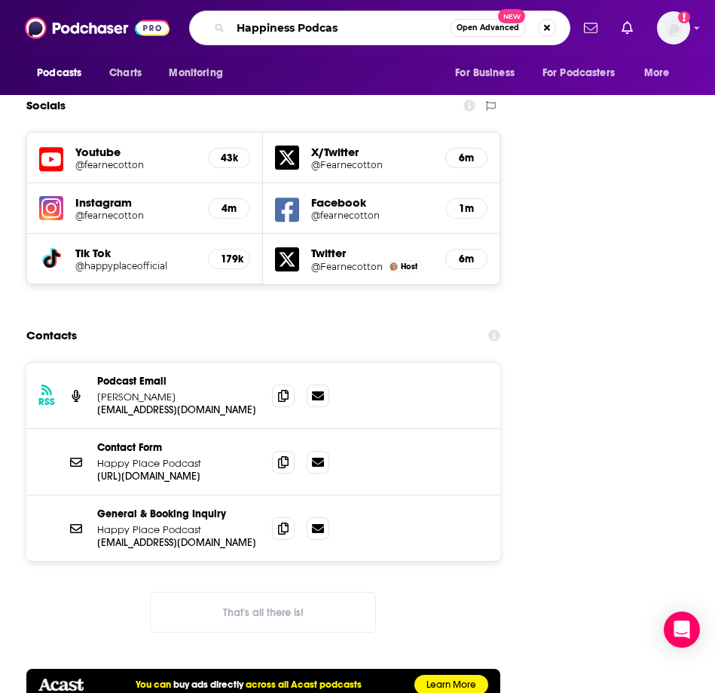
type input "Happiness Podcast"
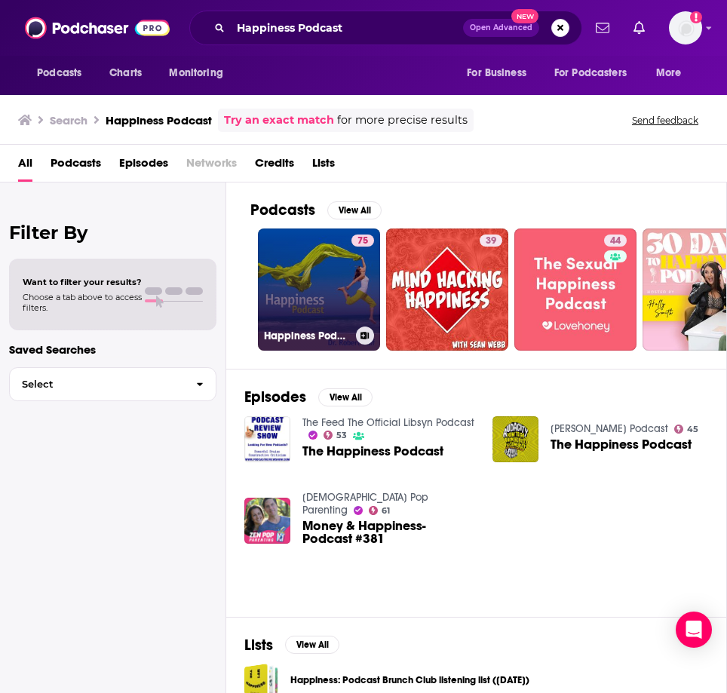
click at [289, 266] on link "75 Happiness Podcast" at bounding box center [319, 289] width 122 height 122
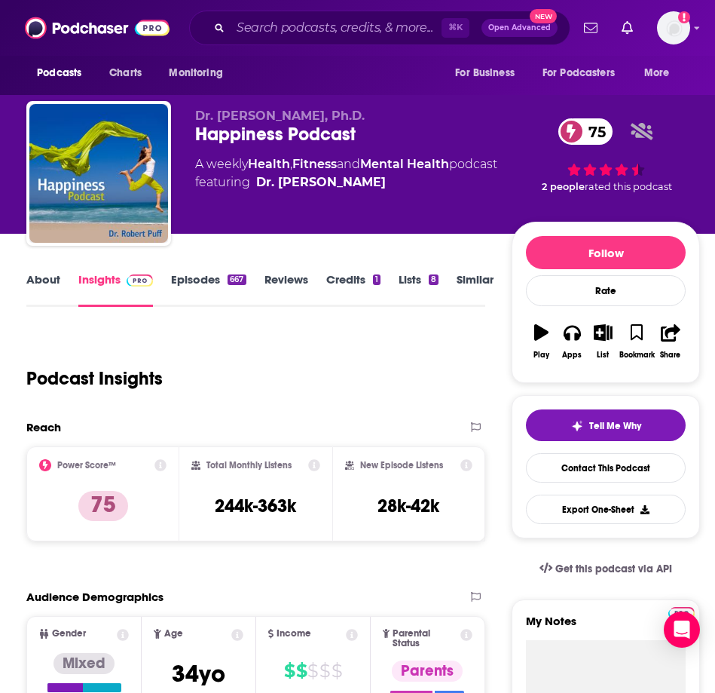
click at [46, 287] on link "About" at bounding box center [43, 289] width 34 height 35
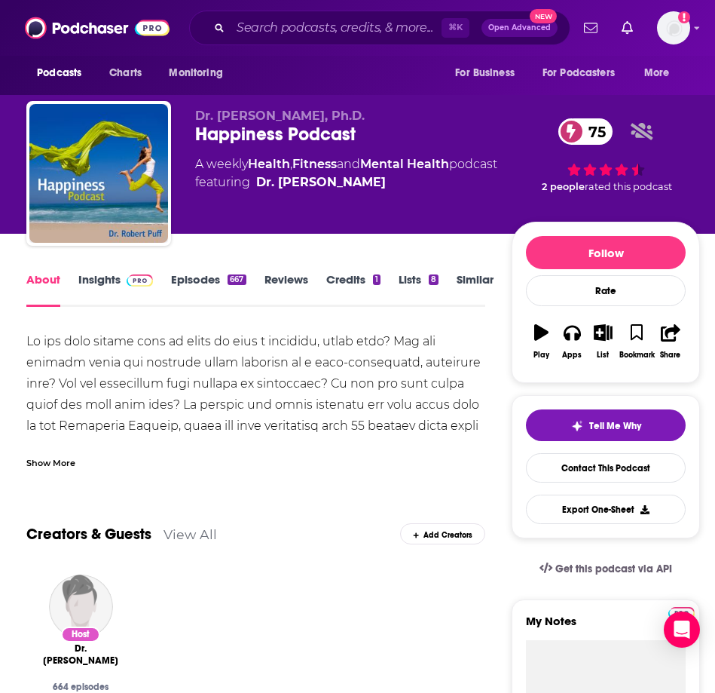
click at [95, 288] on link "Insights" at bounding box center [115, 289] width 75 height 35
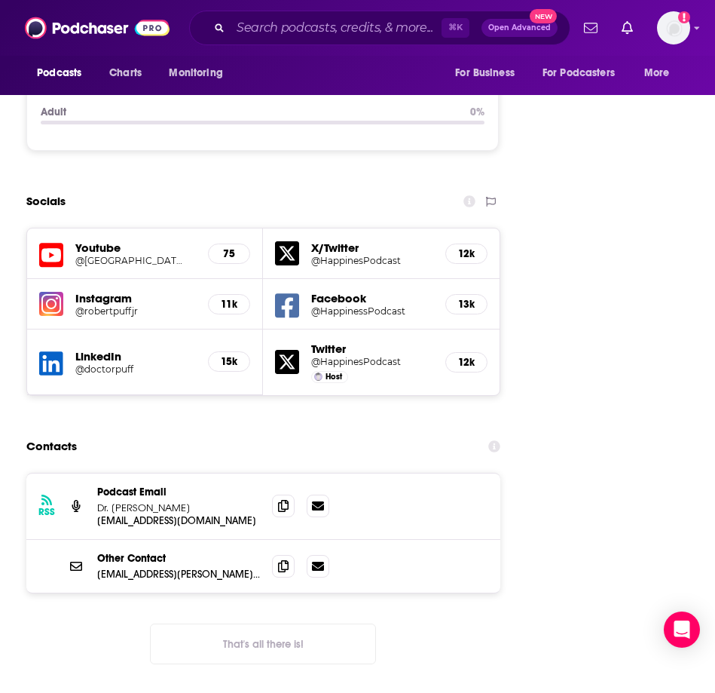
scroll to position [2096, 0]
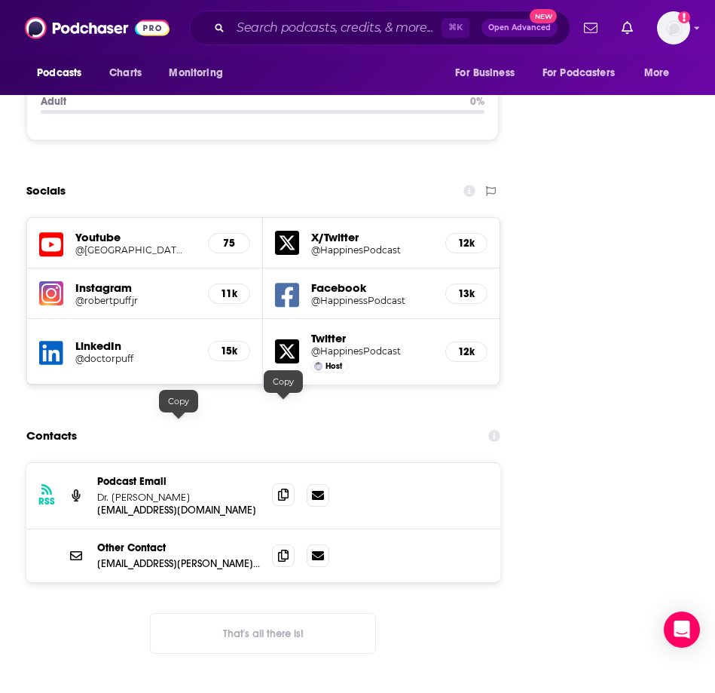
click at [282, 483] on span at bounding box center [283, 494] width 23 height 23
click at [282, 549] on icon at bounding box center [283, 555] width 11 height 12
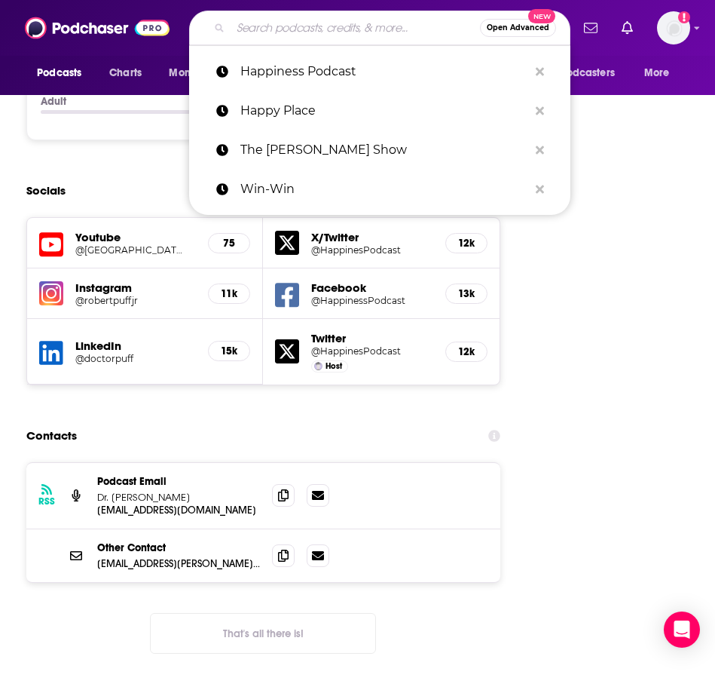
click at [291, 25] on input "Search podcasts, credits, & more..." at bounding box center [356, 28] width 250 height 24
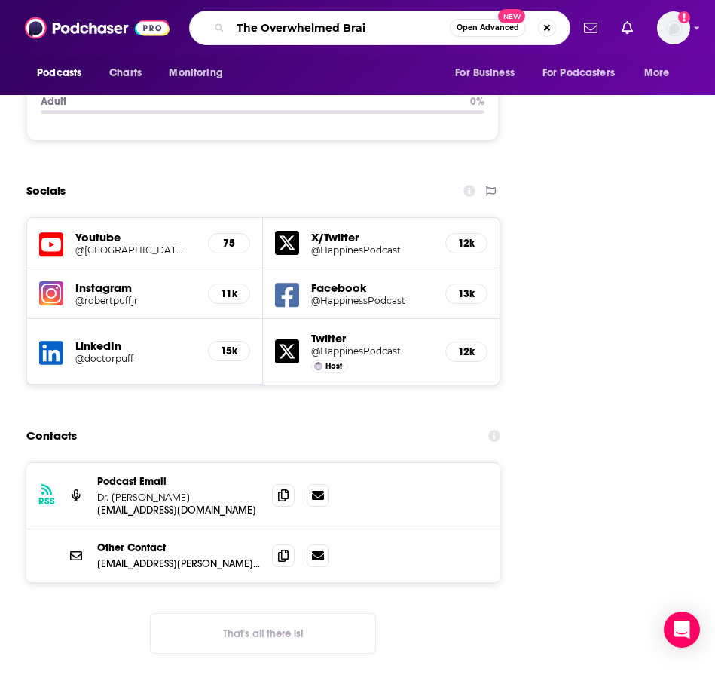
type input "The Overwhelmed Brain"
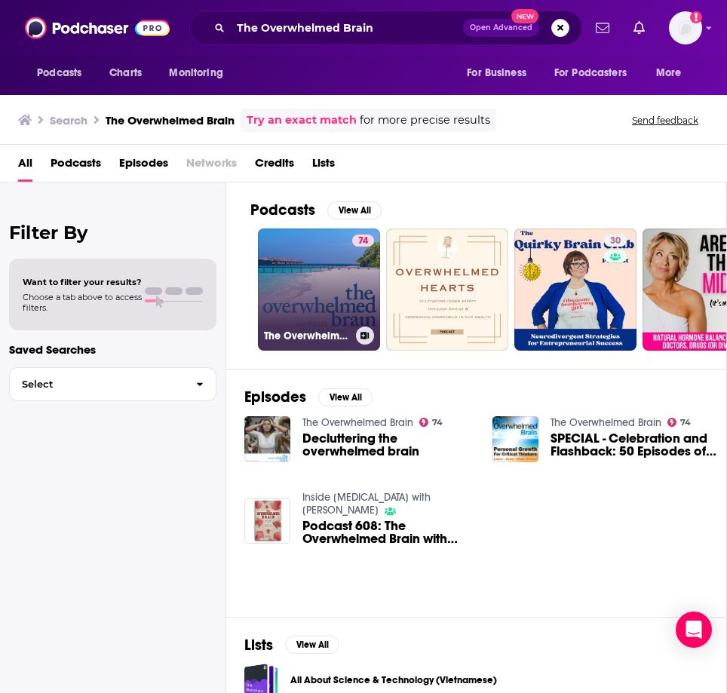
click at [292, 280] on link "74 The Overwhelmed Brain" at bounding box center [319, 289] width 122 height 122
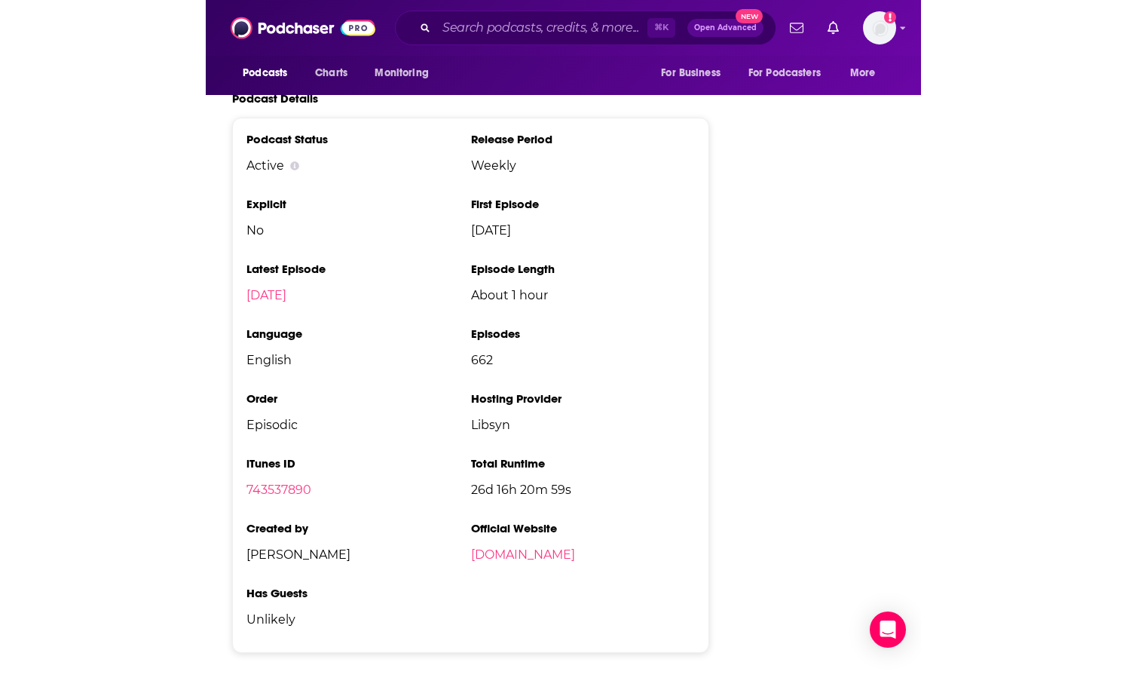
scroll to position [3221, 0]
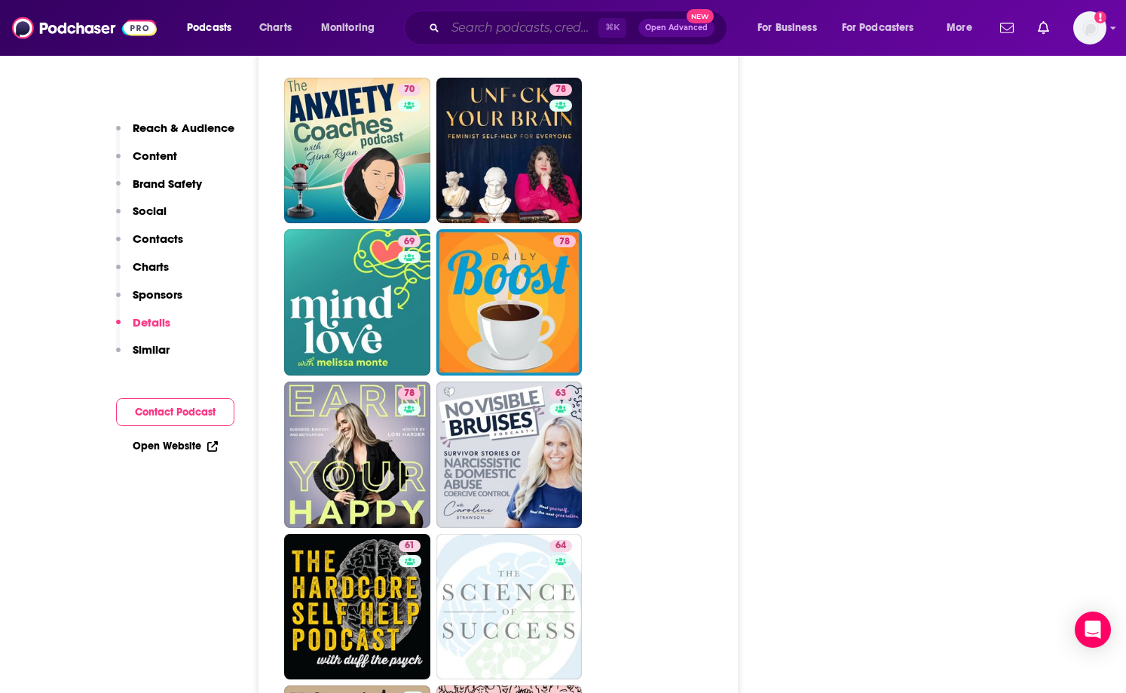
click at [477, 34] on input "Search podcasts, credits, & more..." at bounding box center [521, 28] width 153 height 24
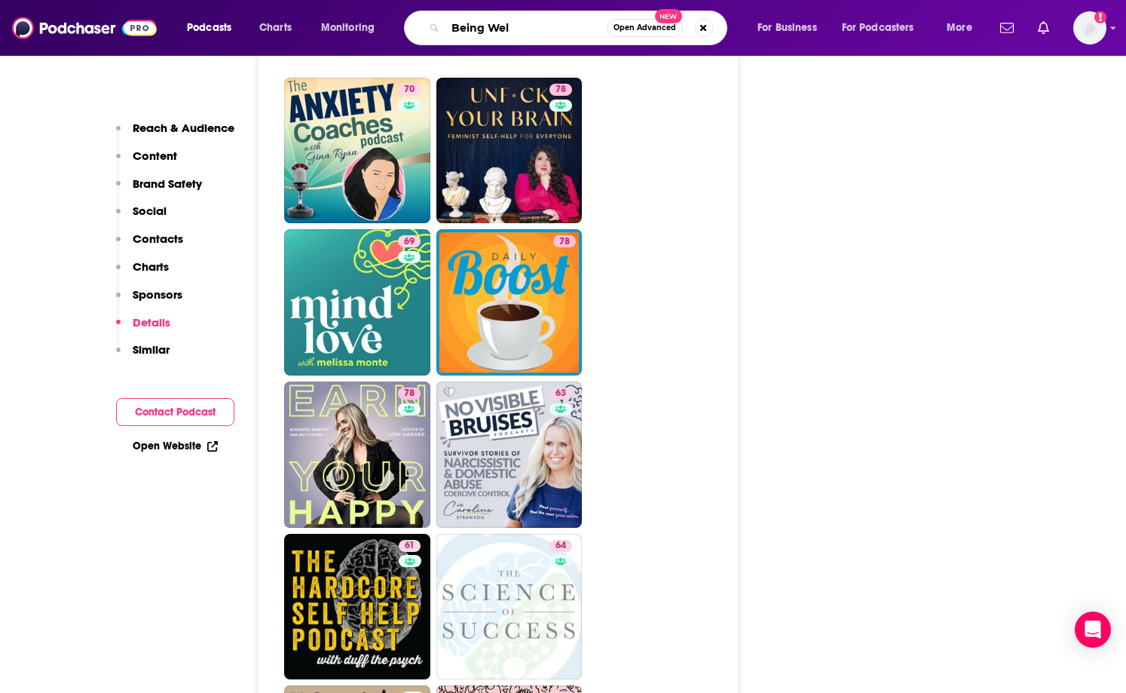
type input "Being Well"
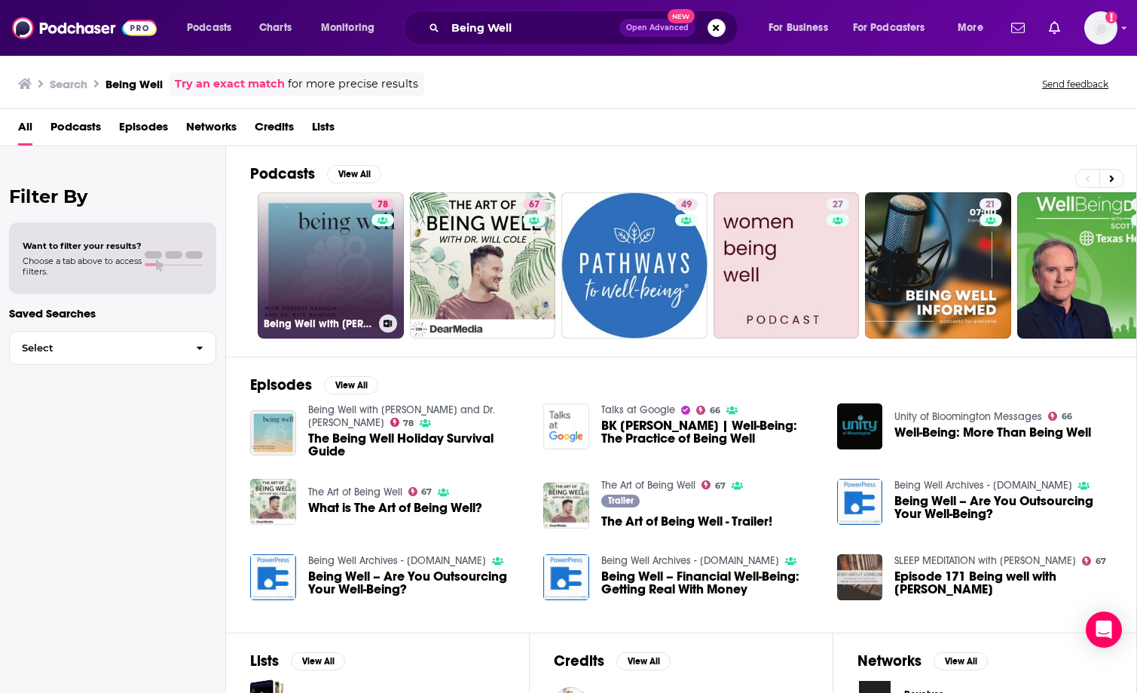
click at [311, 280] on link "78 Being Well with [PERSON_NAME] and Dr. [PERSON_NAME]" at bounding box center [331, 265] width 146 height 146
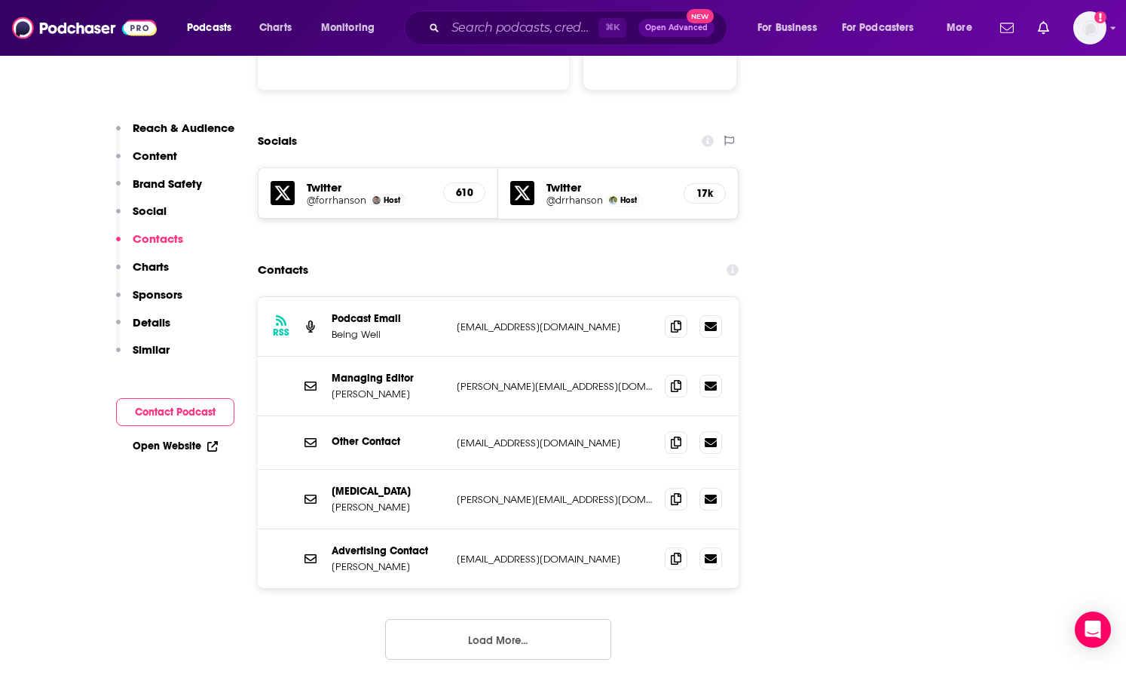
scroll to position [1668, 0]
click at [664, 314] on span at bounding box center [676, 325] width 23 height 23
click at [664, 435] on icon at bounding box center [676, 441] width 11 height 12
click at [664, 486] on span at bounding box center [676, 497] width 23 height 23
click at [382, 387] on p "[PERSON_NAME]" at bounding box center [388, 393] width 113 height 13
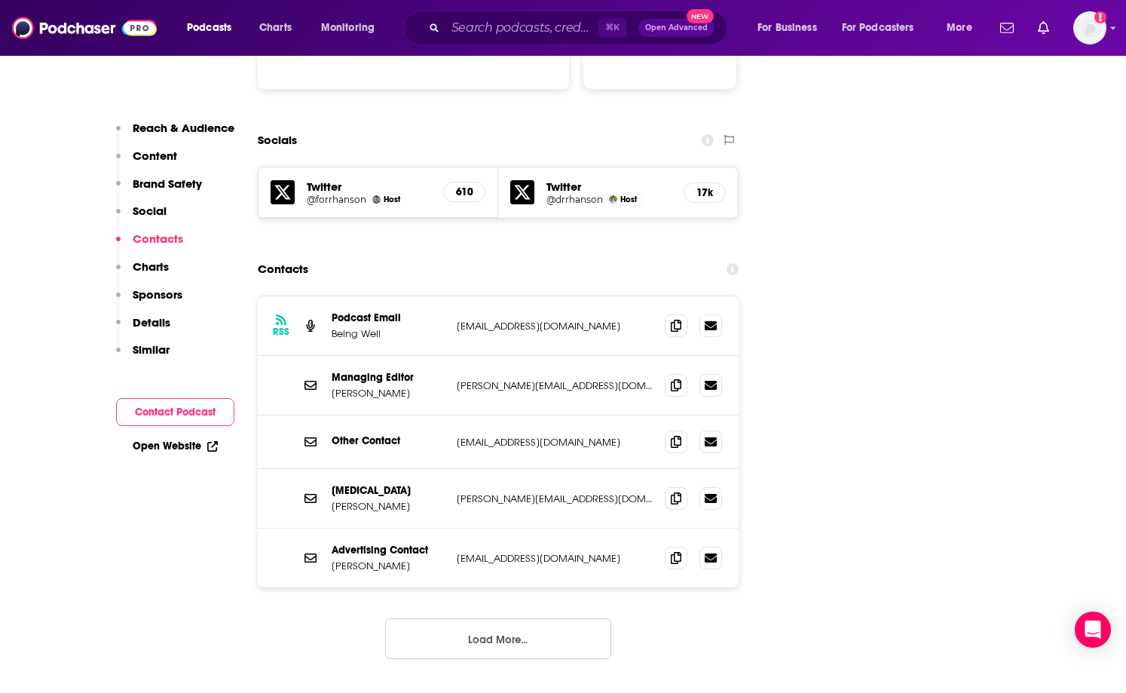
click at [382, 387] on p "[PERSON_NAME]" at bounding box center [388, 393] width 113 height 13
copy p "[PERSON_NAME]"
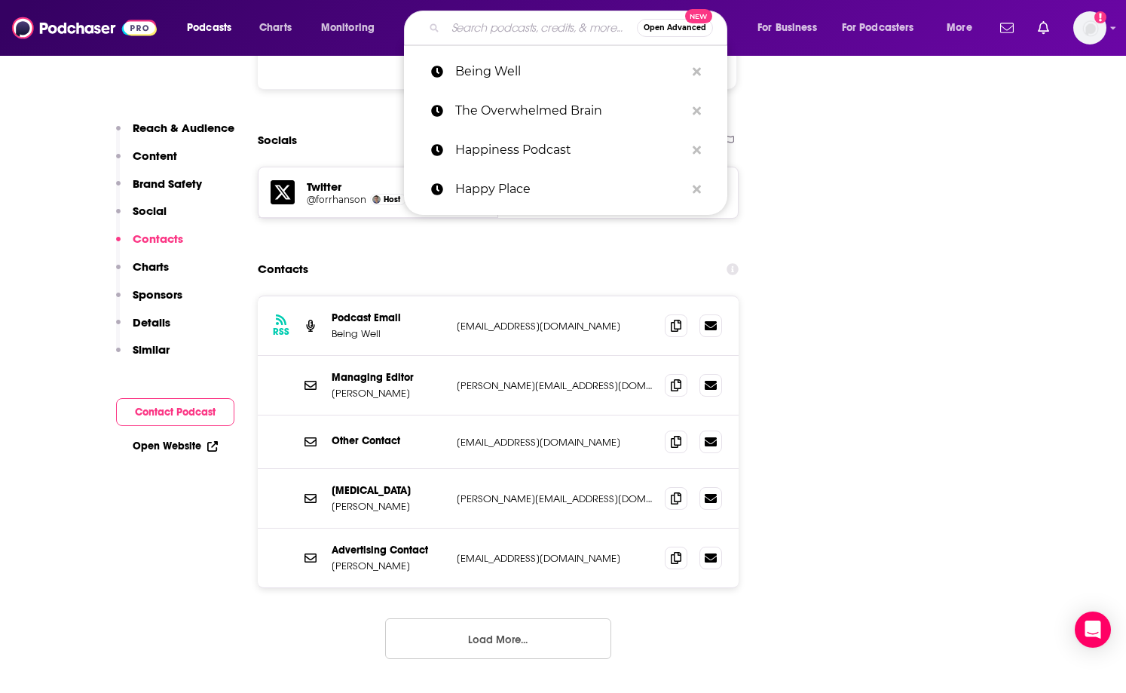
click at [470, 35] on input "Search podcasts, credits, & more..." at bounding box center [540, 28] width 191 height 24
paste input "self conscious with [PERSON_NAME] contact"
type input "self conscious with [PERSON_NAME] contact"
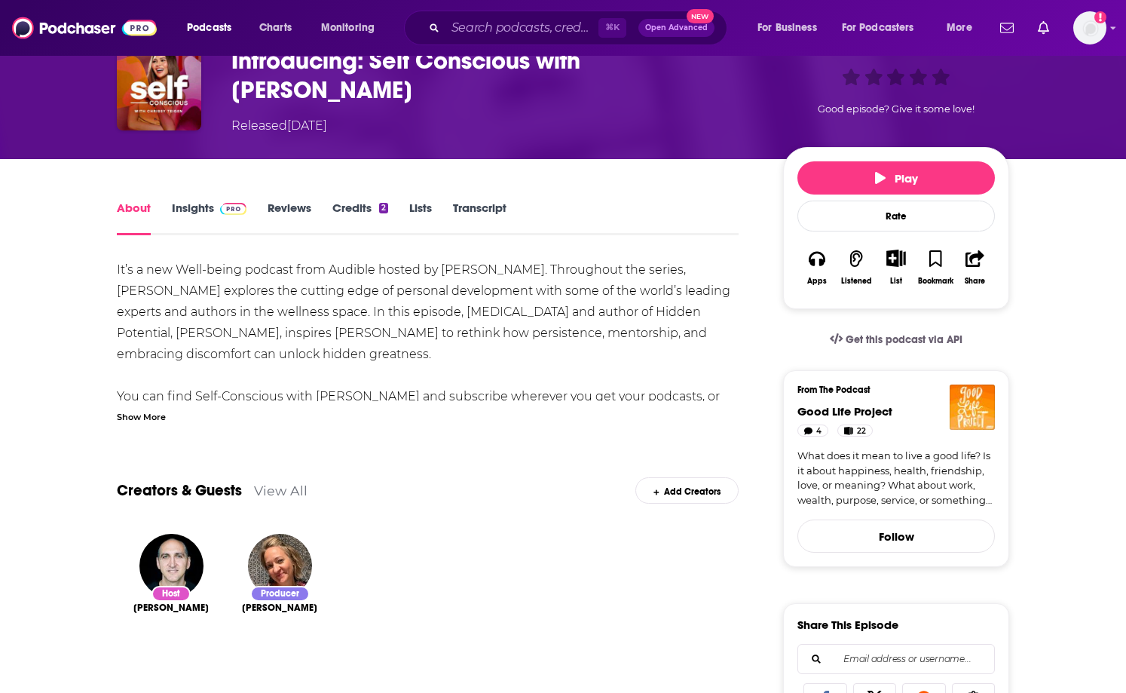
scroll to position [87, 0]
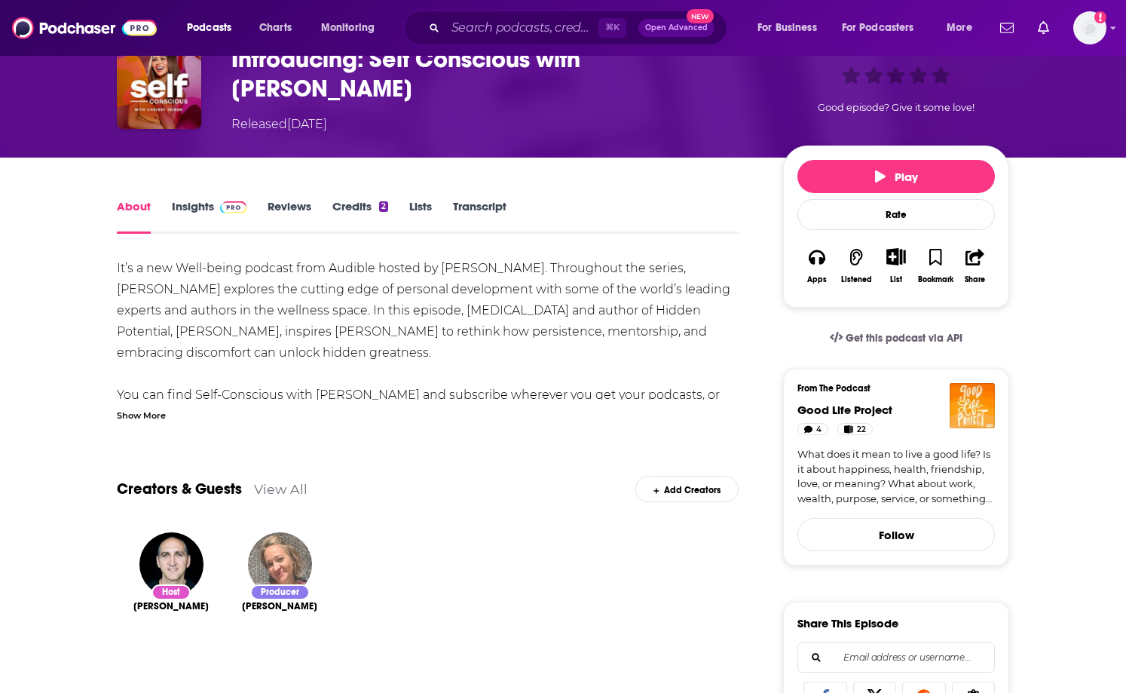
click at [281, 560] on img "Lindsey Fox" at bounding box center [280, 564] width 64 height 64
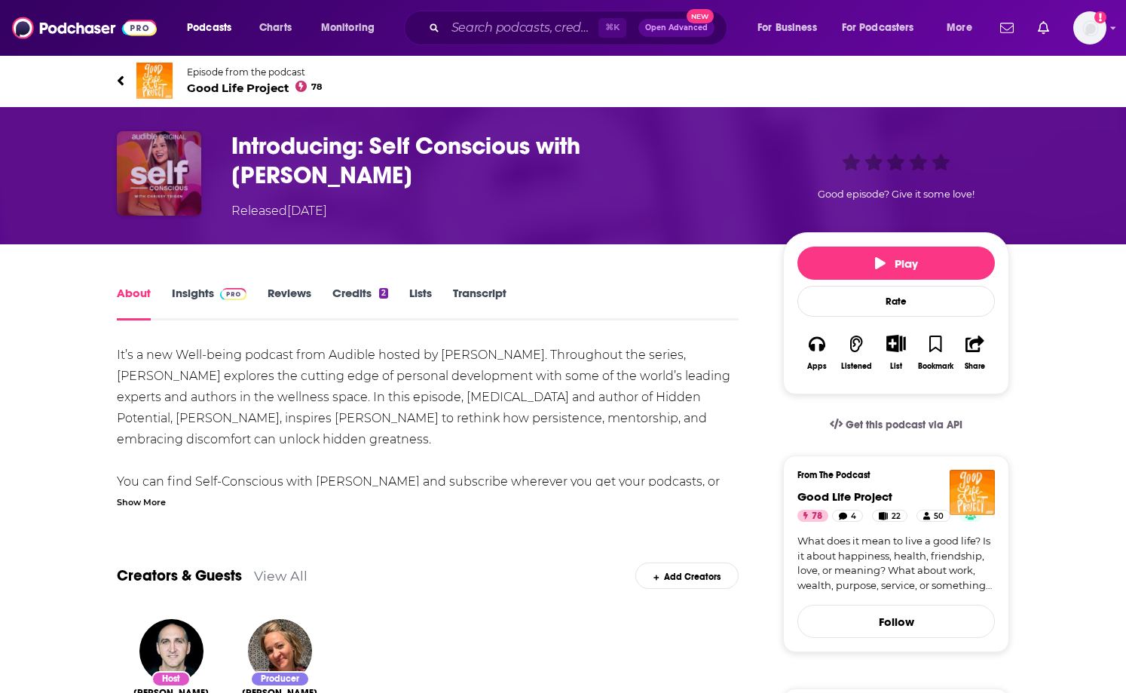
click at [181, 174] on img "Introducing: Self Conscious with Chrissy Teigen" at bounding box center [159, 173] width 84 height 84
click at [197, 286] on link "Insights" at bounding box center [209, 303] width 75 height 35
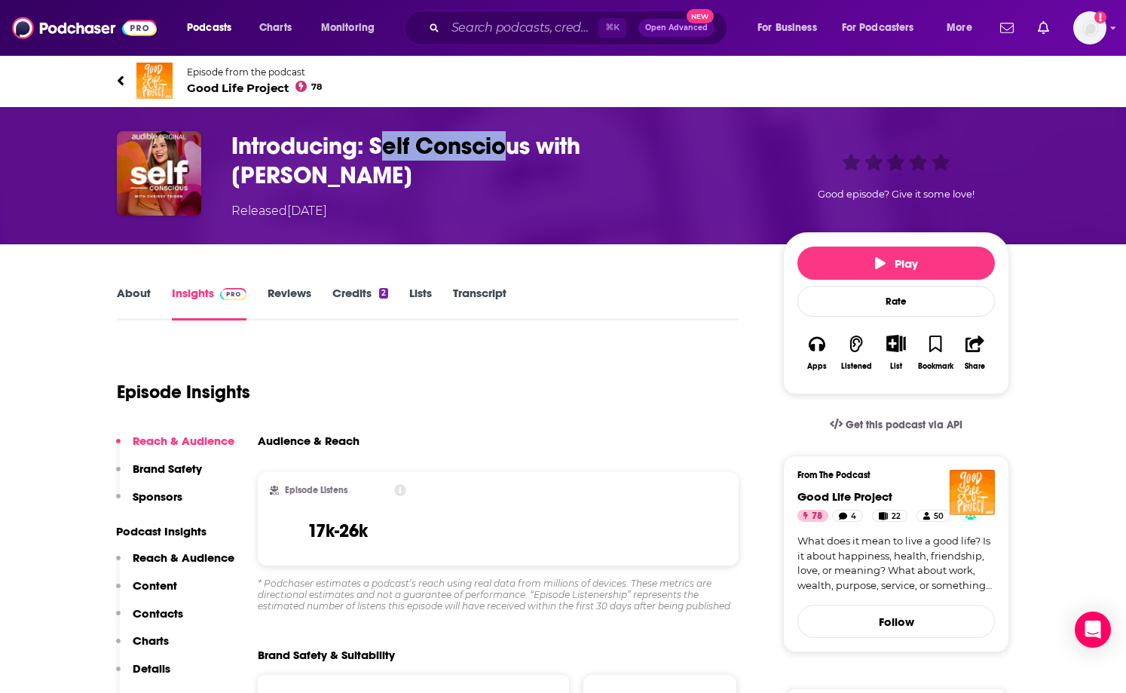
drag, startPoint x: 378, startPoint y: 146, endPoint x: 509, endPoint y: 149, distance: 130.4
click at [509, 149] on h3 "Introducing: Self Conscious with [PERSON_NAME]" at bounding box center [495, 160] width 528 height 59
drag, startPoint x: 373, startPoint y: 145, endPoint x: 748, endPoint y: 145, distance: 374.6
click at [748, 145] on h3 "Introducing: Self Conscious with [PERSON_NAME]" at bounding box center [495, 160] width 528 height 59
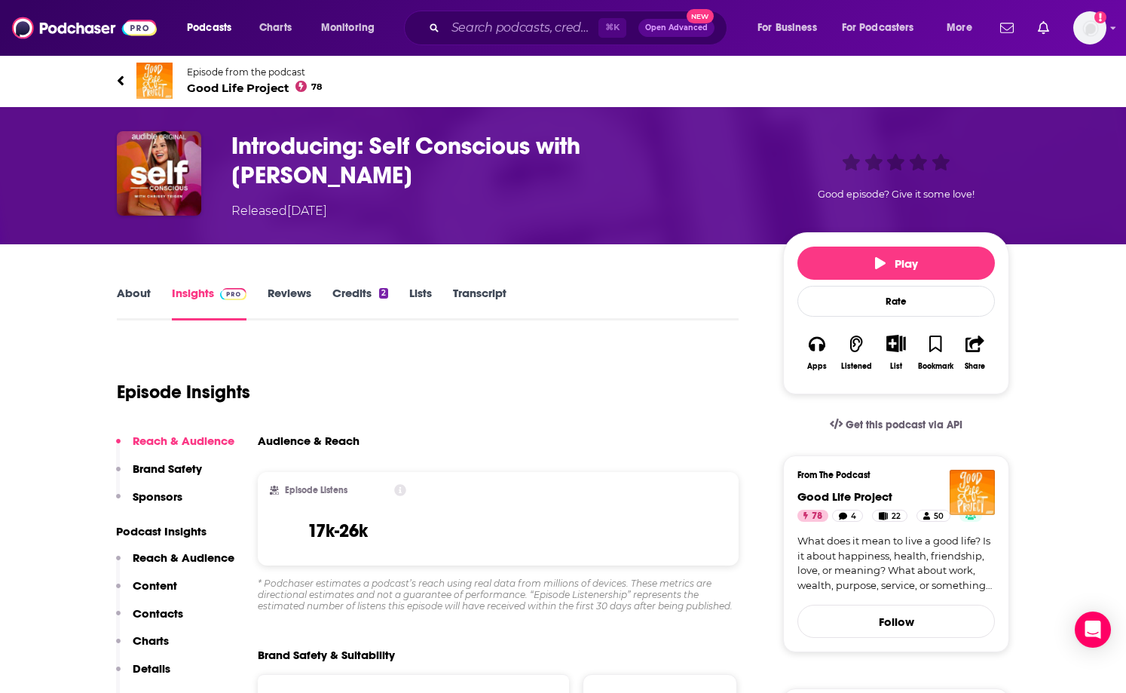
copy h3 "Self Conscious with Chrissy Teigen"
click at [516, 29] on input "Search podcasts, credits, & more..." at bounding box center [521, 28] width 153 height 24
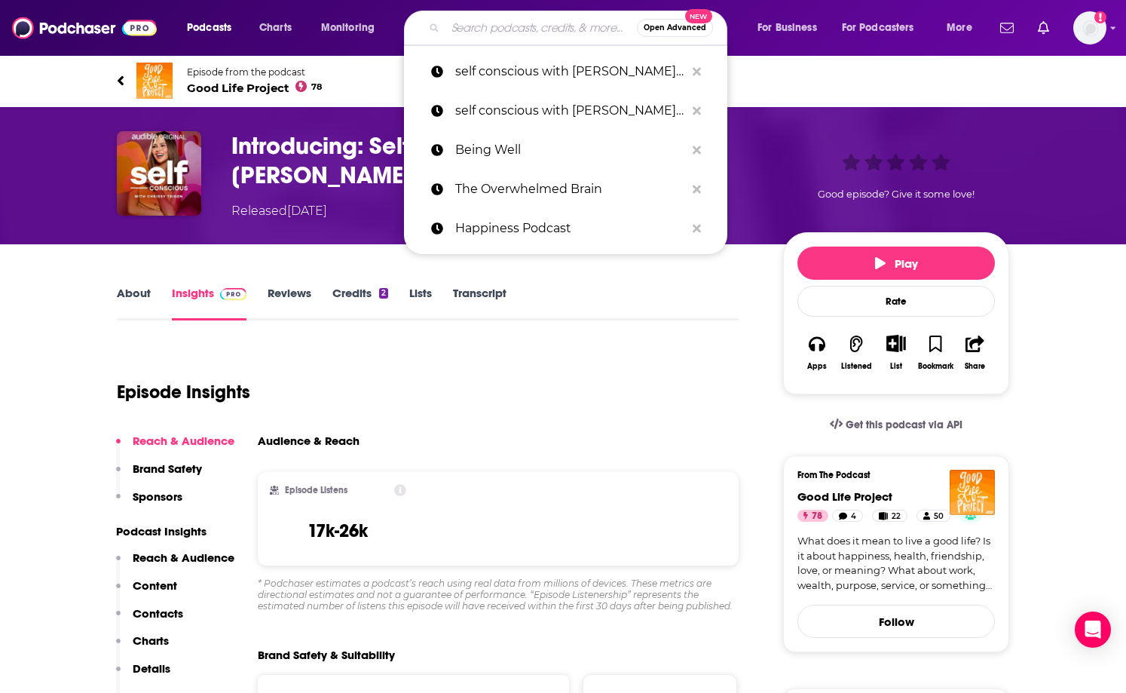
paste input "Self Conscious with Chrissy Teigen"
type input "Self Conscious with Chrissy Teigen"
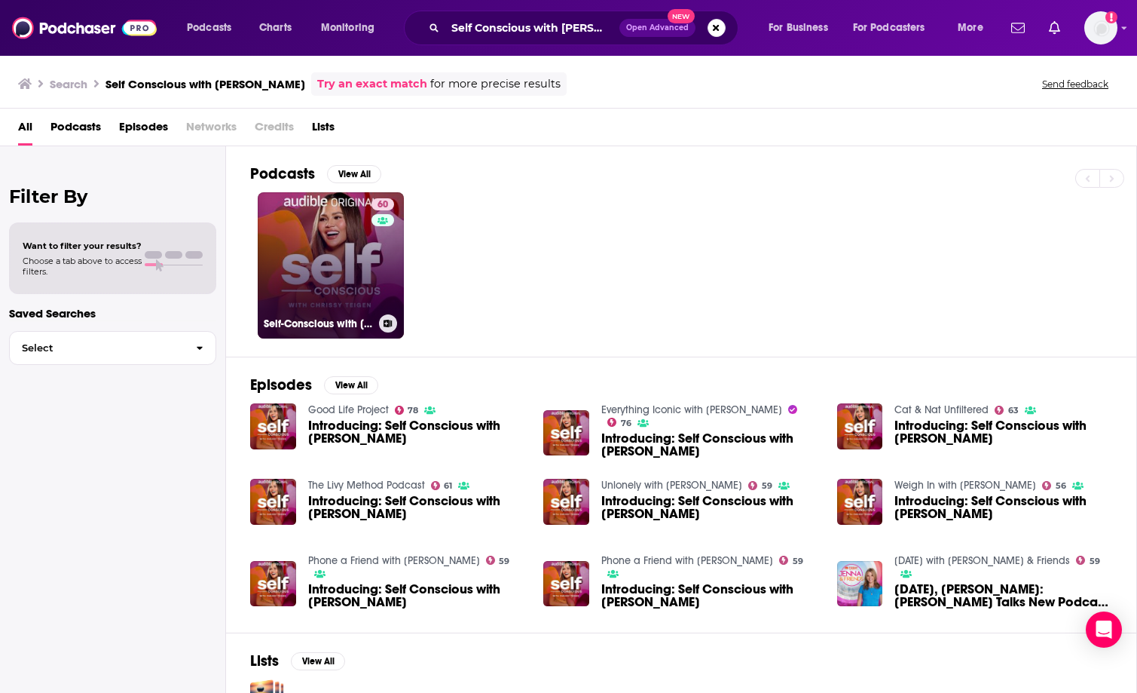
click at [343, 286] on link "60 Self-Conscious with [PERSON_NAME]" at bounding box center [331, 265] width 146 height 146
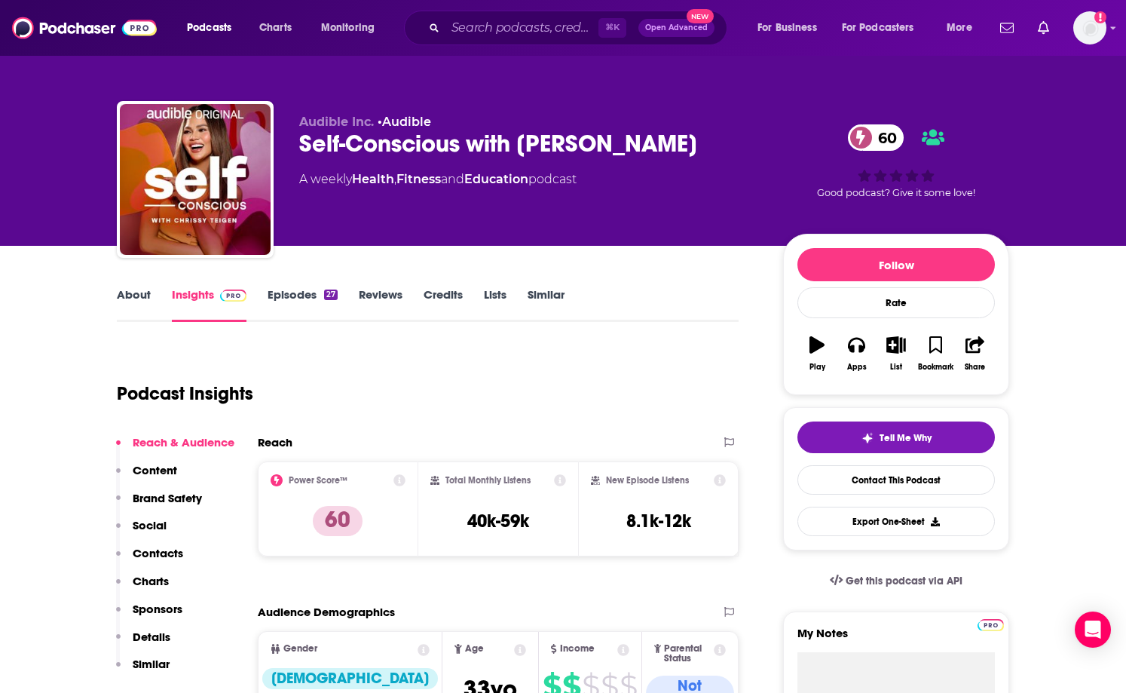
click at [145, 298] on link "About" at bounding box center [134, 304] width 34 height 35
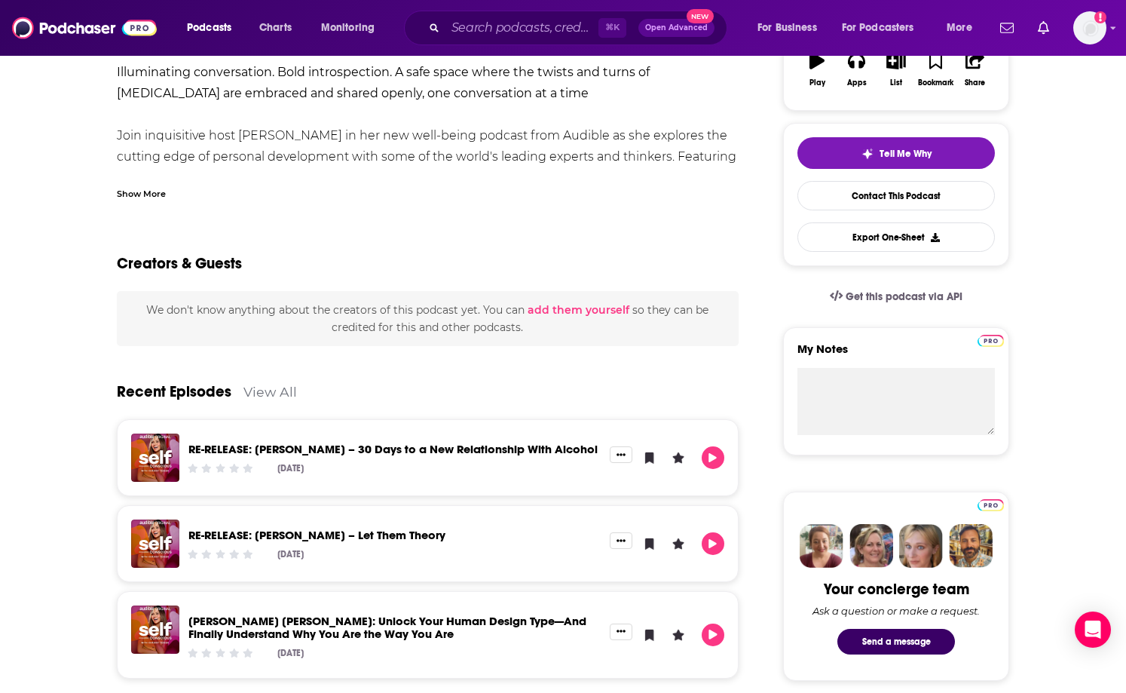
scroll to position [286, 0]
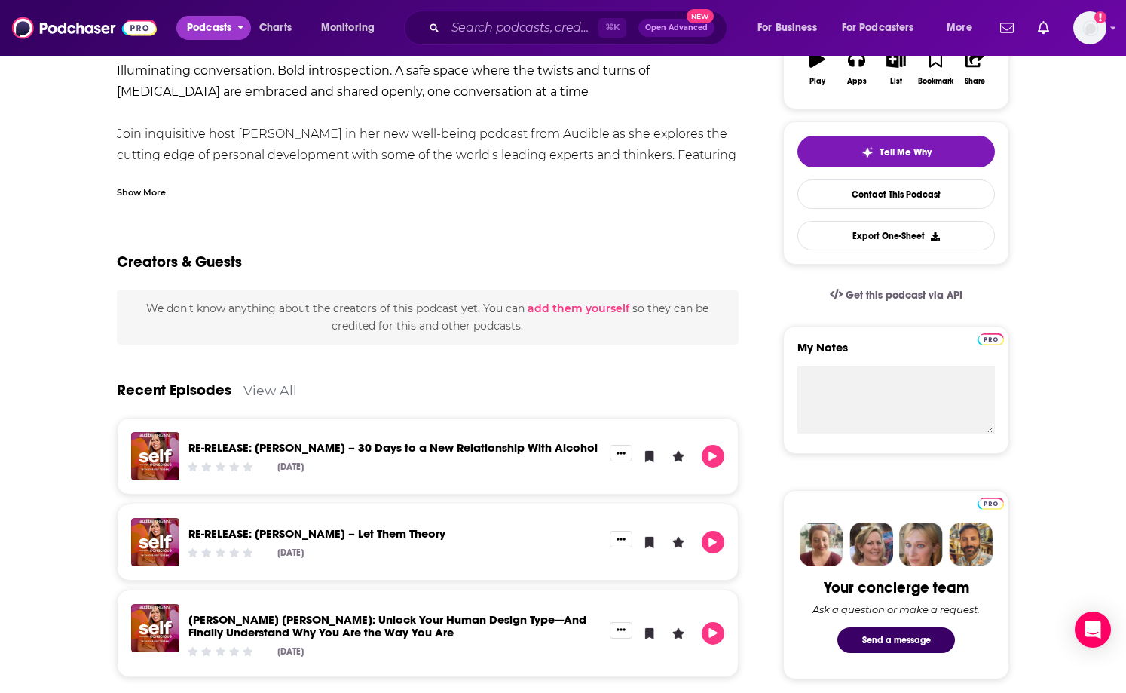
click at [201, 35] on span "Podcasts" at bounding box center [209, 27] width 44 height 21
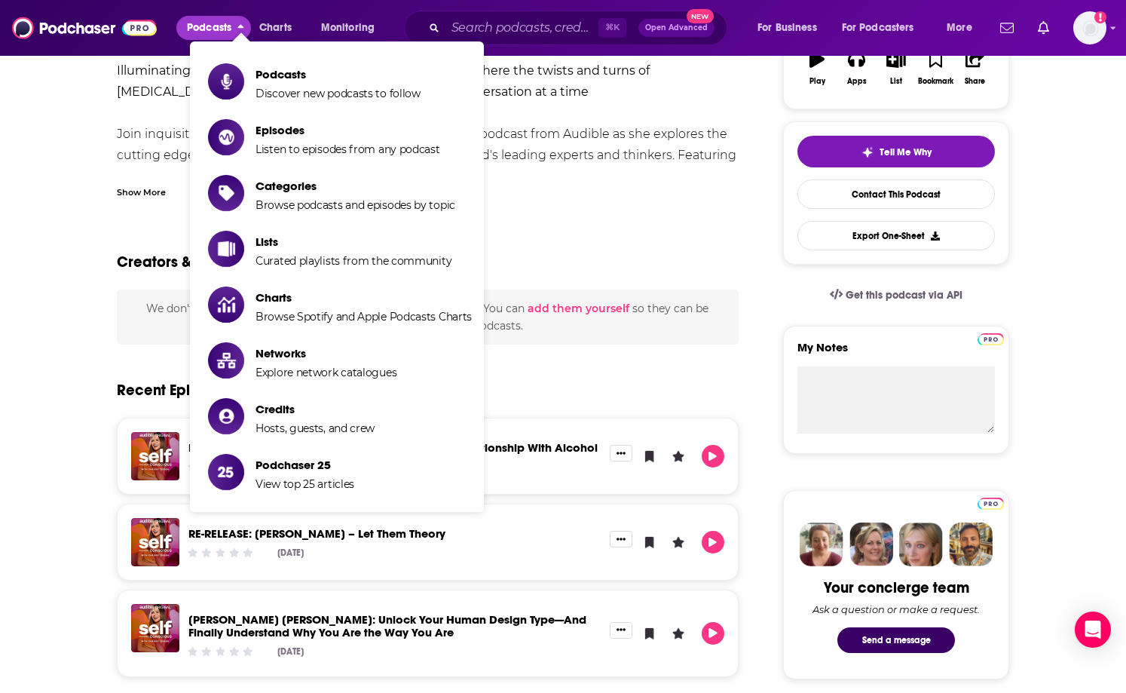
click at [72, 160] on div "About Insights Episodes 27 Reviews Credits Lists Similar Illuminating conversat…" at bounding box center [563, 681] width 1126 height 1443
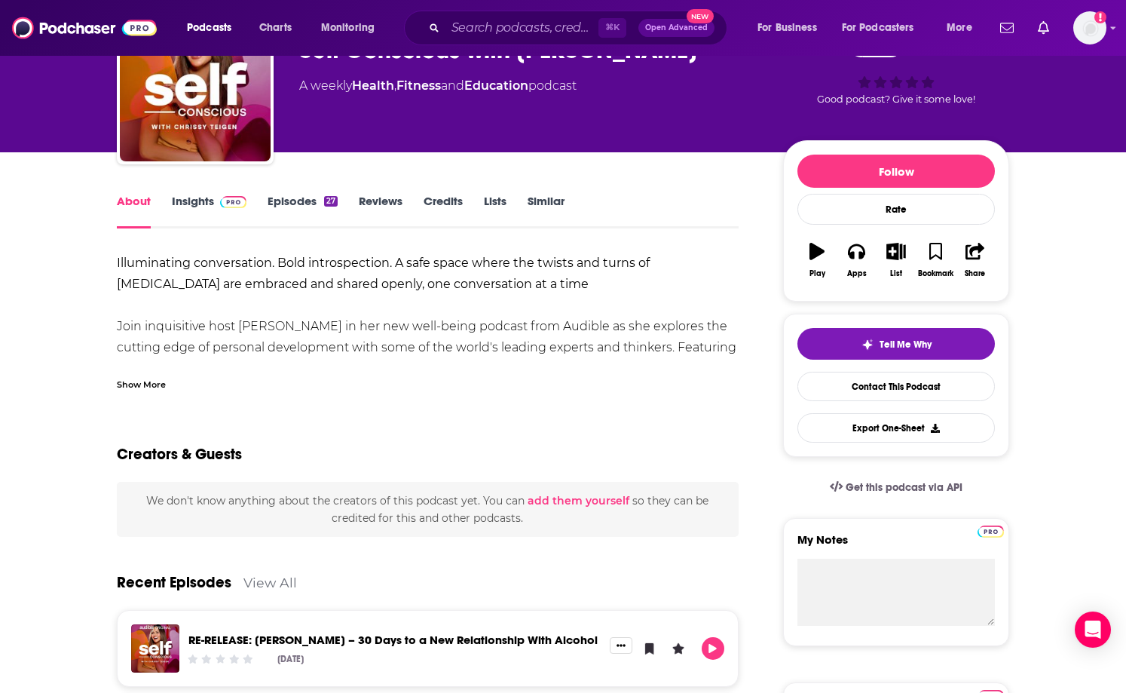
scroll to position [0, 0]
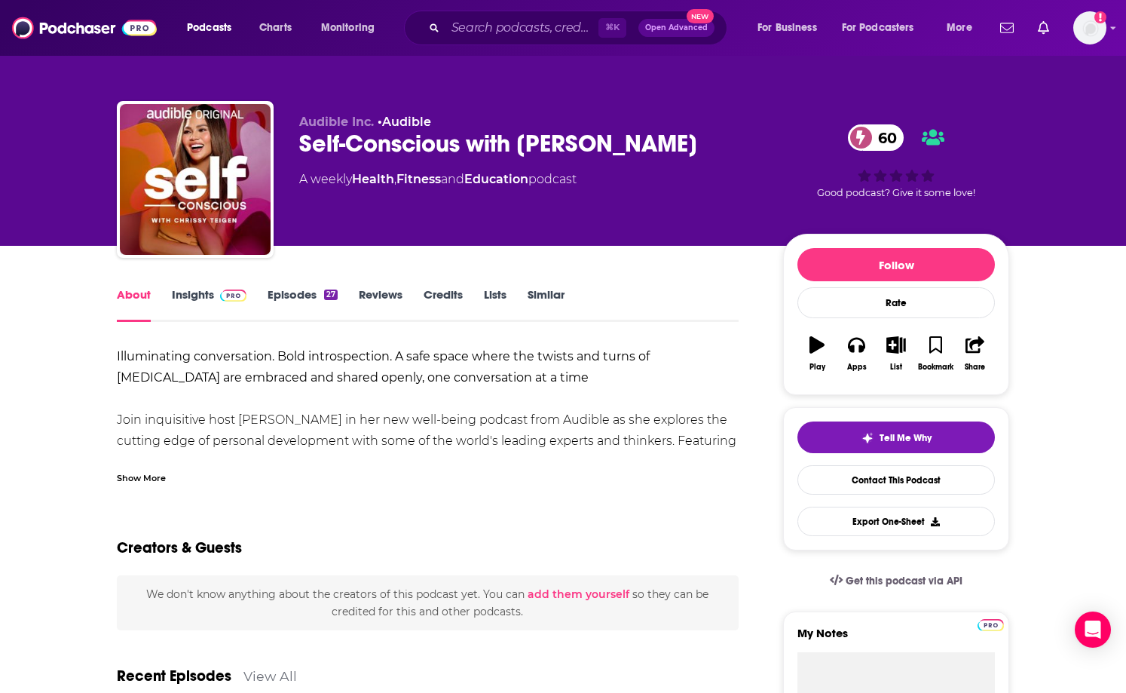
click at [204, 298] on link "Insights" at bounding box center [209, 304] width 75 height 35
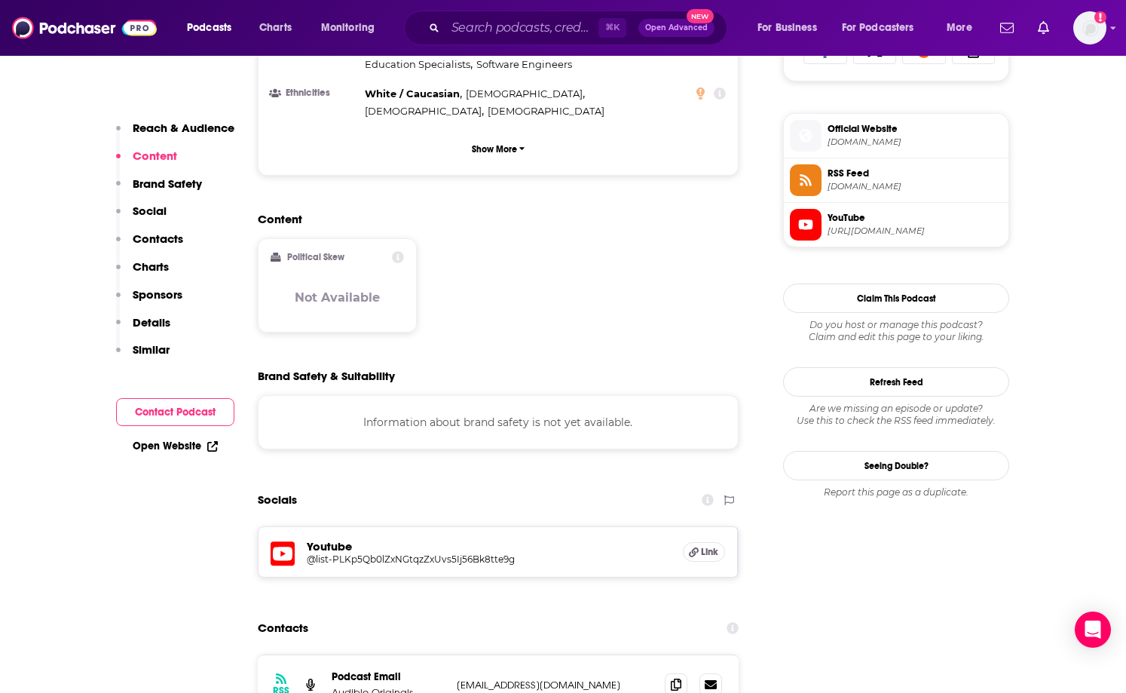
scroll to position [828, 0]
